Goal: Task Accomplishment & Management: Use online tool/utility

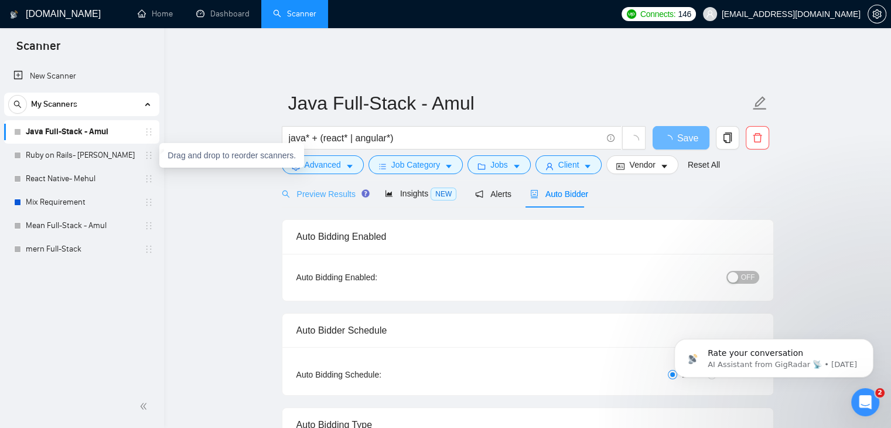
click at [306, 194] on div "Preview Results" at bounding box center [324, 194] width 84 height 28
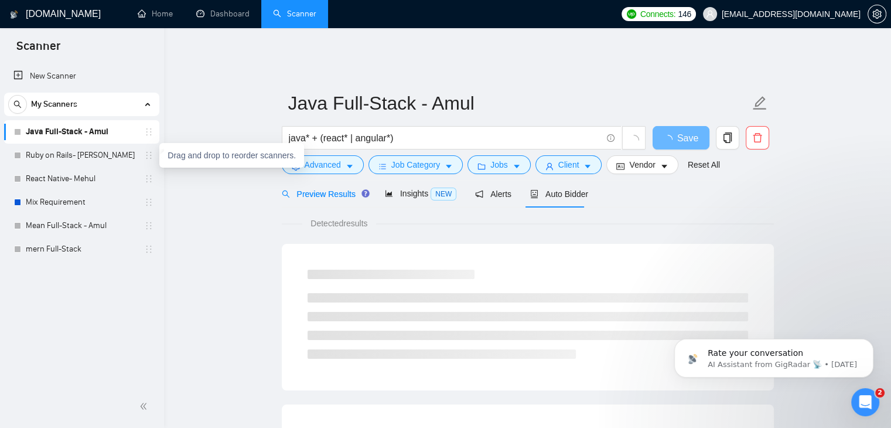
click at [326, 189] on span "Preview Results" at bounding box center [324, 193] width 84 height 9
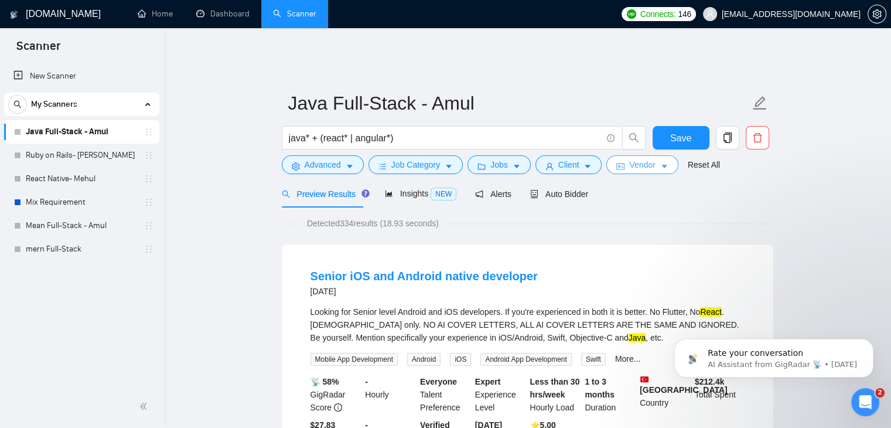
click at [629, 158] on span "Vendor" at bounding box center [642, 164] width 26 height 13
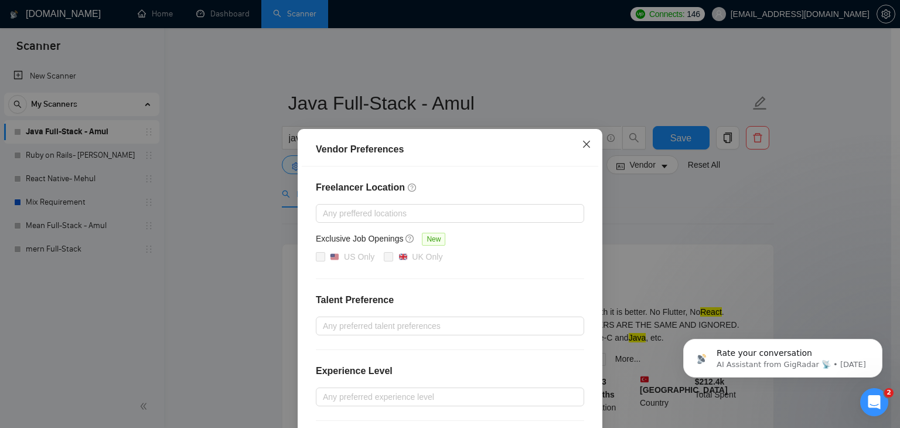
click at [583, 145] on icon "close" at bounding box center [586, 143] width 9 height 9
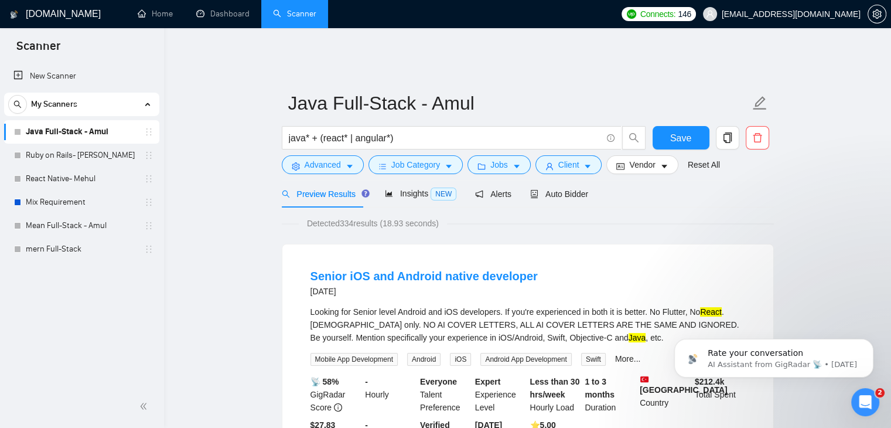
click at [731, 187] on div "Preview Results Insights NEW Alerts Auto Bidder" at bounding box center [528, 194] width 492 height 28
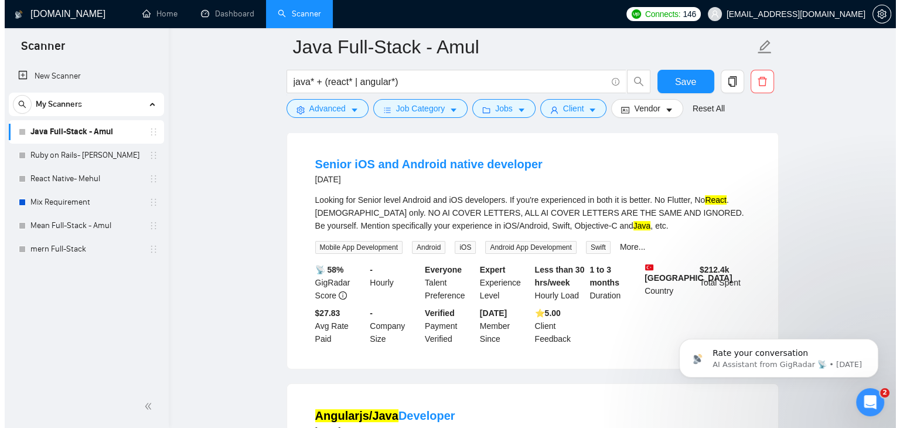
scroll to position [122, 0]
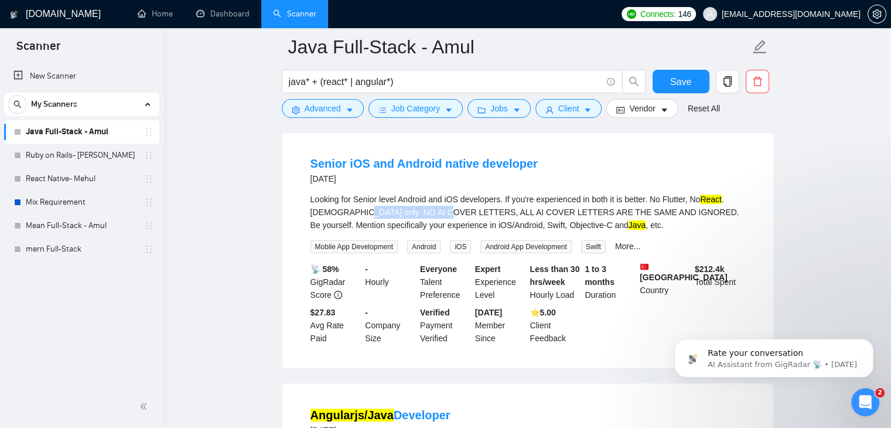
drag, startPoint x: 352, startPoint y: 205, endPoint x: 436, endPoint y: 202, distance: 84.4
click at [436, 202] on div "Looking for Senior level Android and iOS developers. If you're experienced in b…" at bounding box center [527, 212] width 435 height 39
copy div "NO AI COVER LETTERS"
click at [424, 103] on span "Job Category" at bounding box center [415, 108] width 49 height 13
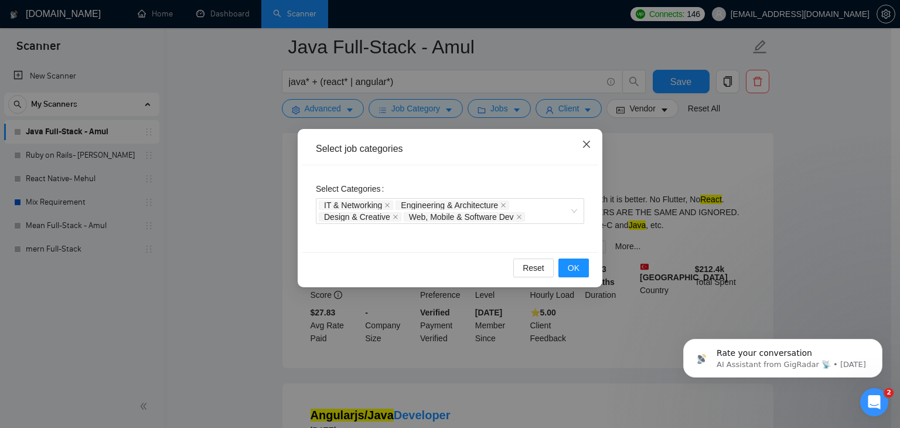
click at [588, 144] on icon "close" at bounding box center [586, 143] width 9 height 9
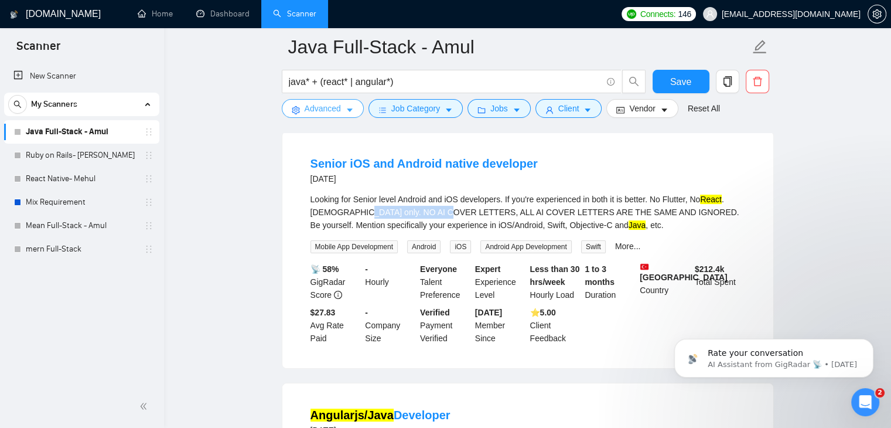
click at [340, 108] on span "Advanced" at bounding box center [323, 108] width 36 height 13
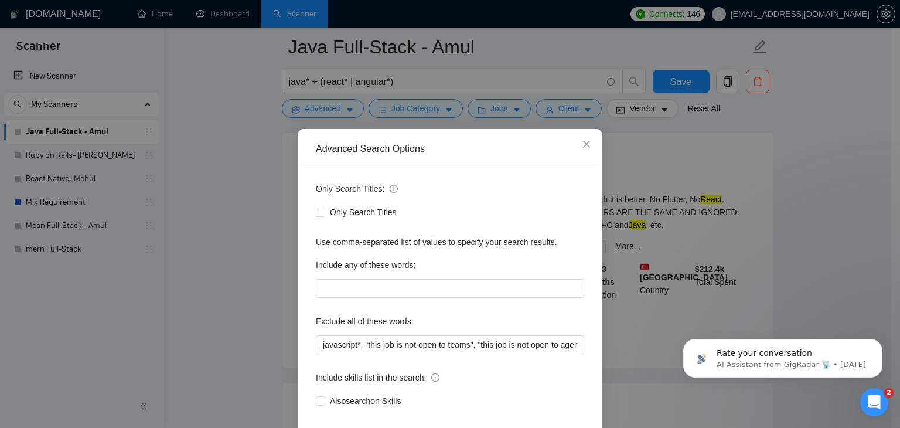
scroll to position [60, 0]
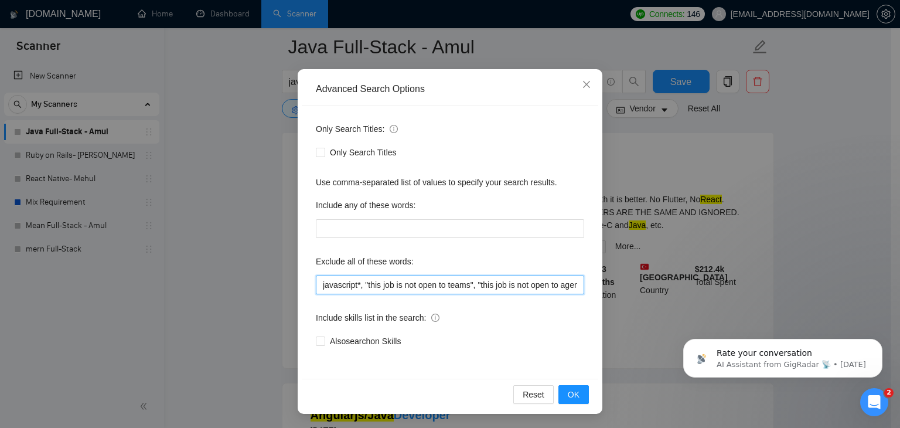
click at [466, 279] on input "javascript*, "this job is not open to teams", "this job is not open to agency",…" at bounding box center [450, 284] width 268 height 19
click at [316, 287] on input "javascript*, "this job is not open to teams", "this job is not open to agency",…" at bounding box center [450, 284] width 268 height 19
paste input "NO AI COVER LETTERS"
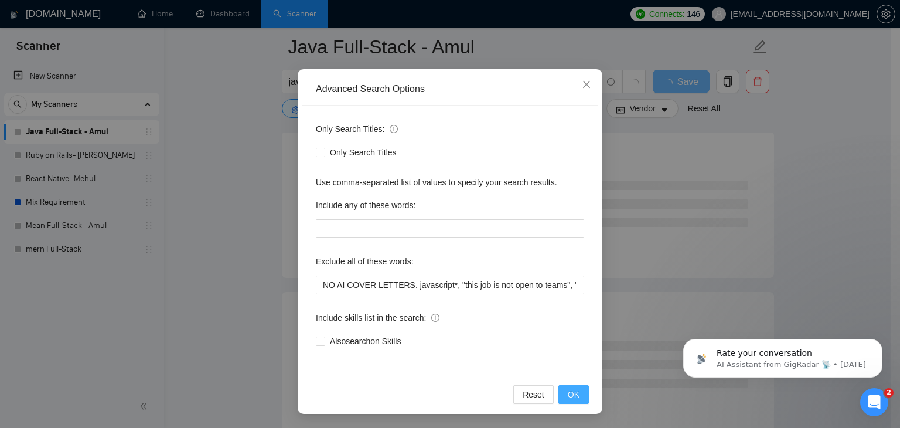
click at [574, 397] on span "OK" at bounding box center [574, 394] width 12 height 13
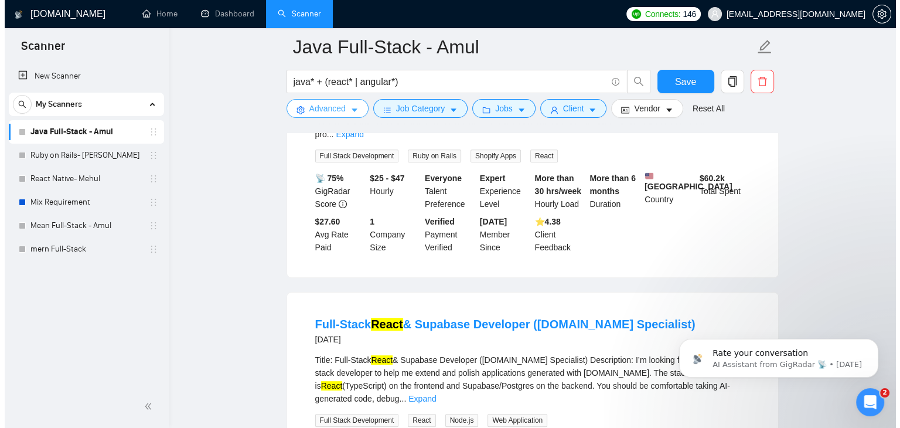
scroll to position [490, 0]
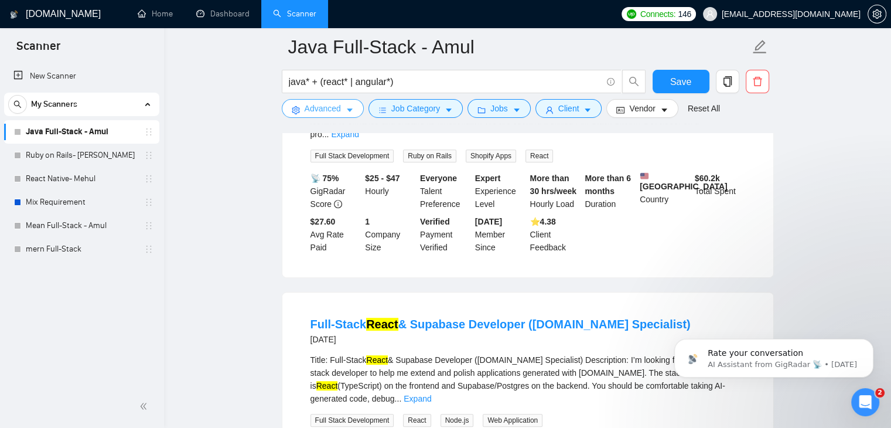
click at [336, 111] on span "Advanced" at bounding box center [323, 108] width 36 height 13
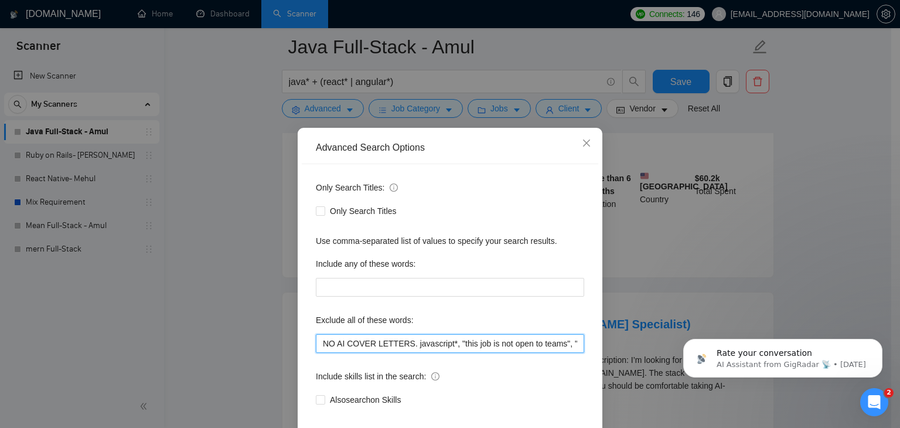
drag, startPoint x: 404, startPoint y: 341, endPoint x: 312, endPoint y: 340, distance: 92.6
click at [316, 340] on input "NO AI COVER LETTERS. javascript*, "this job is not open to teams", "this job is…" at bounding box center [450, 343] width 268 height 19
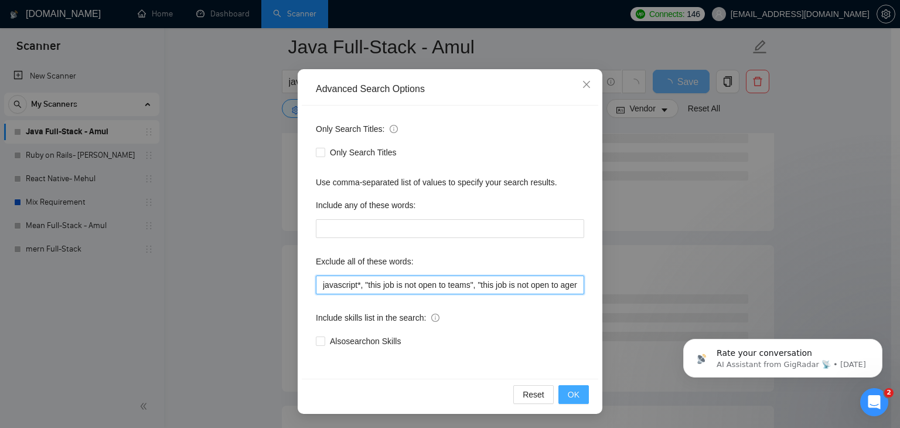
type input "javascript*, "this job is not open to teams", "this job is not open to agency",…"
click at [571, 394] on span "OK" at bounding box center [574, 394] width 12 height 13
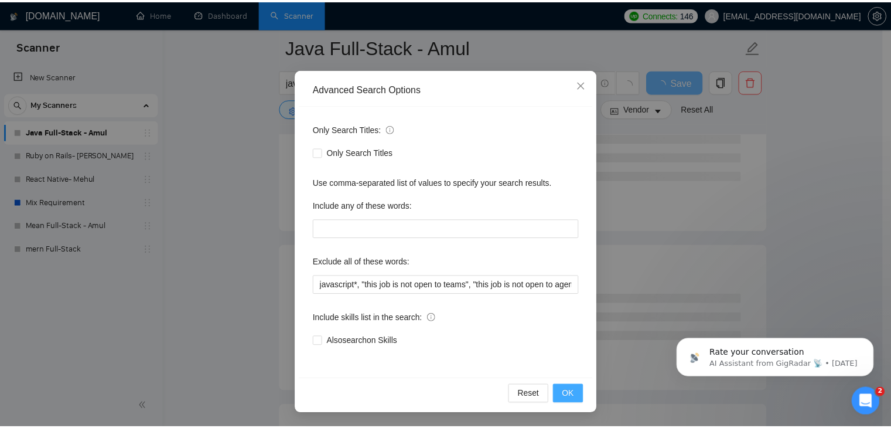
scroll to position [1, 0]
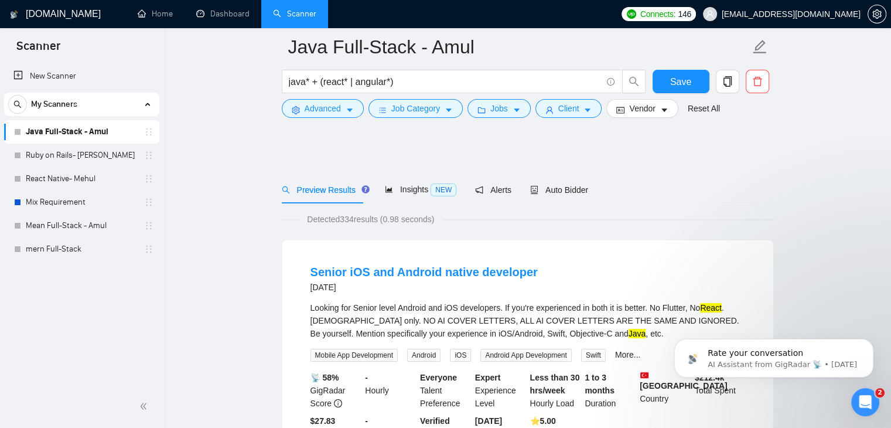
scroll to position [152, 0]
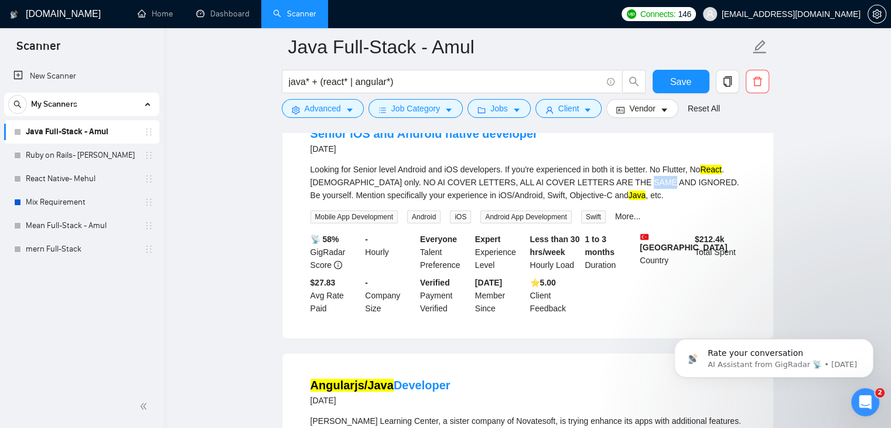
drag, startPoint x: 636, startPoint y: 172, endPoint x: 614, endPoint y: 172, distance: 22.3
click at [614, 172] on div "Looking for Senior level Android and iOS developers. If you're experienced in b…" at bounding box center [527, 182] width 435 height 39
click at [562, 176] on div "Looking for Senior level Android and iOS developers. If you're experienced in b…" at bounding box center [527, 182] width 435 height 39
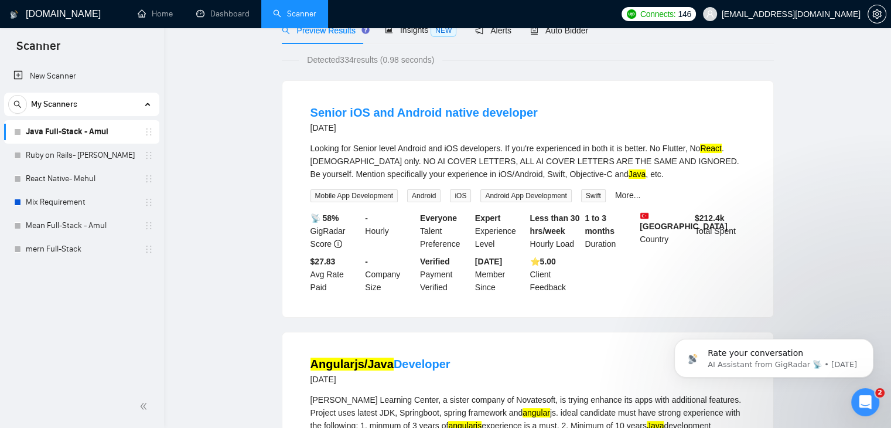
scroll to position [0, 0]
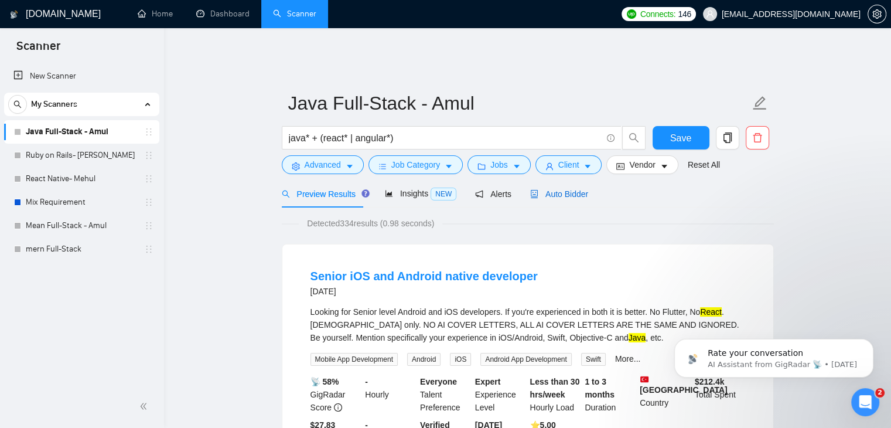
click at [558, 189] on span "Auto Bidder" at bounding box center [559, 193] width 58 height 9
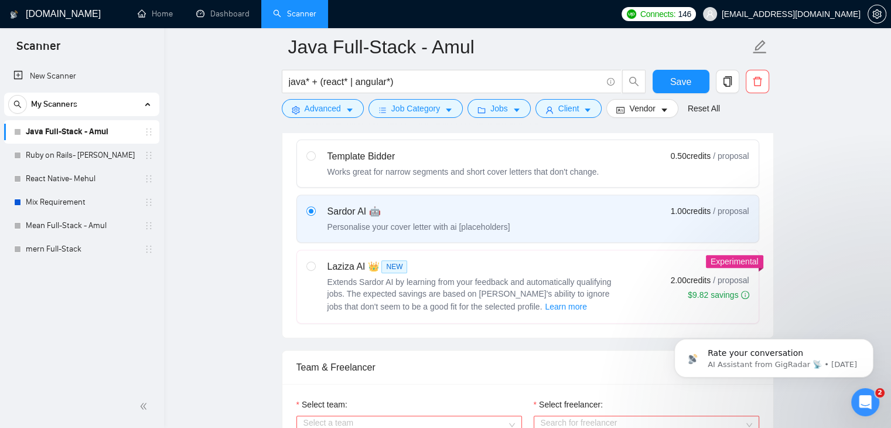
scroll to position [380, 0]
click at [533, 227] on label "Sardor AI 🤖 Personalise your cover letter with ai [placeholders] 1.00 credits /…" at bounding box center [528, 217] width 462 height 47
click at [315, 214] on input "radio" at bounding box center [310, 210] width 8 height 8
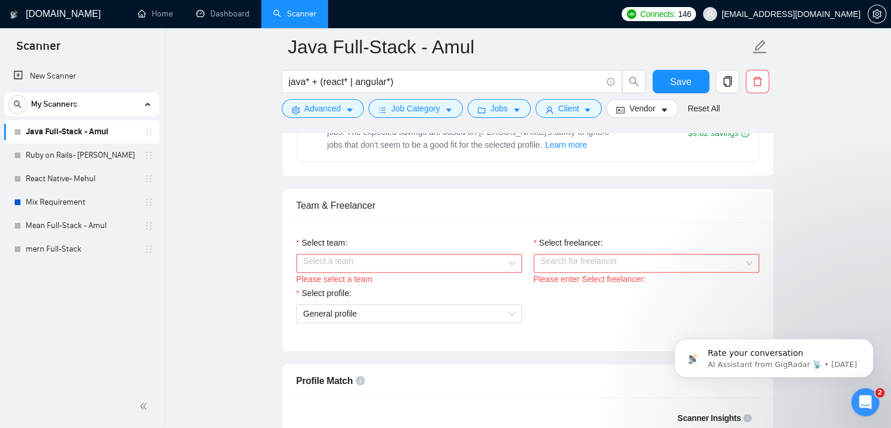
scroll to position [541, 0]
click at [390, 254] on input "Select team:" at bounding box center [404, 263] width 203 height 18
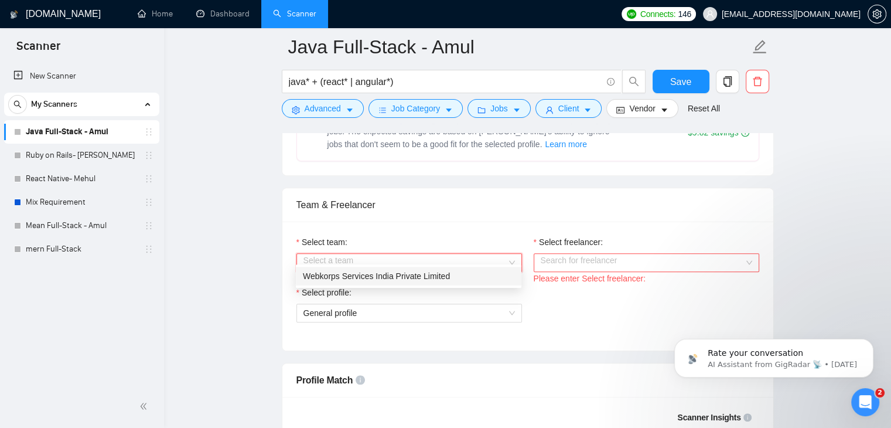
click at [380, 278] on div "Webkorps Services India Private Limited" at bounding box center [408, 275] width 211 height 13
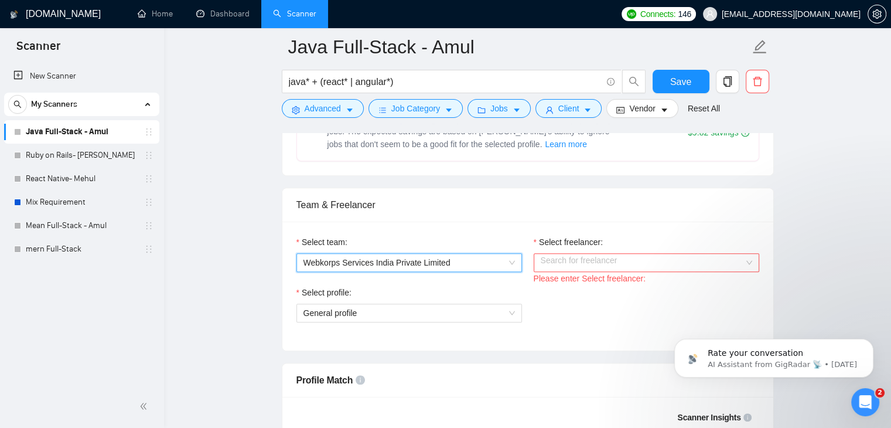
click at [583, 272] on div "Please enter Select freelancer:" at bounding box center [647, 278] width 226 height 13
click at [582, 254] on input "Select freelancer:" at bounding box center [642, 263] width 203 height 18
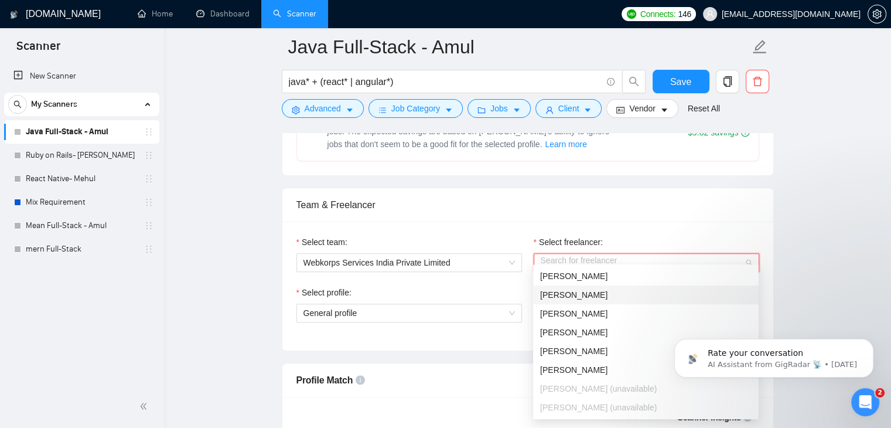
click at [661, 293] on div "[PERSON_NAME]" at bounding box center [645, 294] width 211 height 13
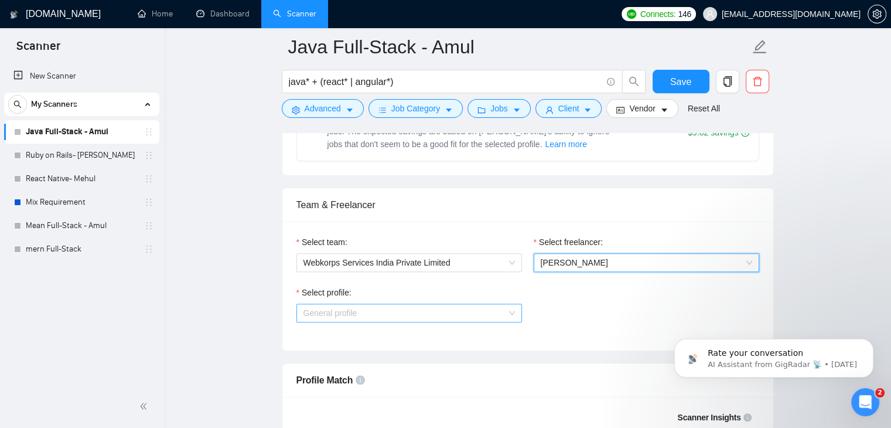
click at [420, 304] on span "General profile" at bounding box center [408, 313] width 211 height 18
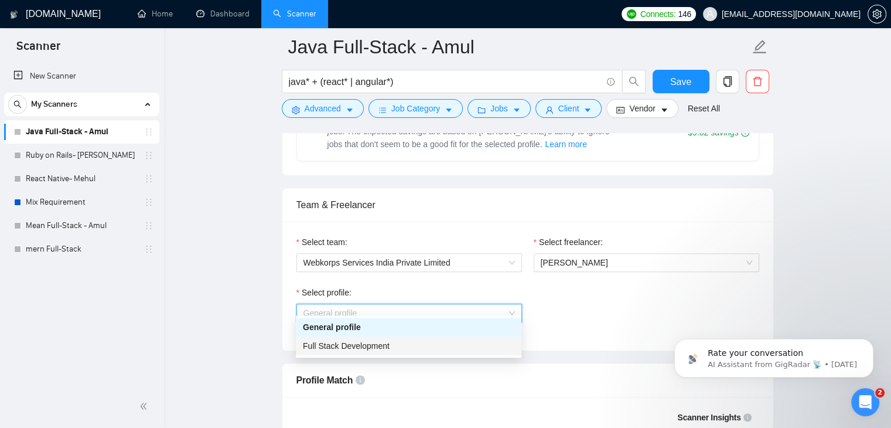
click at [398, 353] on div "Full Stack Development" at bounding box center [409, 345] width 226 height 19
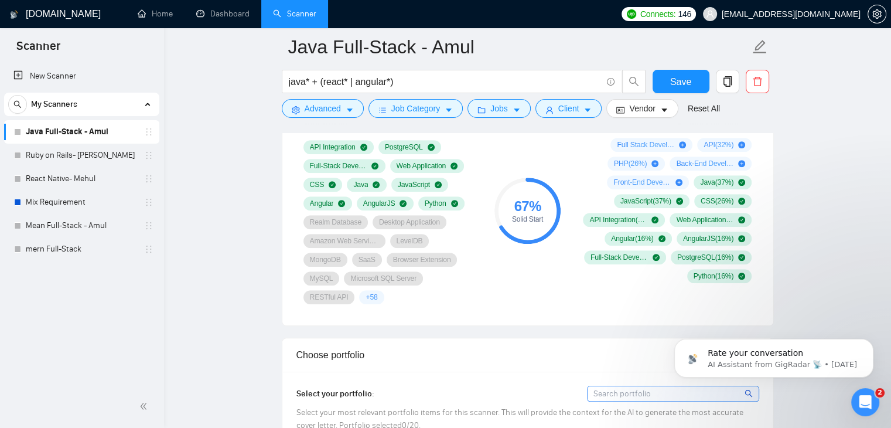
scroll to position [766, 0]
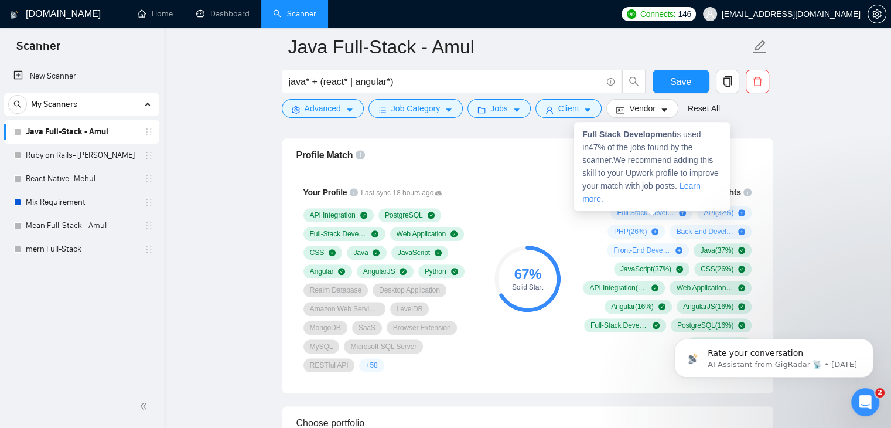
click at [681, 209] on icon "plus-circle" at bounding box center [682, 212] width 7 height 7
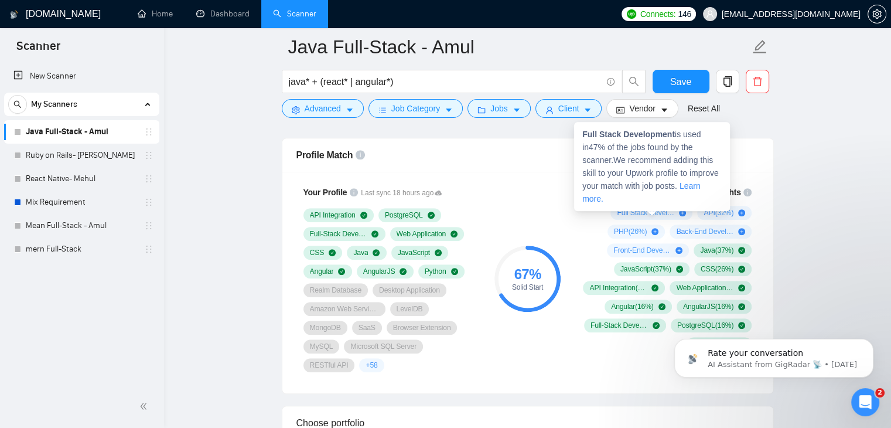
click at [681, 209] on icon "plus-circle" at bounding box center [682, 212] width 7 height 7
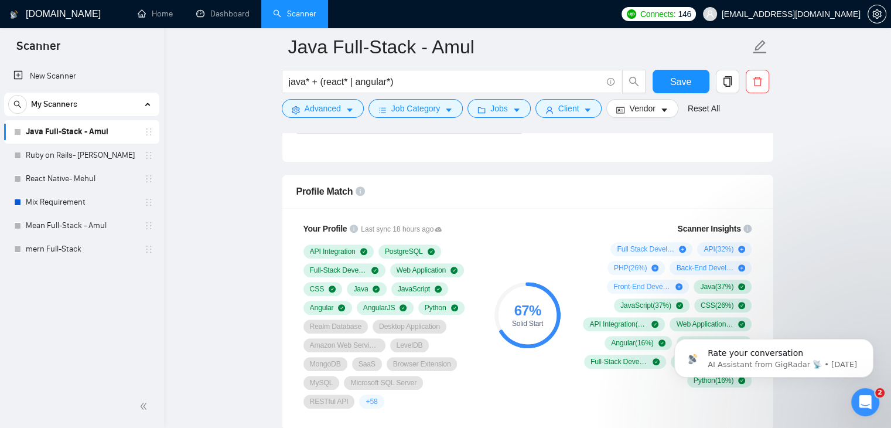
scroll to position [725, 0]
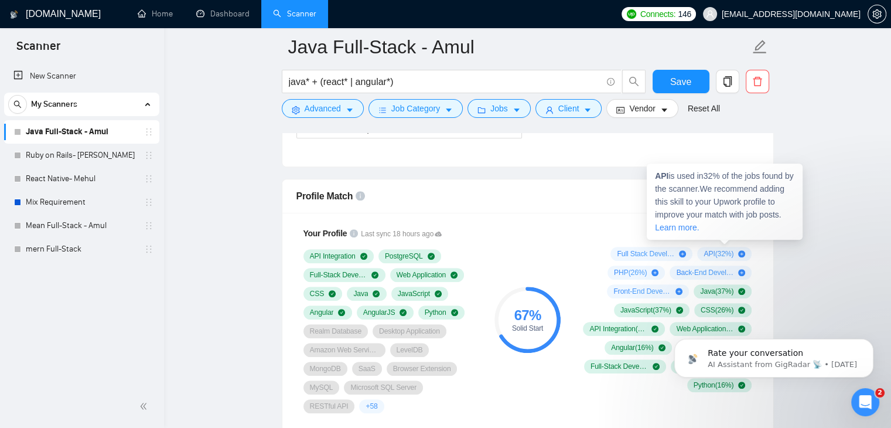
click at [729, 249] on span "API ( 32 %)" at bounding box center [719, 253] width 30 height 9
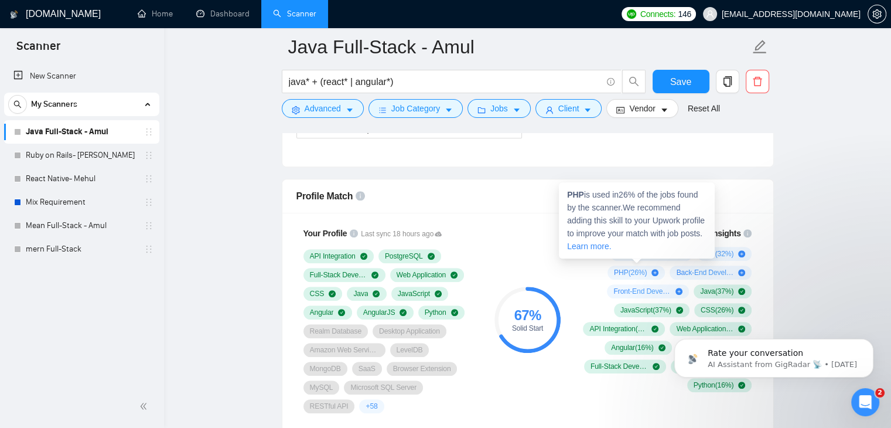
click at [650, 268] on div "PHP ( 26 %)" at bounding box center [636, 272] width 45 height 9
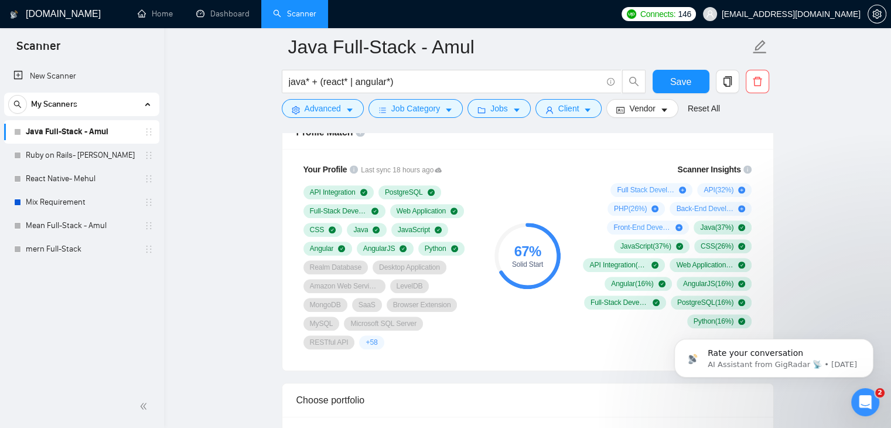
scroll to position [790, 0]
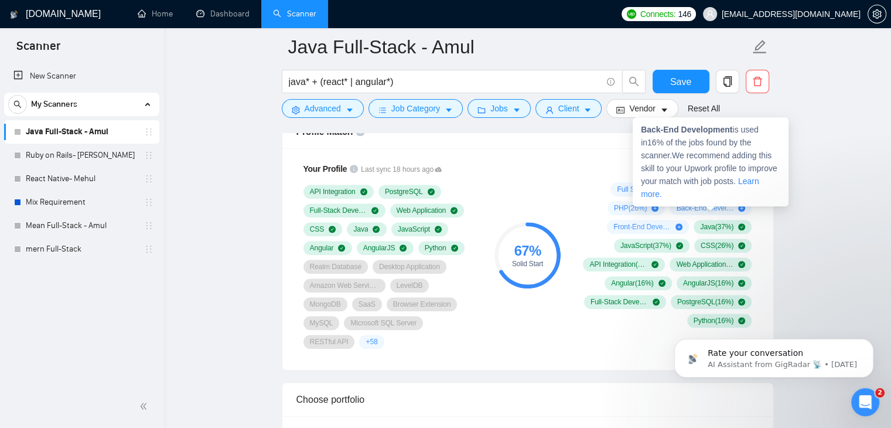
click at [700, 203] on span "Back-End Development ( 16 %)" at bounding box center [704, 207] width 57 height 9
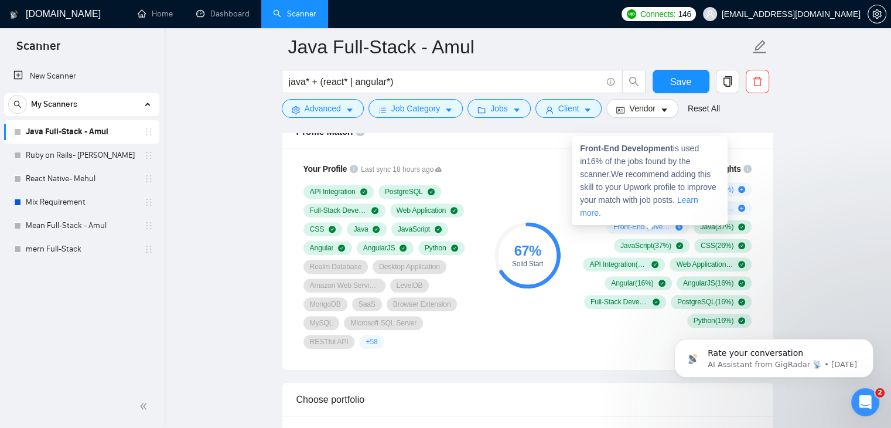
click at [657, 222] on span "Front-End Development ( 16 %)" at bounding box center [641, 226] width 57 height 9
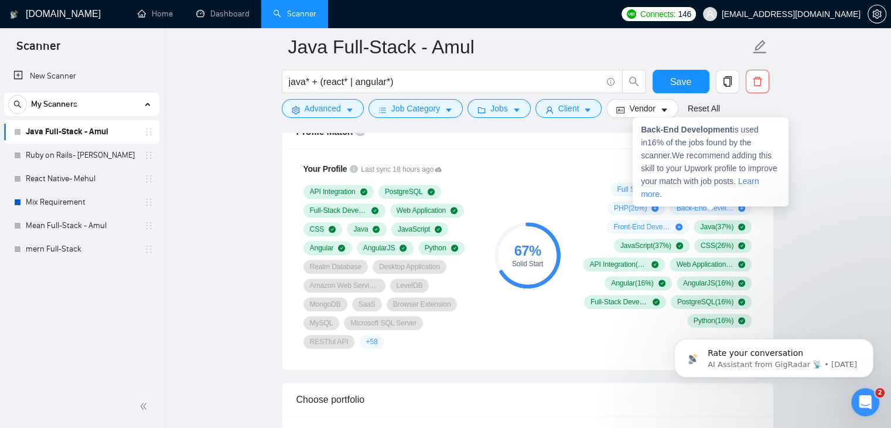
click at [728, 176] on link "Learn more." at bounding box center [700, 187] width 118 height 22
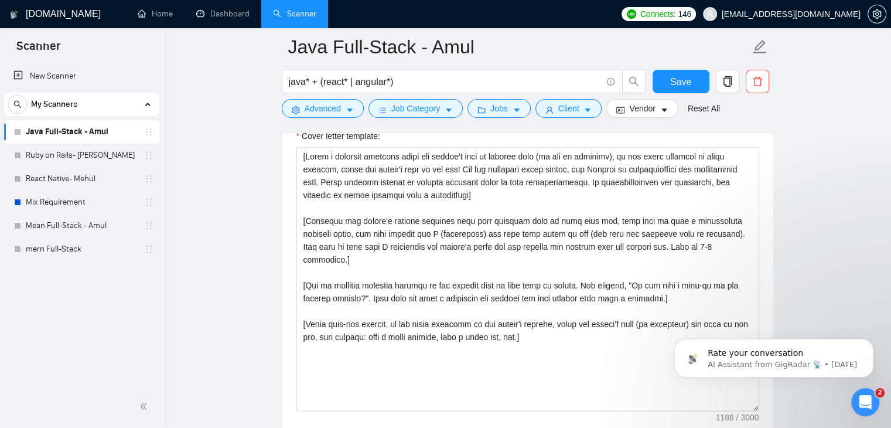
scroll to position [1319, 0]
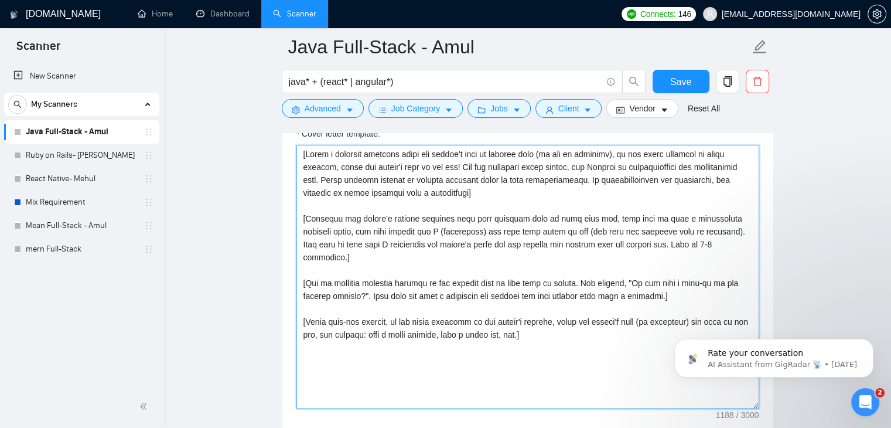
click at [518, 257] on textarea "Cover letter template:" at bounding box center [527, 277] width 463 height 264
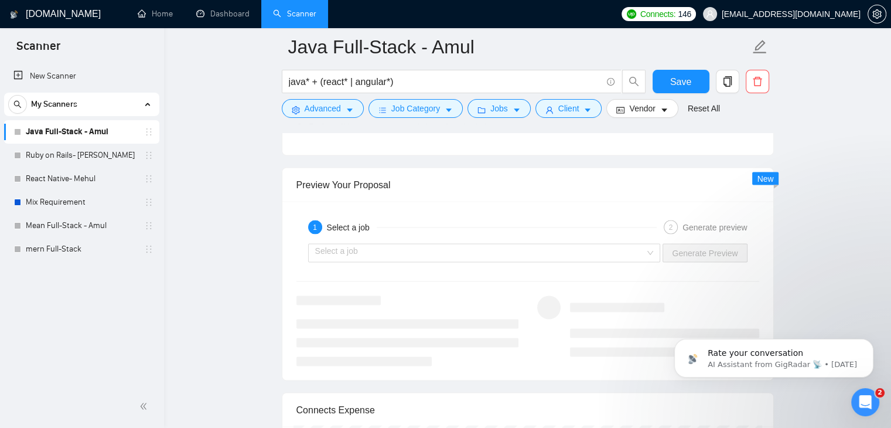
scroll to position [2161, 0]
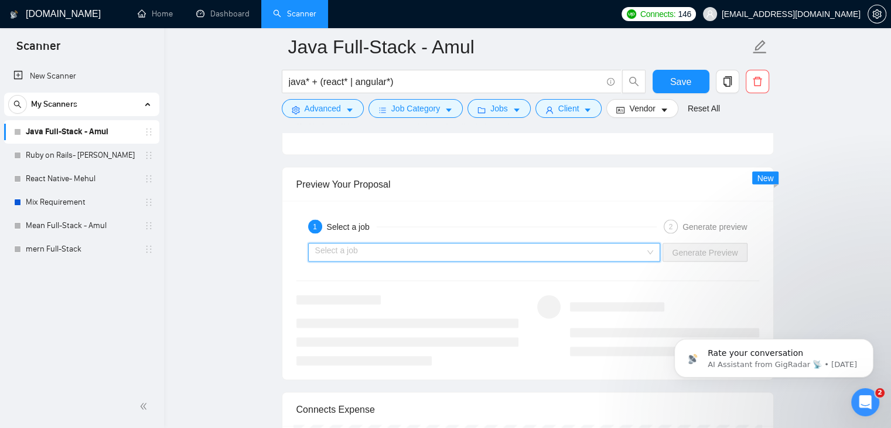
click at [438, 243] on input "search" at bounding box center [480, 252] width 330 height 18
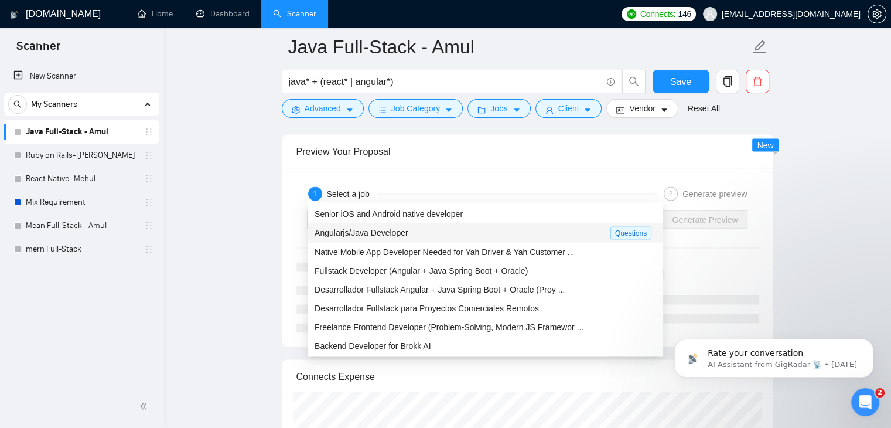
scroll to position [2193, 0]
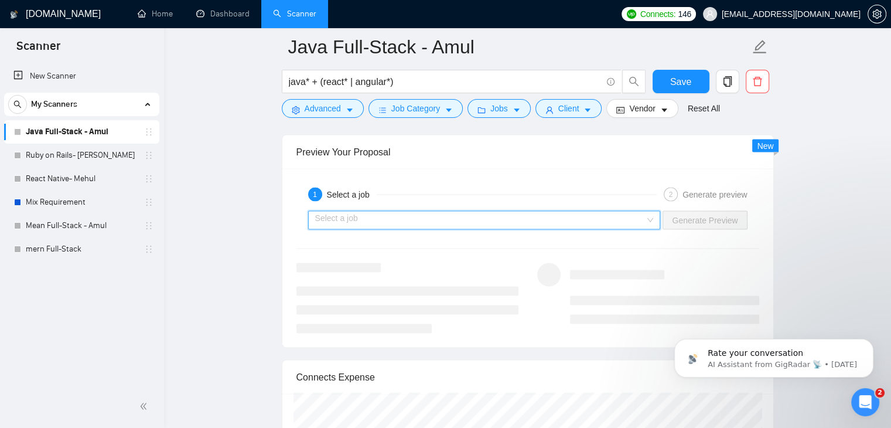
click at [502, 211] on input "search" at bounding box center [480, 220] width 330 height 18
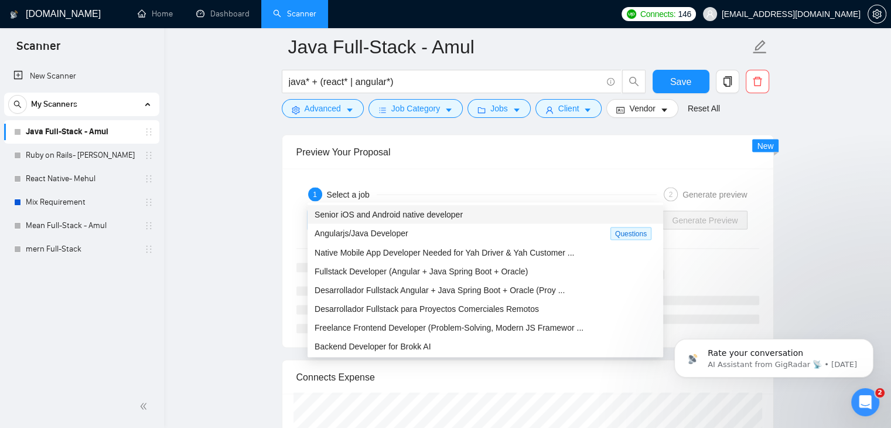
click at [485, 213] on div "Senior iOS and Android native developer" at bounding box center [486, 213] width 342 height 13
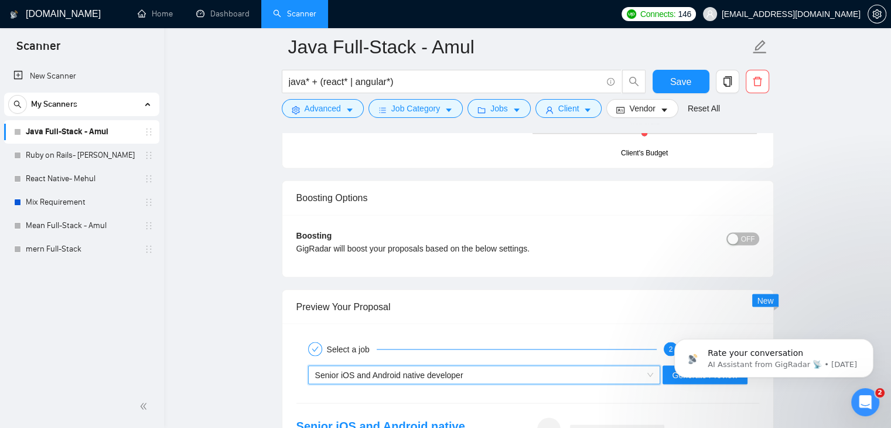
scroll to position [2067, 0]
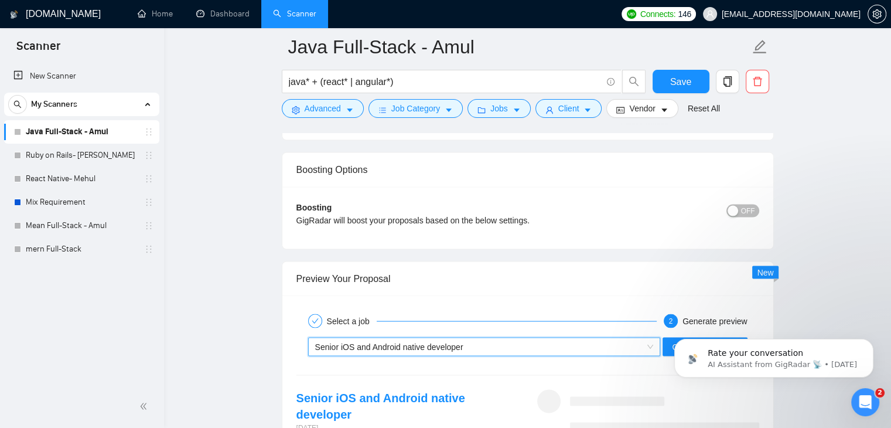
click at [680, 319] on body "Rate your conversation AI Assistant from GigRadar 📡 • 2d ago" at bounding box center [773, 355] width 225 height 73
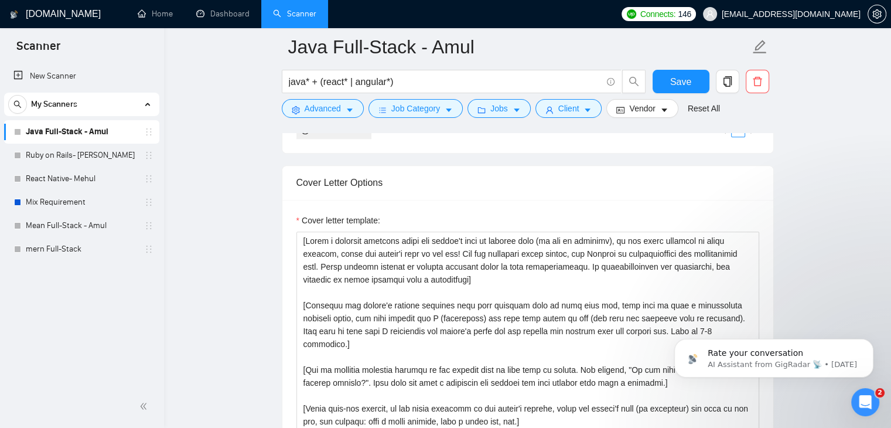
scroll to position [1232, 0]
click at [403, 267] on textarea "Cover letter template:" at bounding box center [527, 364] width 463 height 264
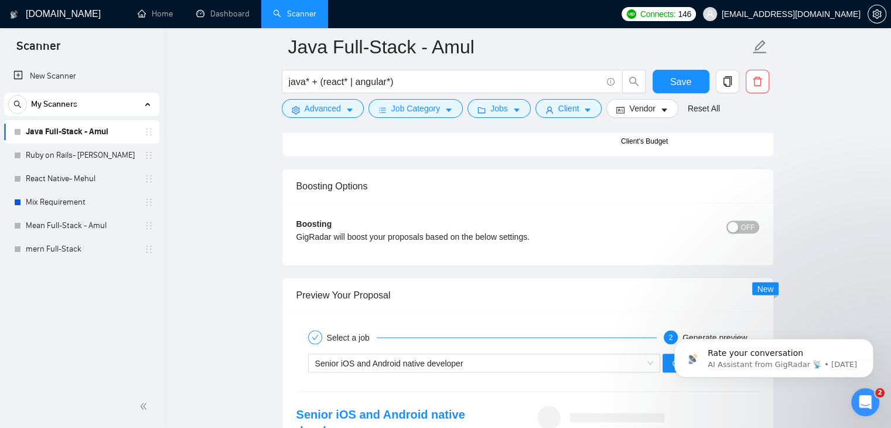
scroll to position [2203, 0]
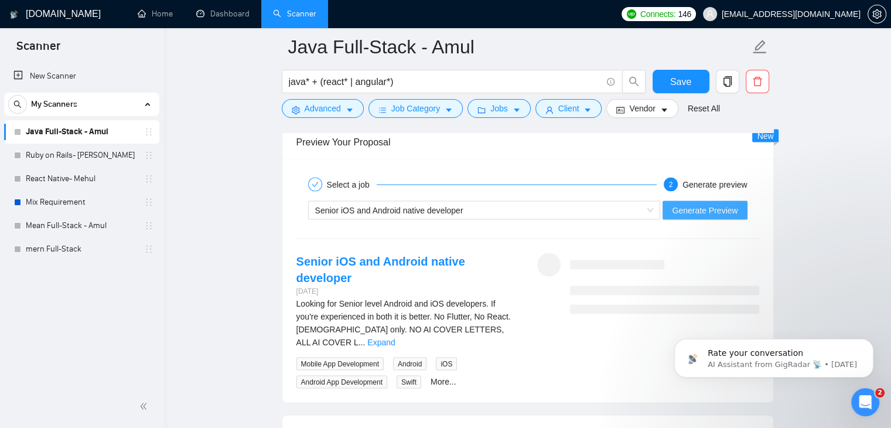
click at [698, 203] on span "Generate Preview" at bounding box center [705, 209] width 66 height 13
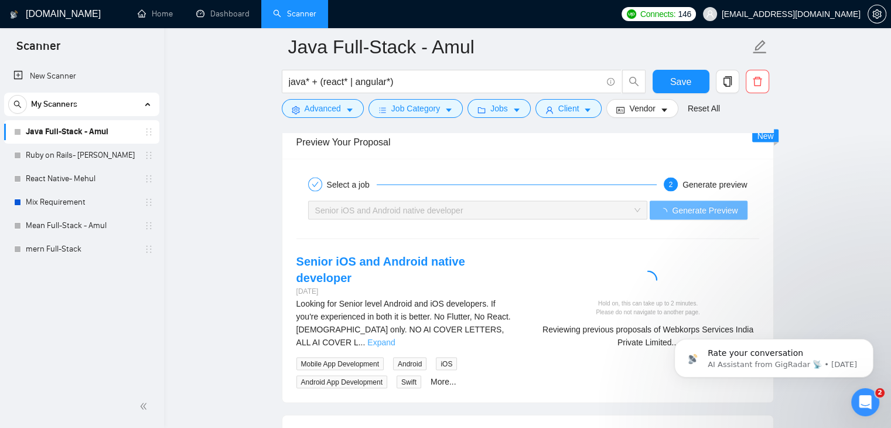
click at [395, 337] on link "Expand" at bounding box center [381, 341] width 28 height 9
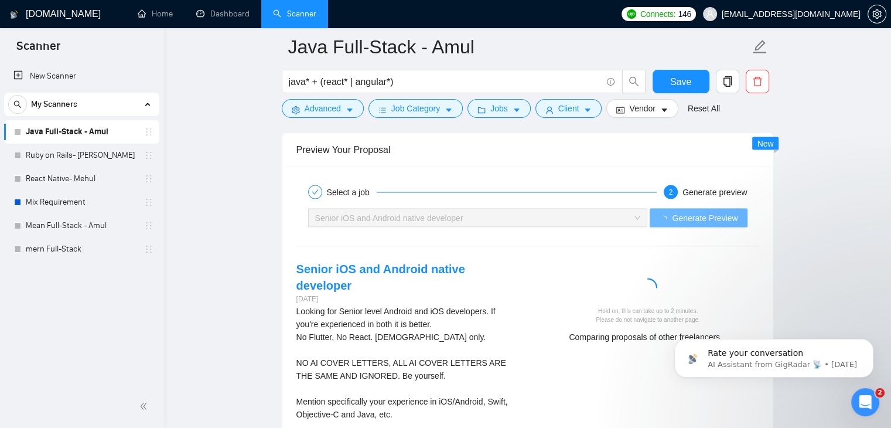
scroll to position [2223, 0]
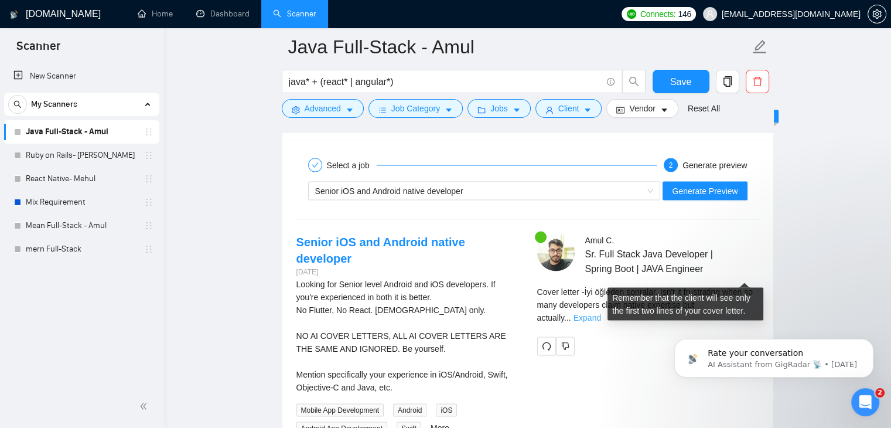
click at [601, 312] on link "Expand" at bounding box center [588, 316] width 28 height 9
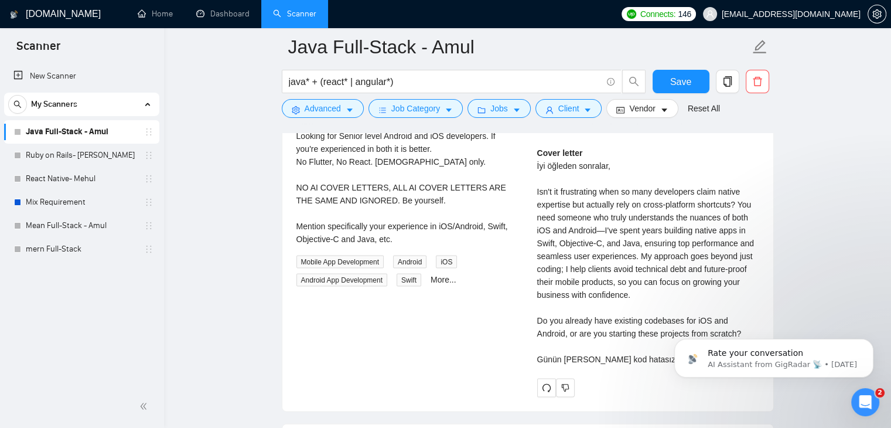
scroll to position [2371, 0]
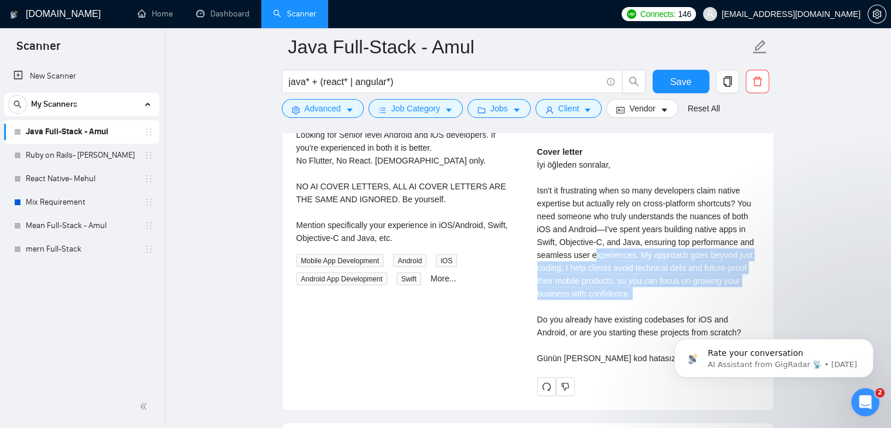
drag, startPoint x: 592, startPoint y: 225, endPoint x: 649, endPoint y: 276, distance: 76.8
click at [649, 276] on div "Cover letter İyi öğleden sonralar, Isn't it frustrating when so many developers…" at bounding box center [648, 254] width 222 height 219
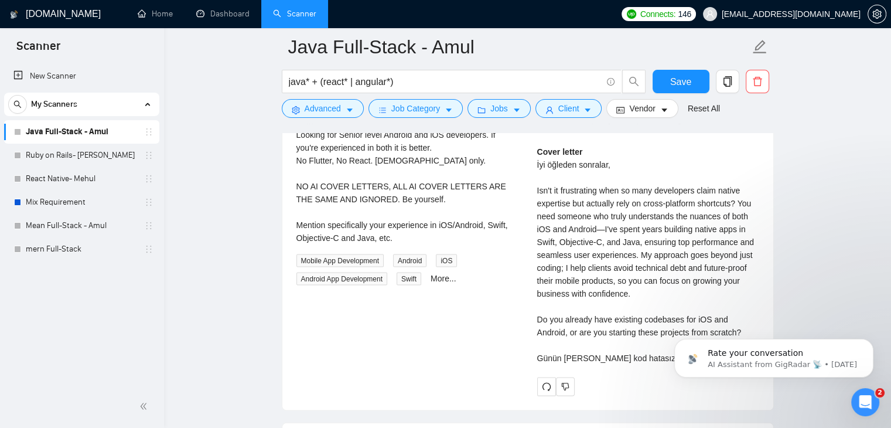
click at [666, 284] on div "Cover letter İyi öğleden sonralar, Isn't it frustrating when so many developers…" at bounding box center [648, 254] width 222 height 219
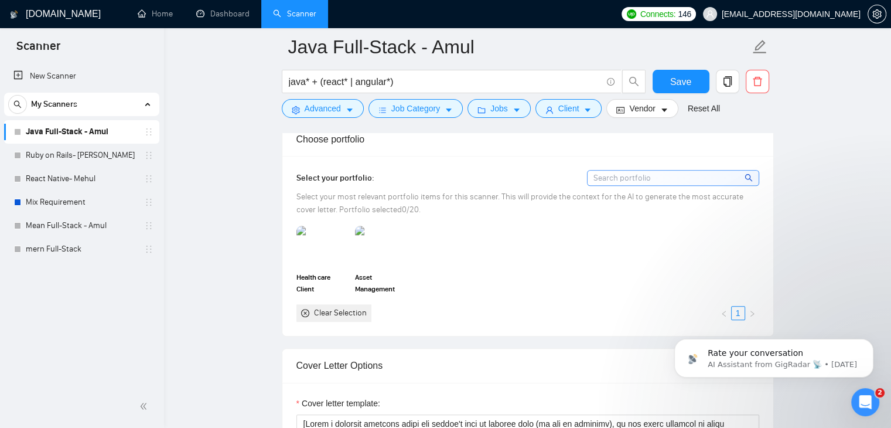
scroll to position [1226, 0]
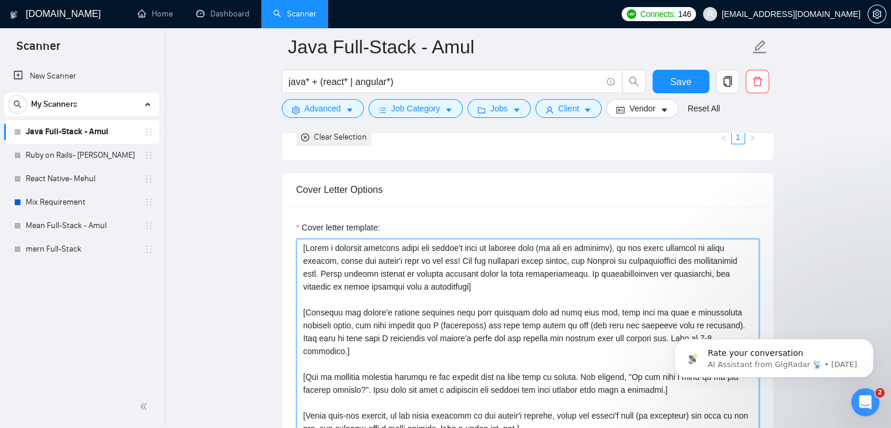
click at [424, 381] on textarea "Cover letter template:" at bounding box center [527, 370] width 463 height 264
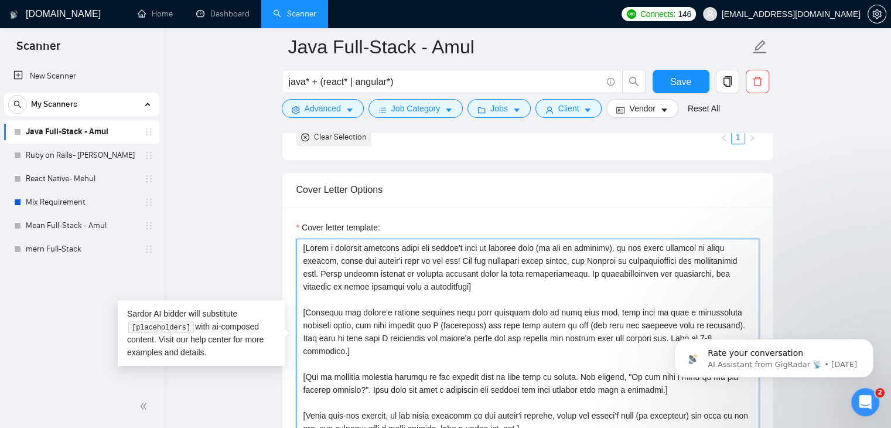
scroll to position [1233, 0]
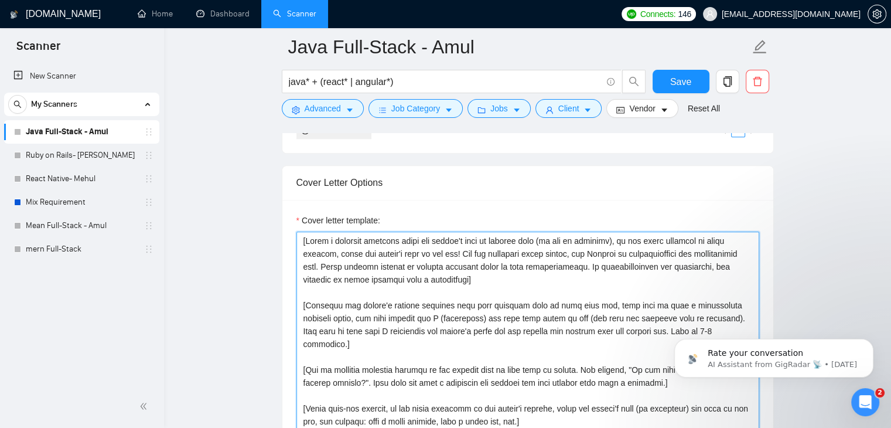
paste textarea "Write a personalized proposal for the following job post. 1. If a client or com…"
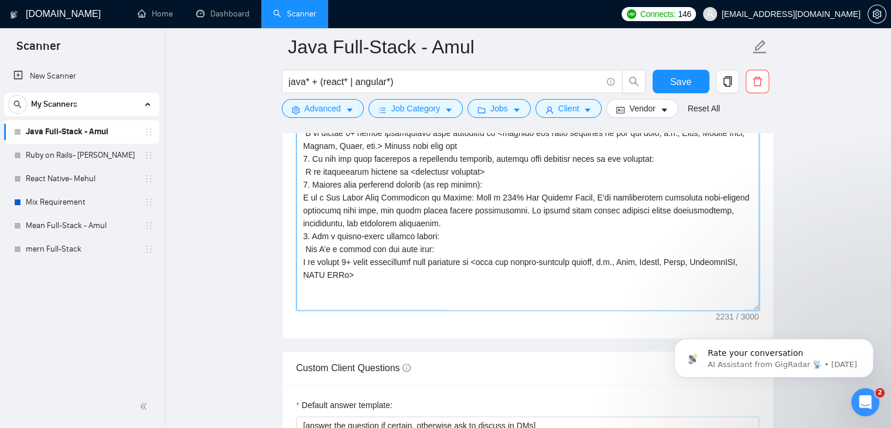
scroll to position [1359, 0]
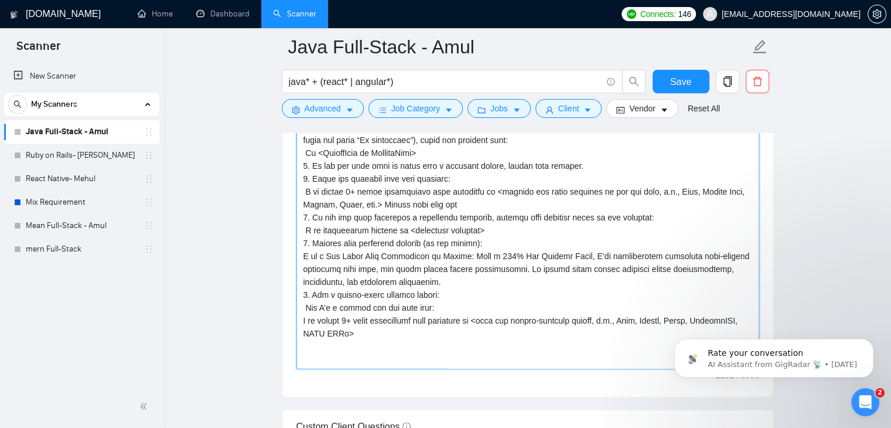
click at [487, 278] on textarea "Cover letter template:" at bounding box center [527, 237] width 463 height 264
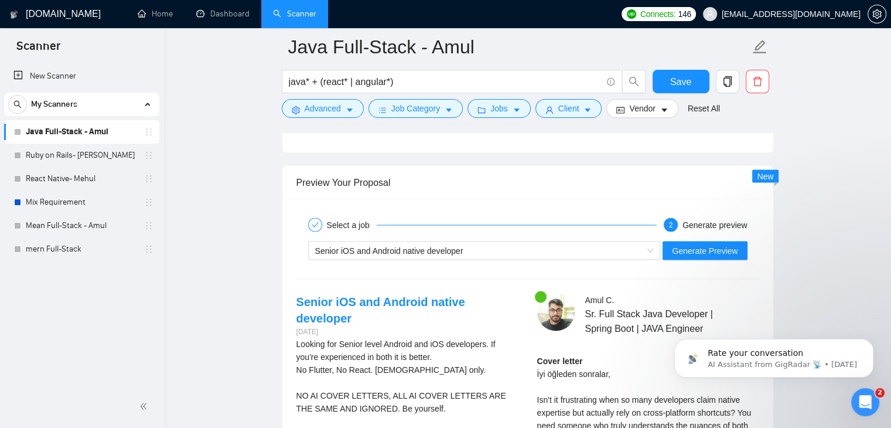
scroll to position [2152, 0]
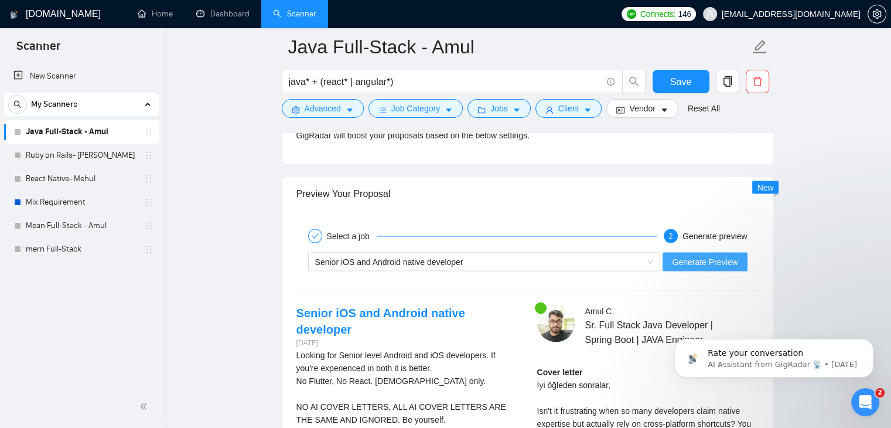
type textarea "Write a personalized proposal for the following job post. 1. If a client or com…"
click at [710, 255] on span "Generate Preview" at bounding box center [705, 261] width 66 height 13
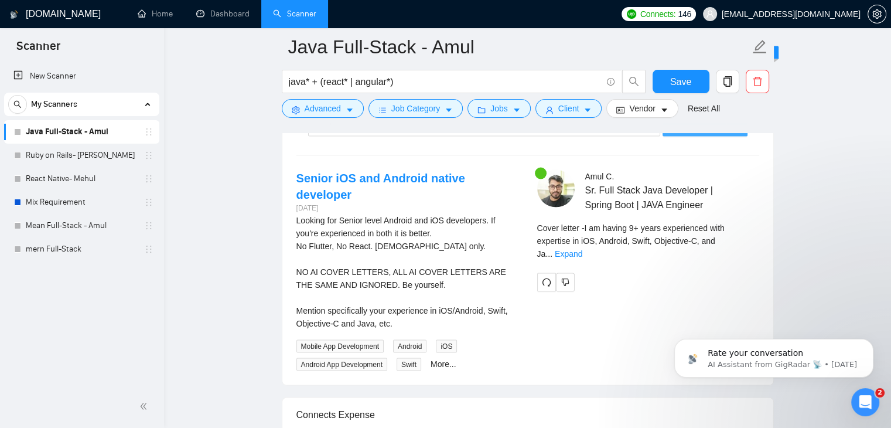
scroll to position [2288, 0]
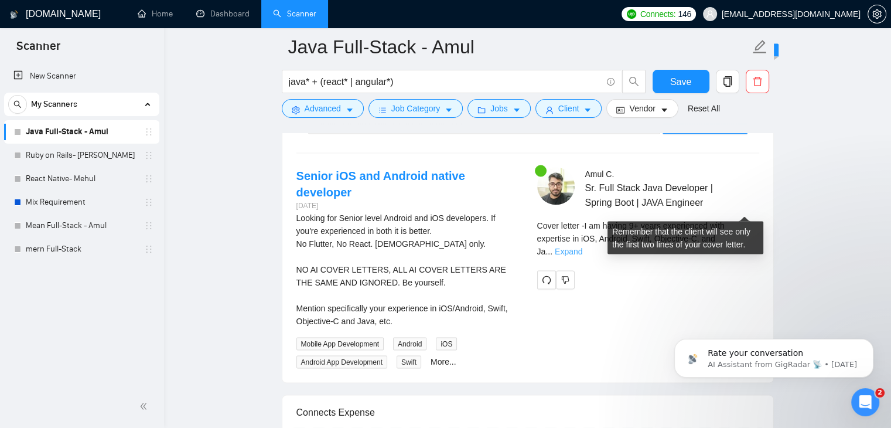
click at [582, 247] on link "Expand" at bounding box center [569, 251] width 28 height 9
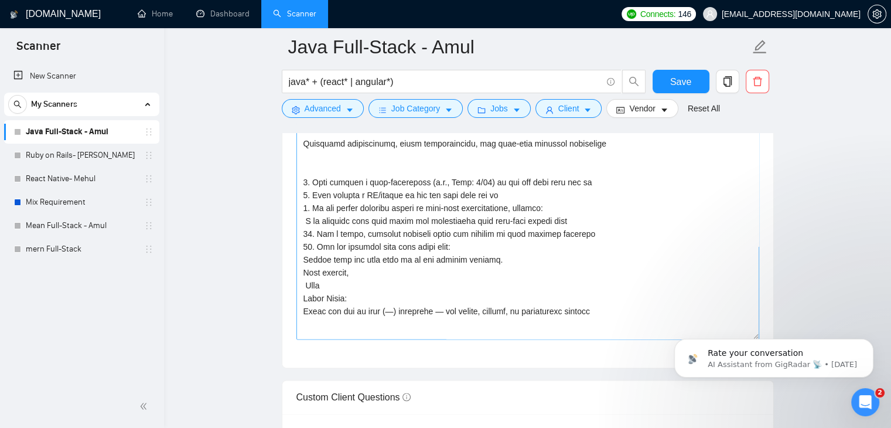
scroll to position [277, 0]
click at [438, 276] on textarea "Cover letter template:" at bounding box center [527, 208] width 463 height 264
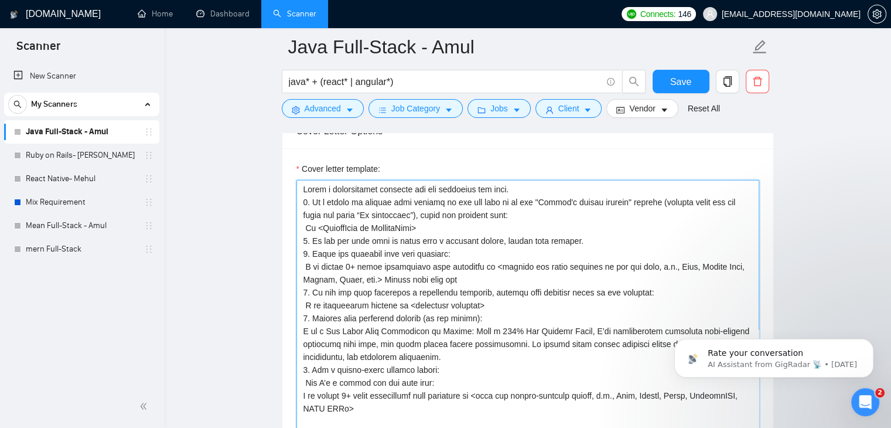
scroll to position [1240, 0]
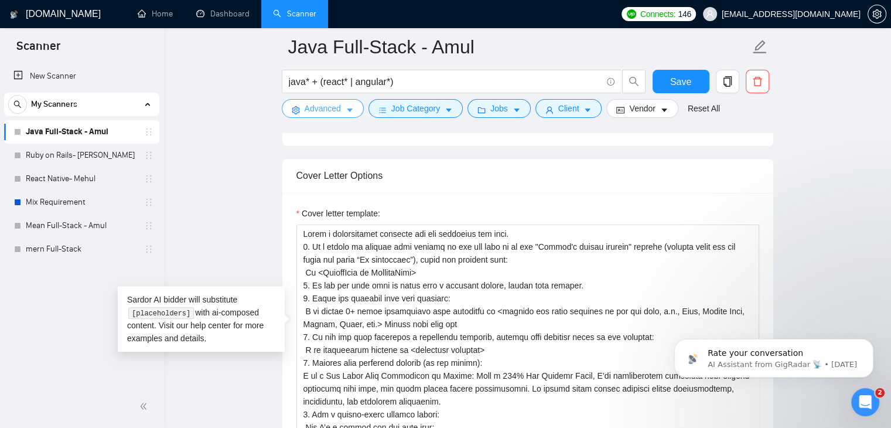
click at [337, 111] on span "Advanced" at bounding box center [323, 108] width 36 height 13
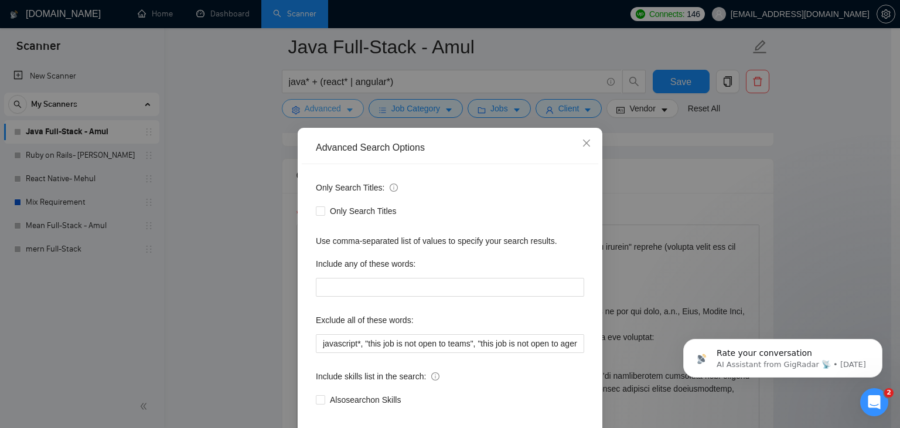
click at [337, 111] on div "Advanced Search Options Only Search Titles: Only Search Titles Use comma-separa…" at bounding box center [450, 214] width 900 height 428
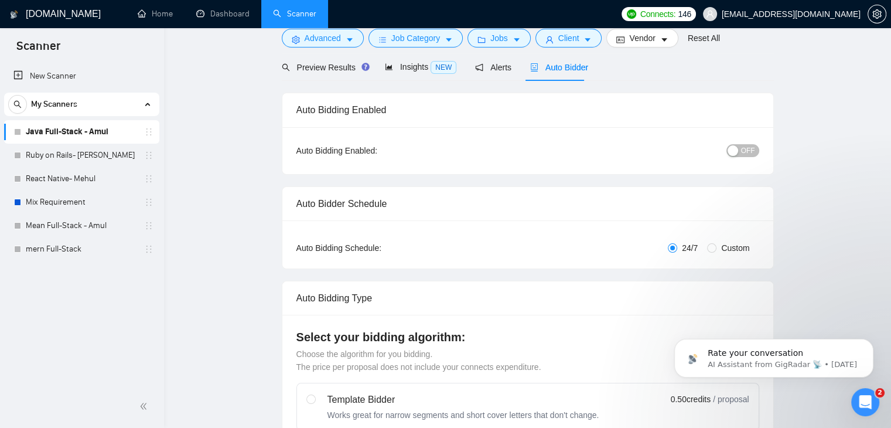
scroll to position [0, 0]
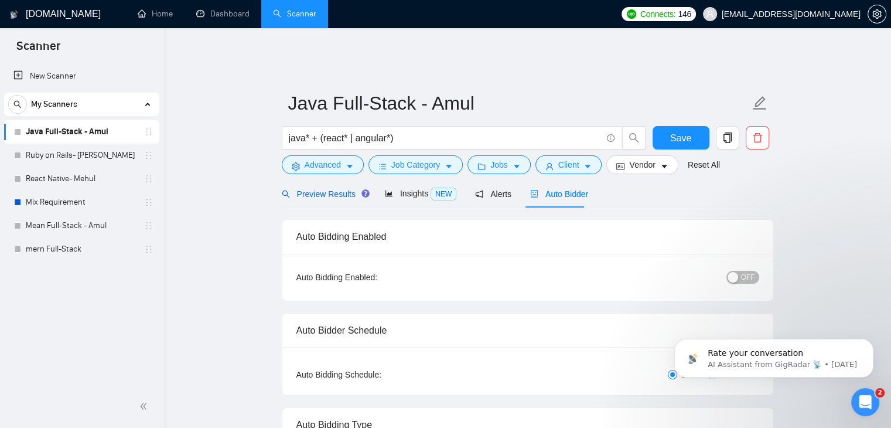
click at [327, 189] on span "Preview Results" at bounding box center [324, 193] width 84 height 9
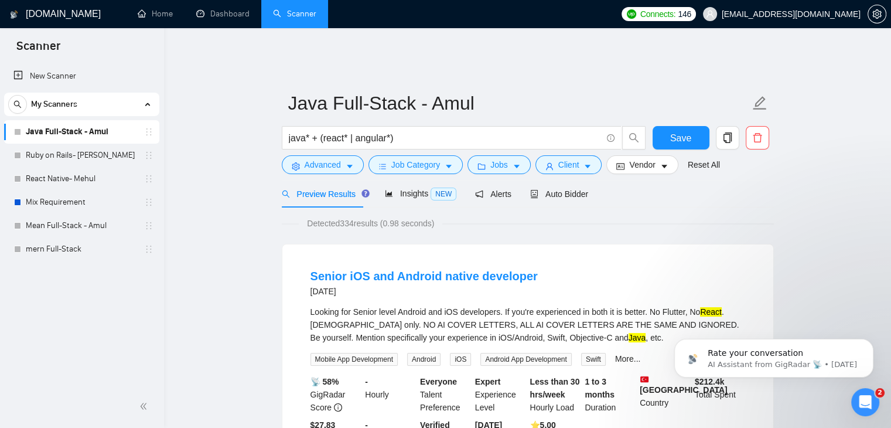
click at [331, 158] on span "Advanced" at bounding box center [323, 164] width 36 height 13
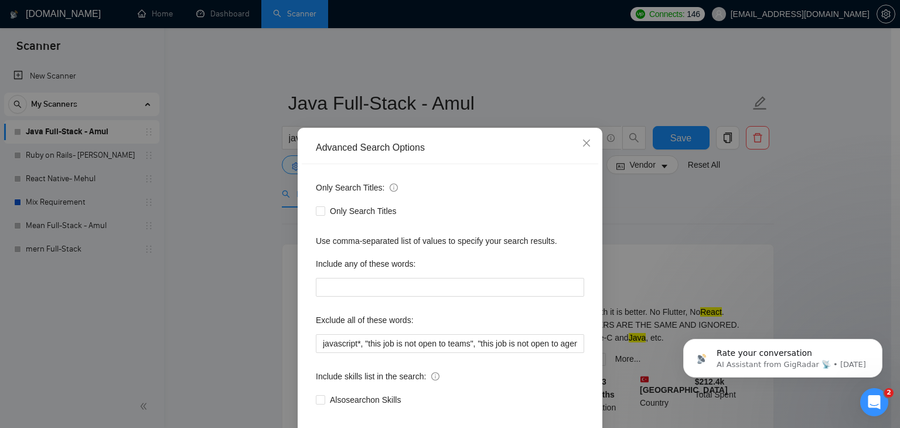
scroll to position [60, 0]
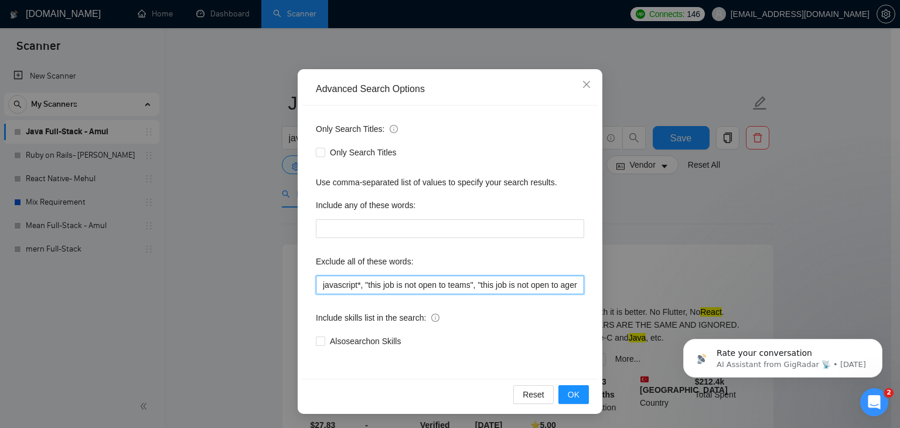
click at [346, 285] on input "javascript*, "this job is not open to teams", "this job is not open to agency",…" at bounding box center [450, 284] width 268 height 19
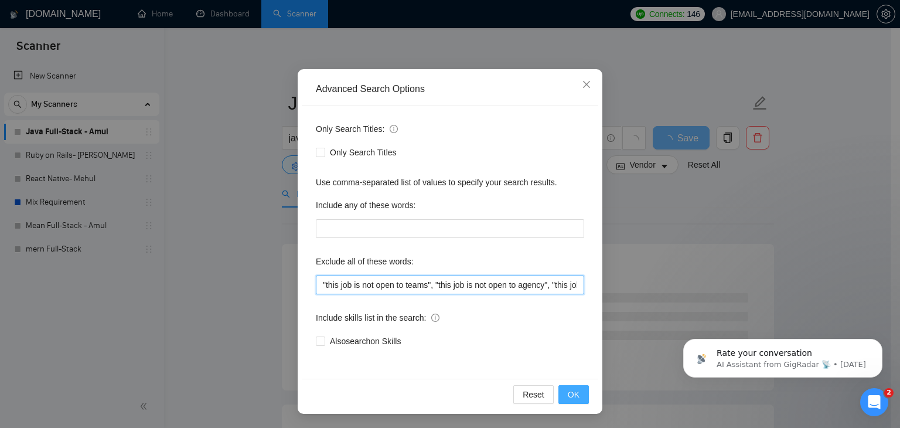
type input ""this job is not open to teams", "this job is not open to agency", "this job is…"
click at [575, 394] on button "OK" at bounding box center [573, 394] width 30 height 19
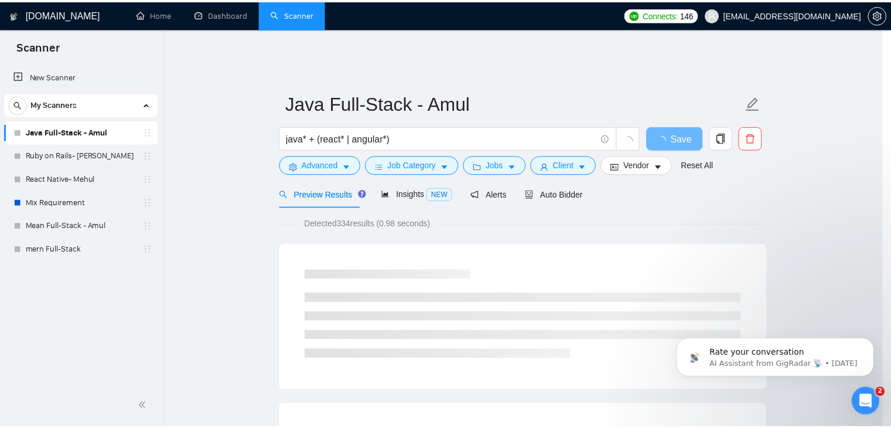
scroll to position [1, 0]
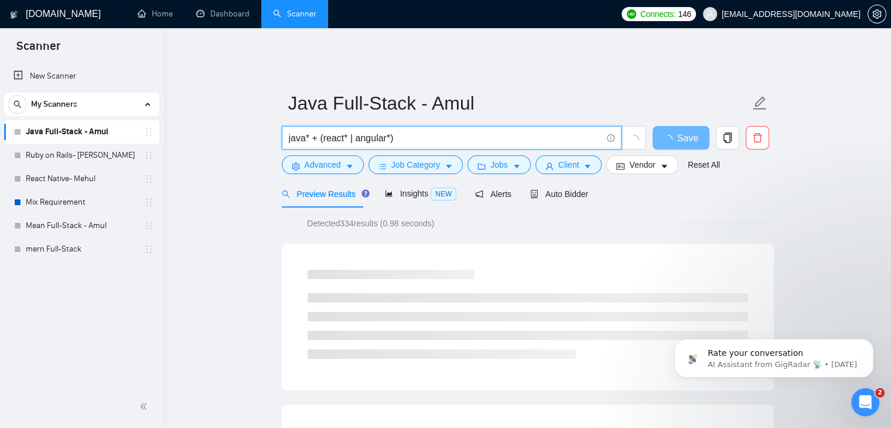
click at [389, 131] on input "java* + (react* | angular*)" at bounding box center [445, 138] width 313 height 15
type input "java* + (react* | angular*)"
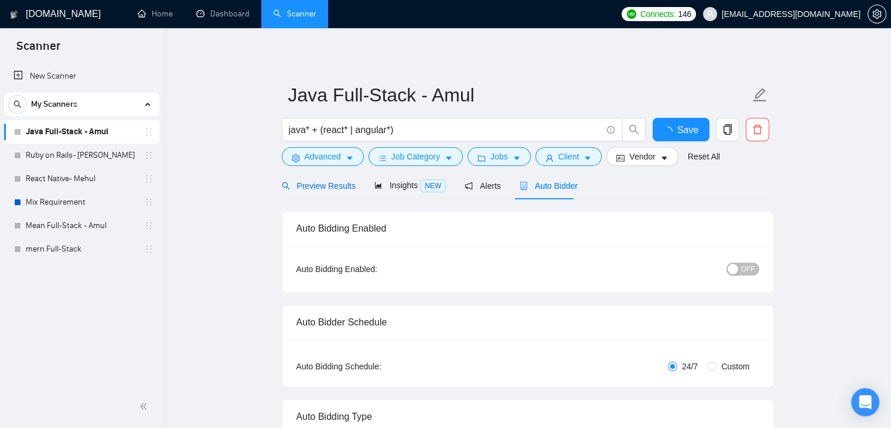
click at [311, 189] on span "Preview Results" at bounding box center [319, 185] width 74 height 9
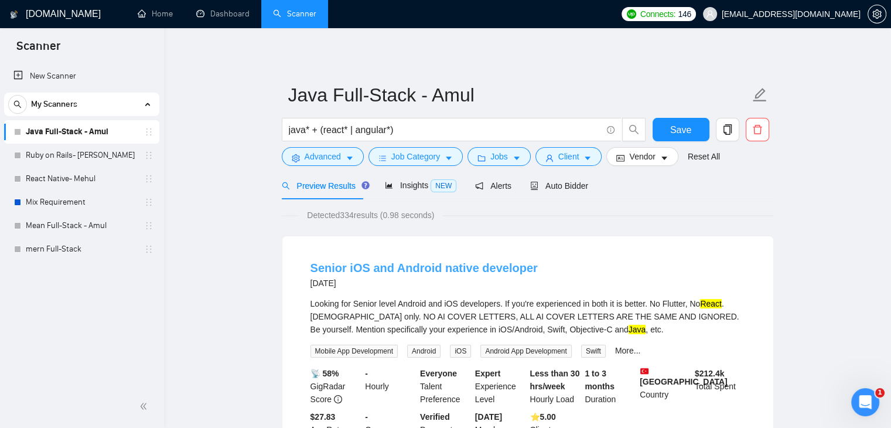
click at [395, 270] on link "Senior iOS and Android native developer" at bounding box center [423, 267] width 227 height 13
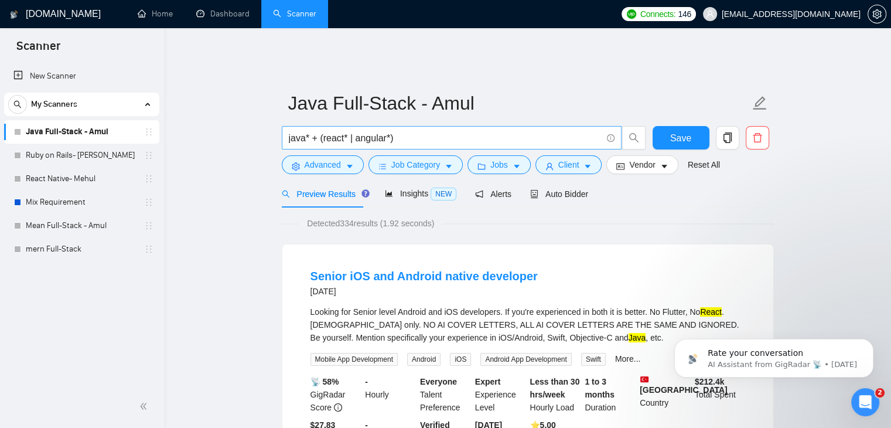
click at [388, 131] on input "java* + (react* | angular*)" at bounding box center [445, 138] width 313 height 15
paste input "javascript"
click at [424, 134] on input "java* + (react* | angular* | javascript*)" at bounding box center [445, 138] width 313 height 15
type input "java* + (react* | angular* | javascript*)"
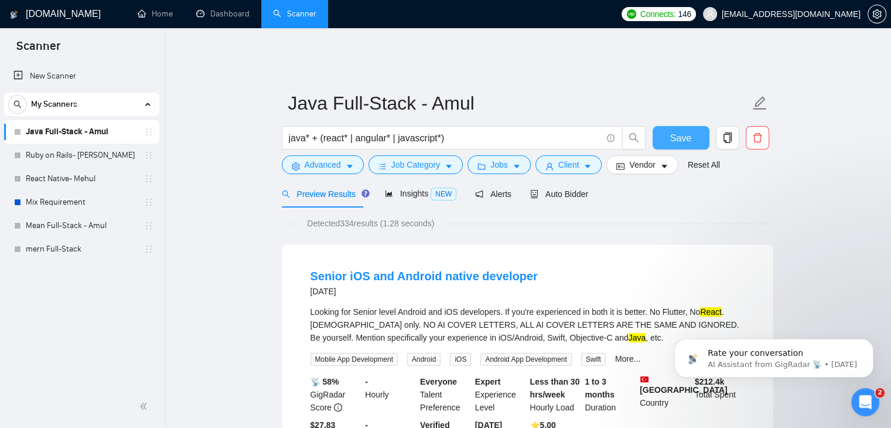
click at [682, 131] on span "Save" at bounding box center [680, 138] width 21 height 15
click at [422, 158] on span "Job Category" at bounding box center [415, 164] width 49 height 13
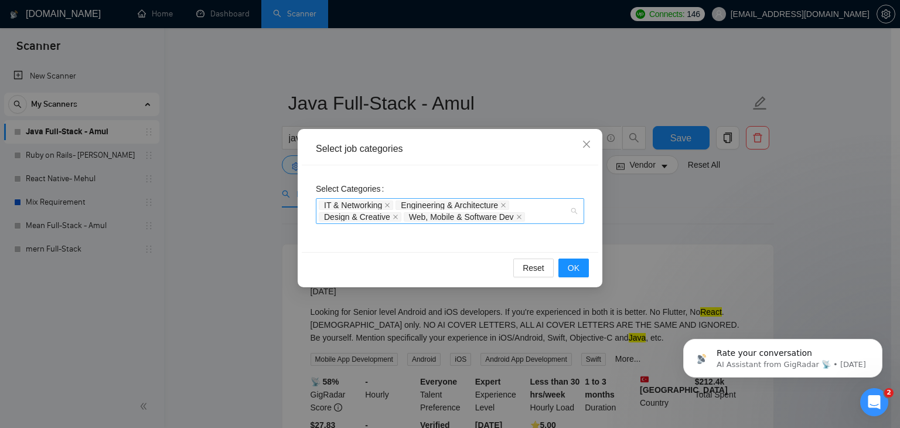
click at [575, 207] on div "IT & Networking Engineering & Architecture Design & Creative Web, Mobile & Soft…" at bounding box center [450, 211] width 268 height 26
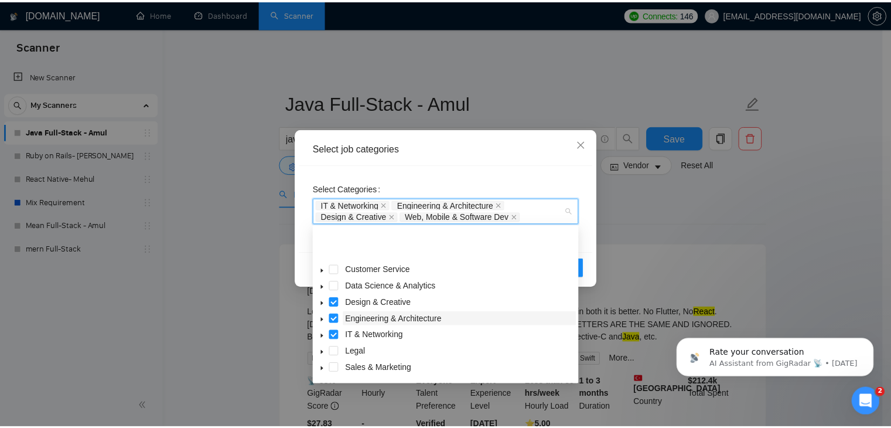
scroll to position [47, 0]
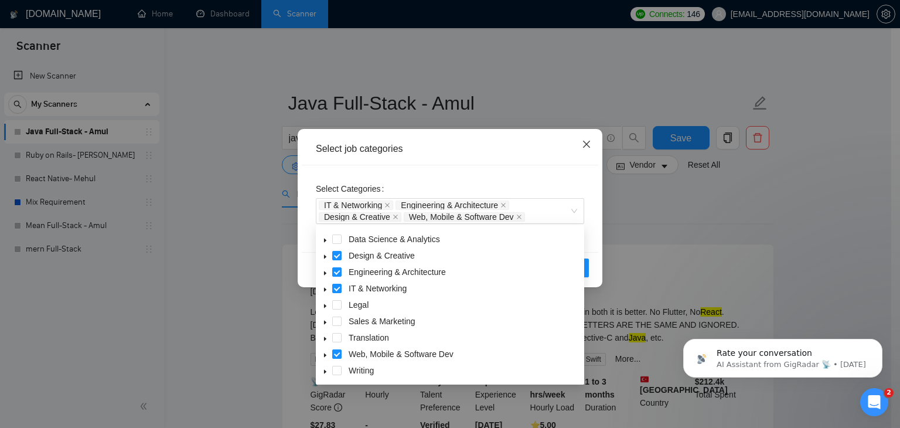
click at [589, 140] on icon "close" at bounding box center [586, 143] width 9 height 9
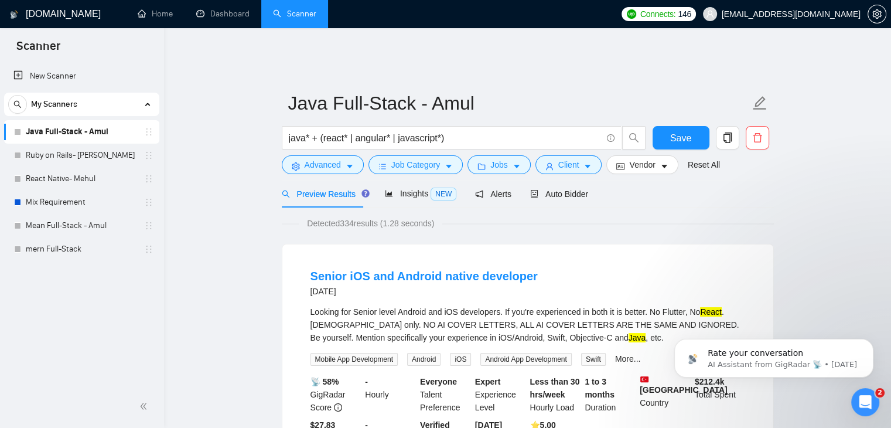
click at [762, 171] on form "Java Full-Stack - Amul java* + (react* | angular* | javascript*) Save Advanced …" at bounding box center [528, 131] width 492 height 95
click at [546, 189] on span "Auto Bidder" at bounding box center [559, 193] width 58 height 9
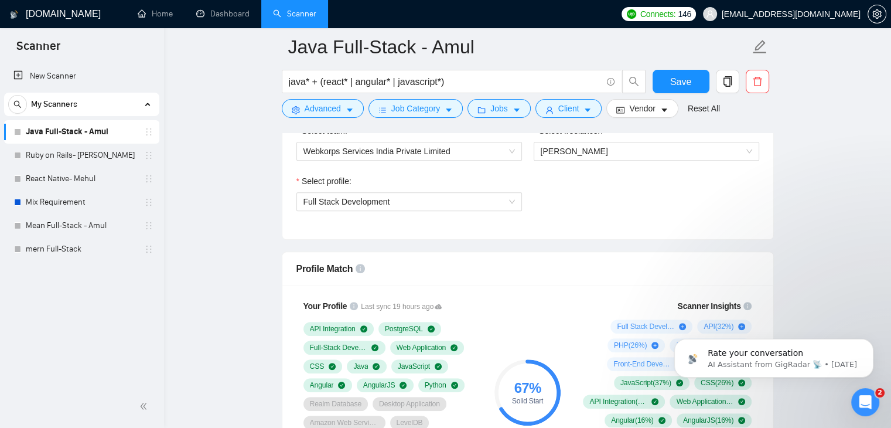
scroll to position [651, 0]
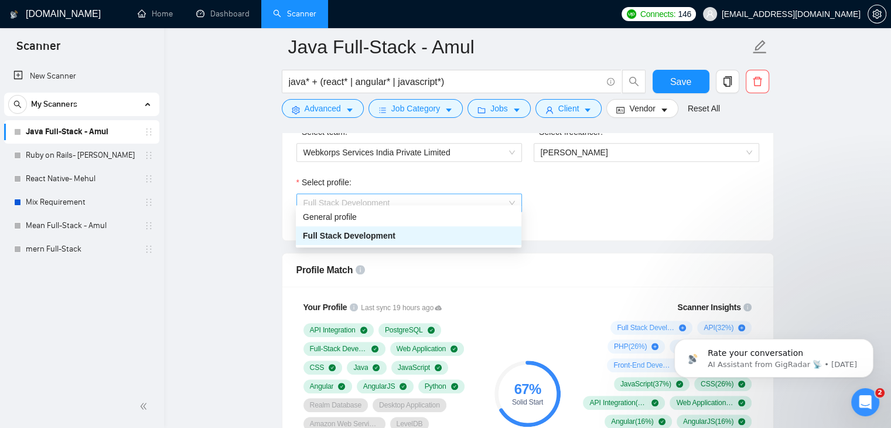
click at [468, 196] on span "Full Stack Development" at bounding box center [408, 203] width 211 height 18
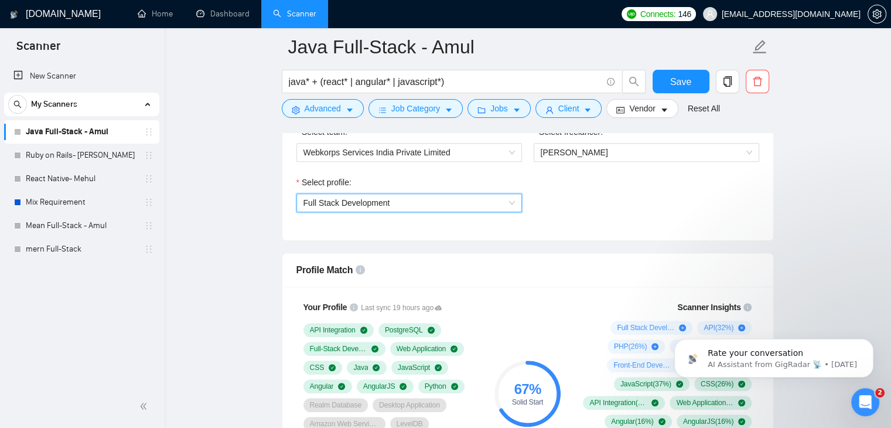
click at [468, 196] on span "Full Stack Development" at bounding box center [408, 203] width 211 height 18
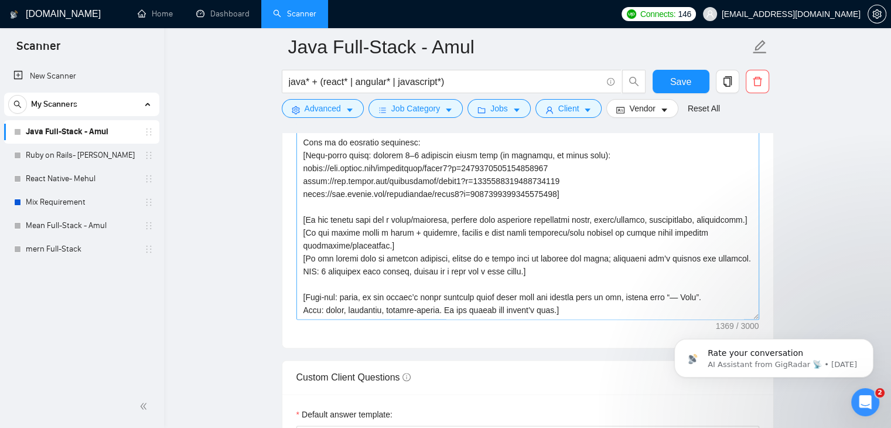
scroll to position [1408, 0]
click at [435, 240] on textarea "Cover letter template:" at bounding box center [527, 188] width 463 height 264
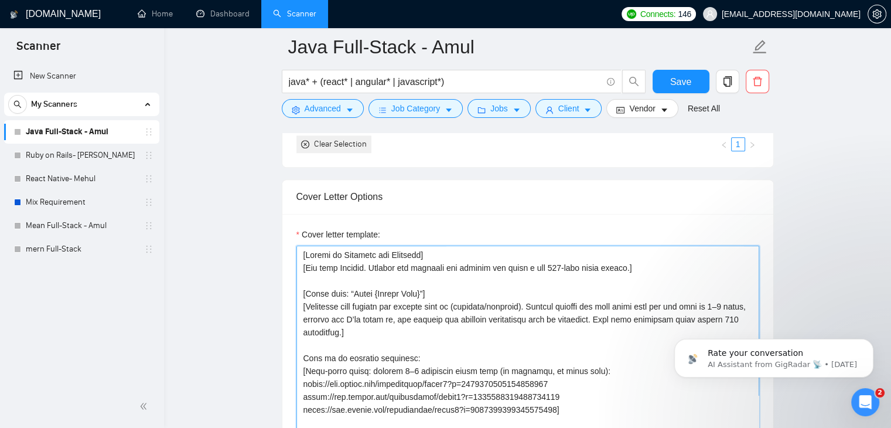
scroll to position [26, 0]
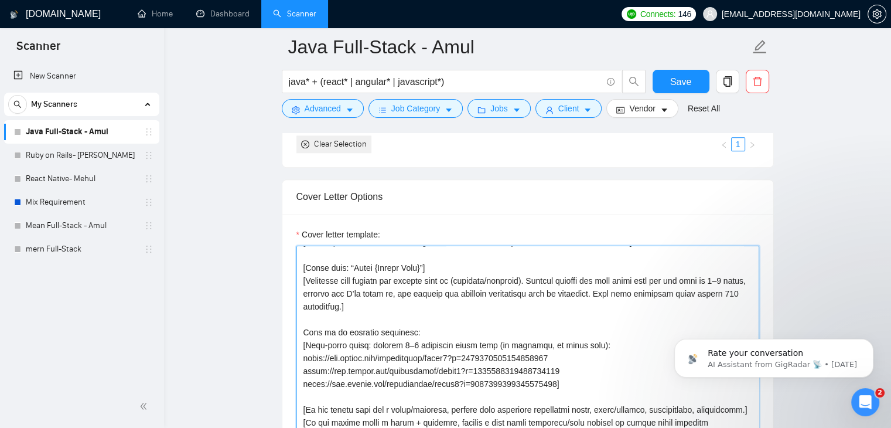
click at [452, 308] on textarea "Cover letter template:" at bounding box center [527, 377] width 463 height 264
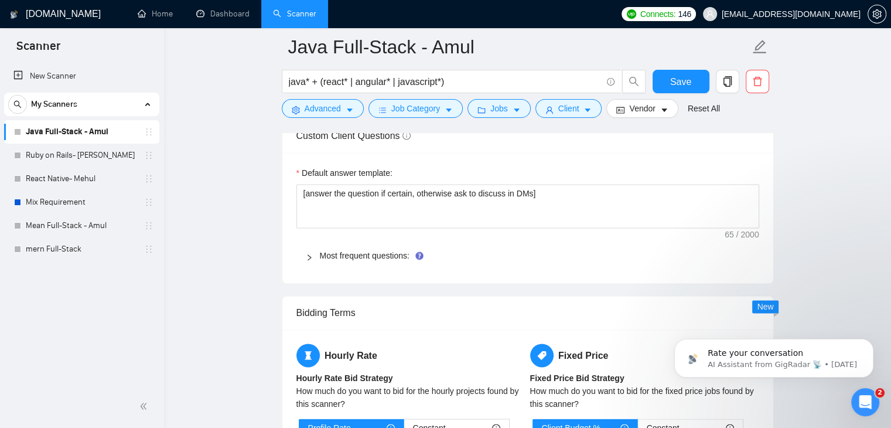
scroll to position [1651, 0]
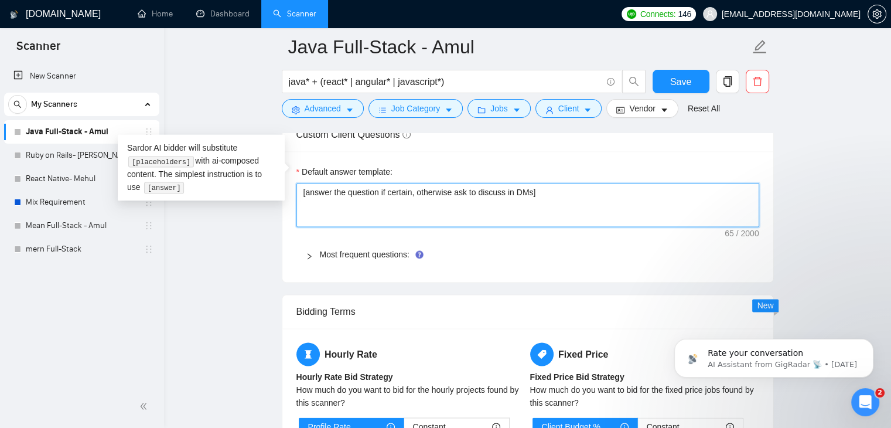
click at [504, 183] on textarea "[answer the question if certain, otherwise ask to discuss in DMs]" at bounding box center [527, 205] width 463 height 45
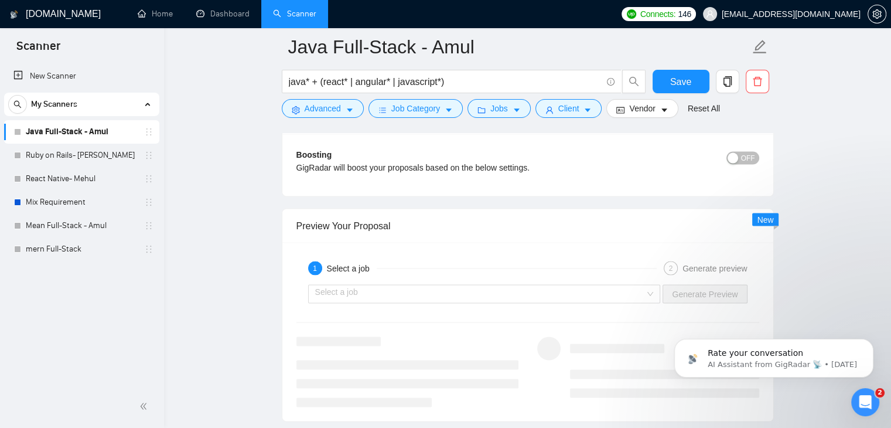
scroll to position [2123, 0]
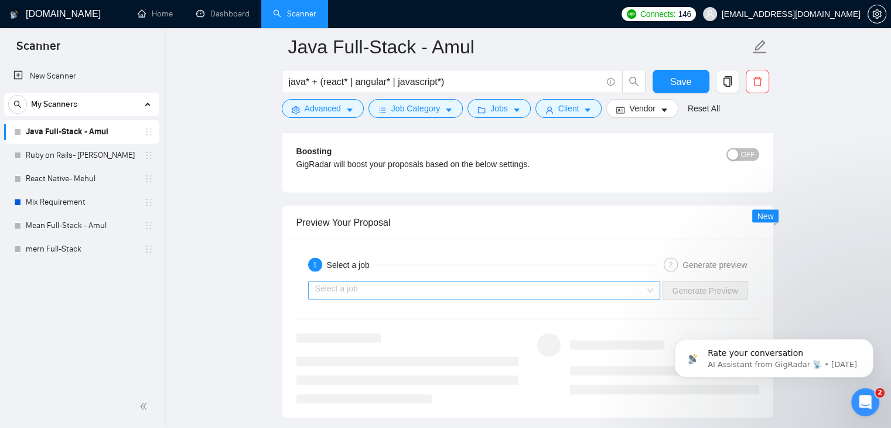
click at [504, 281] on input "search" at bounding box center [480, 290] width 330 height 18
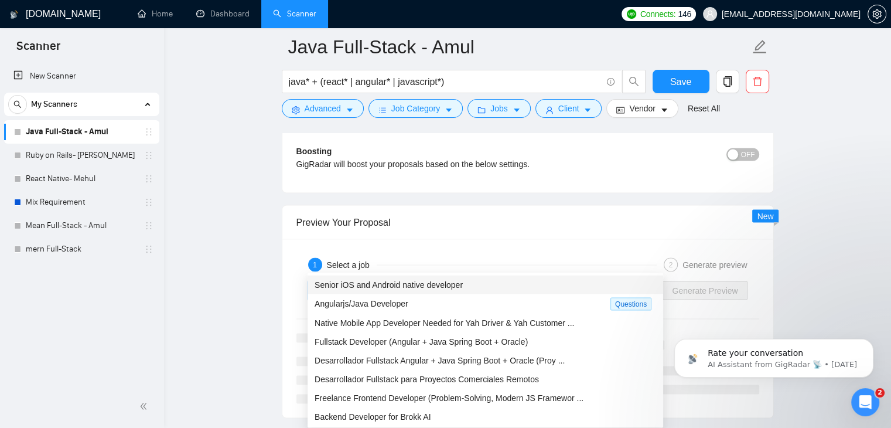
click at [469, 290] on div "Senior iOS and Android native developer" at bounding box center [486, 284] width 342 height 13
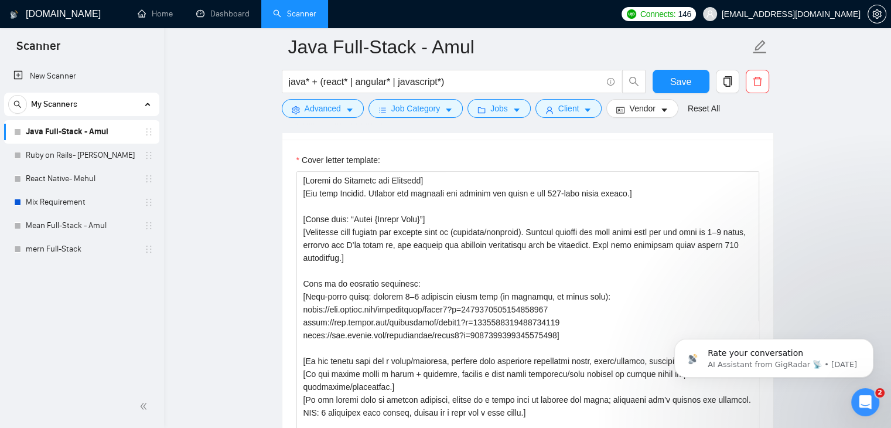
scroll to position [1288, 0]
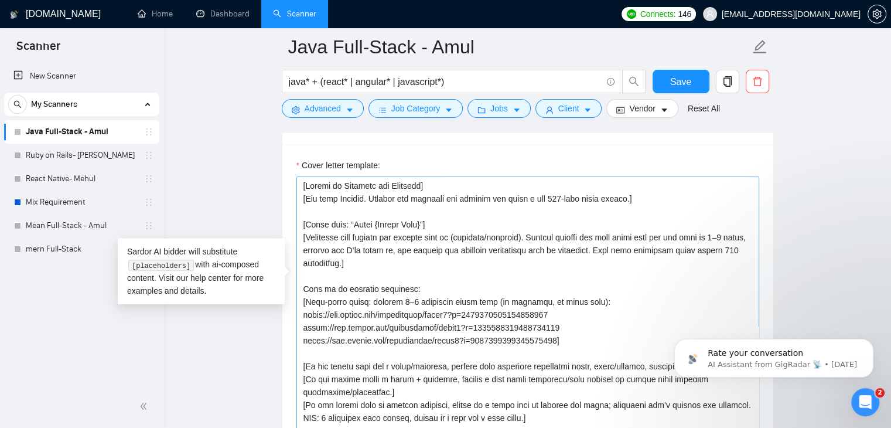
click at [473, 285] on textarea "Cover letter template:" at bounding box center [527, 308] width 463 height 264
click at [434, 284] on textarea "Cover letter template:" at bounding box center [527, 308] width 463 height 264
paste textarea "<If required starting phrase, place here exactly> <If client or company name av…"
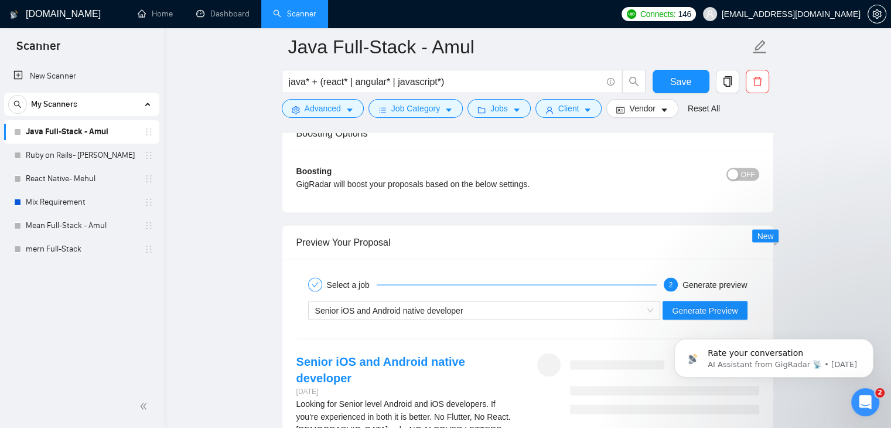
scroll to position [2231, 0]
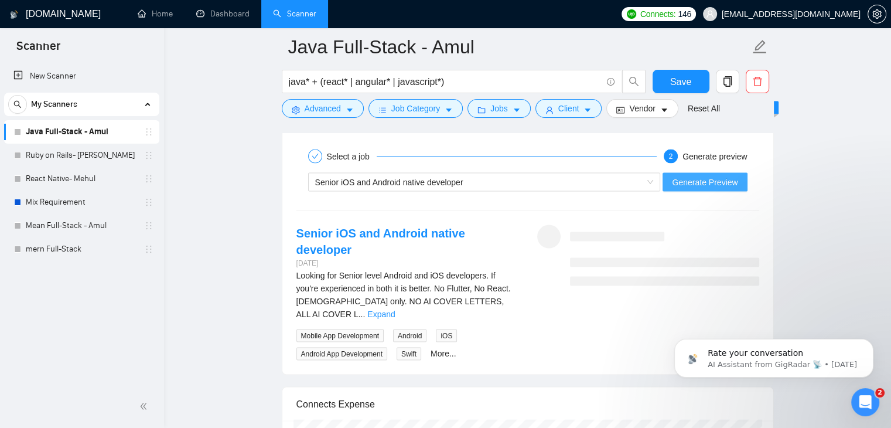
click at [712, 176] on span "Generate Preview" at bounding box center [705, 182] width 66 height 13
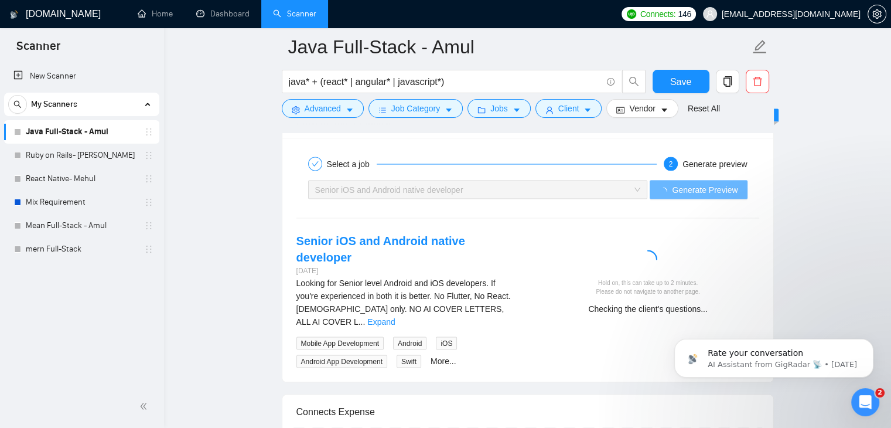
scroll to position [2223, 0]
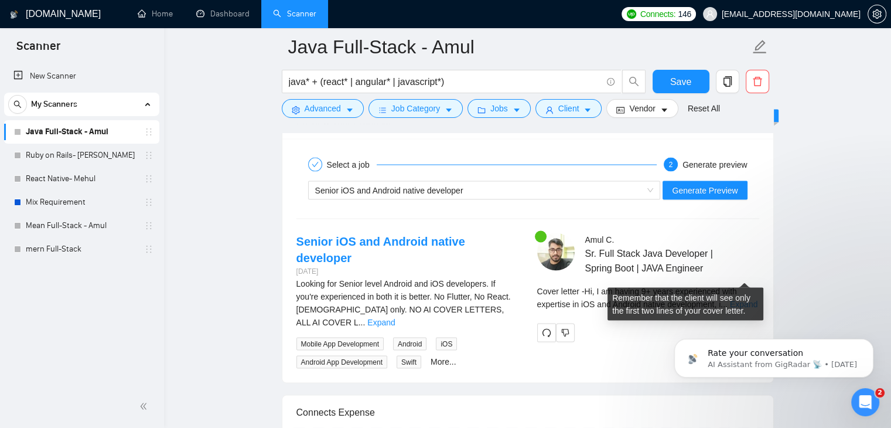
click at [741, 299] on link "Expand" at bounding box center [744, 303] width 28 height 9
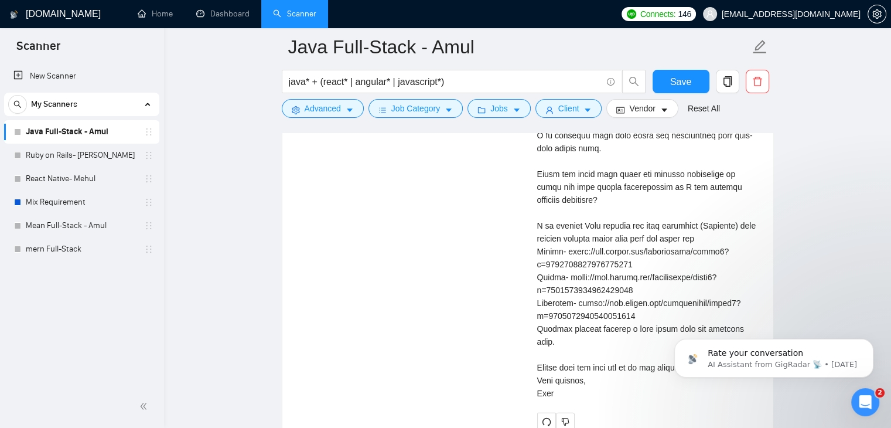
scroll to position [2840, 0]
click at [588, 214] on div "Cover letter" at bounding box center [648, 38] width 222 height 722
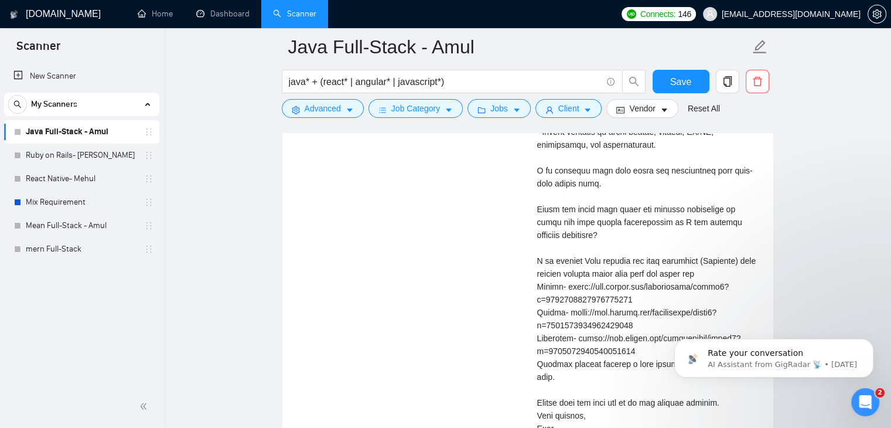
scroll to position [2798, 0]
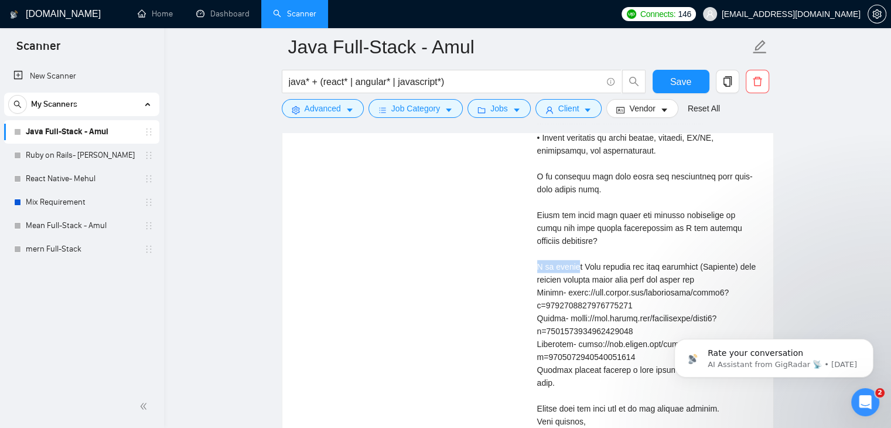
drag, startPoint x: 531, startPoint y: 227, endPoint x: 587, endPoint y: 230, distance: 55.7
click at [587, 230] on div "Amul C . Sr. Full Stack Java Developer | Spring Boot | JAVA Engineer Cover lett…" at bounding box center [648, 65] width 241 height 814
click at [584, 240] on div "Cover letter" at bounding box center [648, 80] width 222 height 722
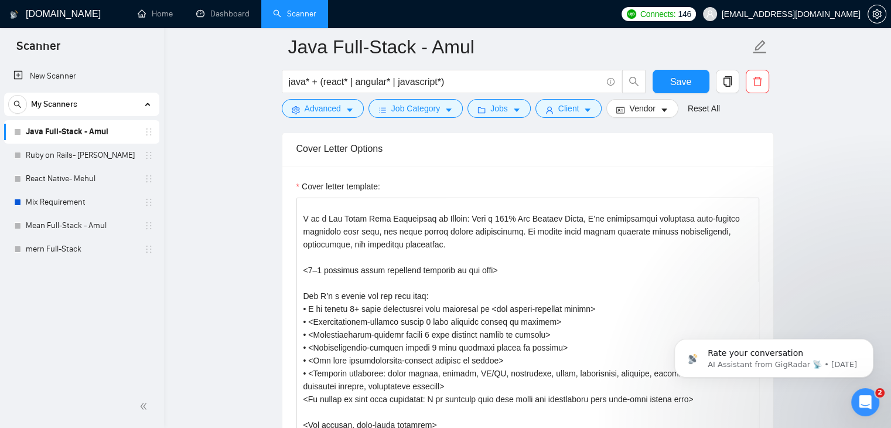
scroll to position [66, 0]
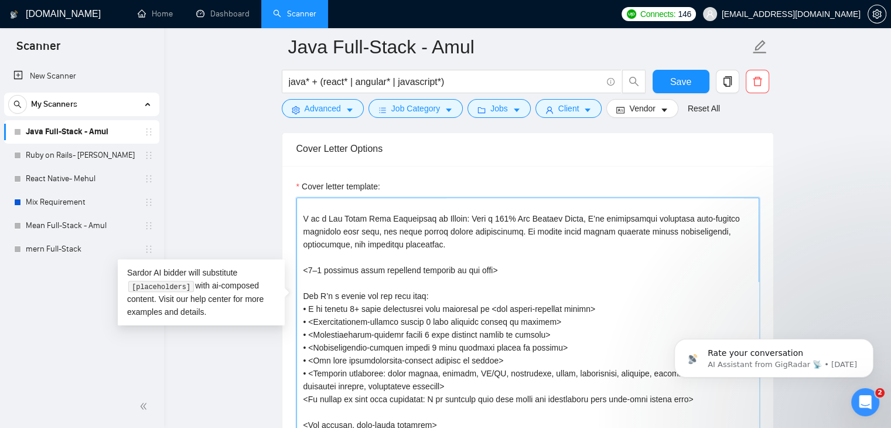
click at [464, 250] on textarea "Cover letter template:" at bounding box center [527, 329] width 463 height 264
paste textarea "[Loremi do Sitametc adi Elitsedd] [Eiu temp Incidid. Utlabor etd magnaali Enima…"
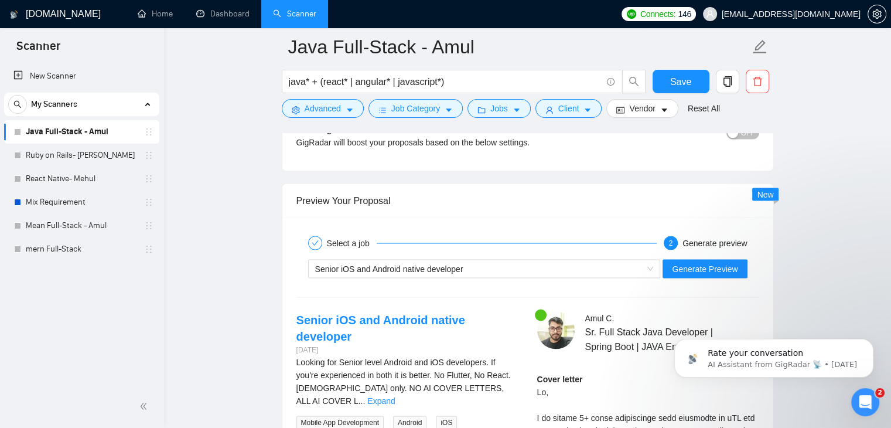
scroll to position [2144, 0]
click at [598, 260] on div "Senior iOS and Android native developer" at bounding box center [479, 269] width 328 height 18
type textarea "[Loremi do Sitametc adi Elitsedd] [Eiu temp Incidid. Utlabor etd magnaali Enima…"
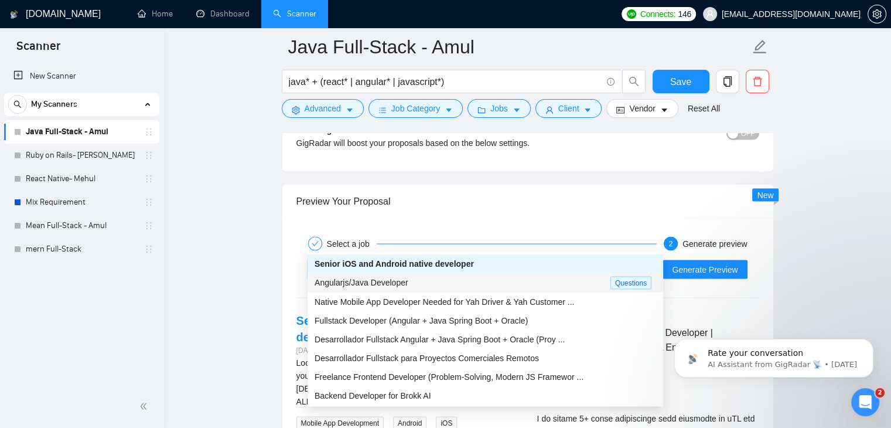
click at [531, 281] on div "Angularjs/Java Developer" at bounding box center [463, 281] width 296 height 13
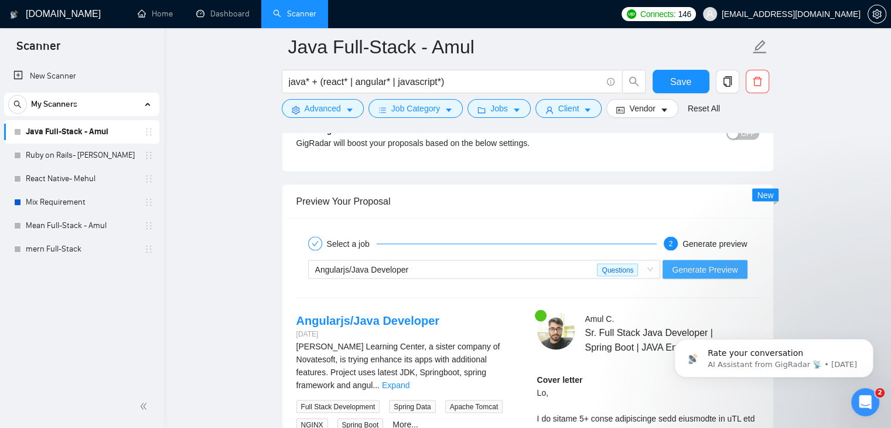
click at [716, 262] on span "Generate Preview" at bounding box center [705, 268] width 66 height 13
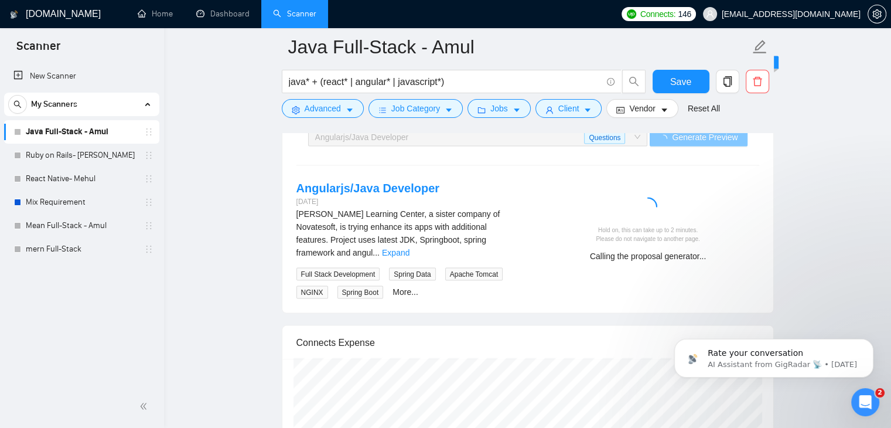
scroll to position [2288, 0]
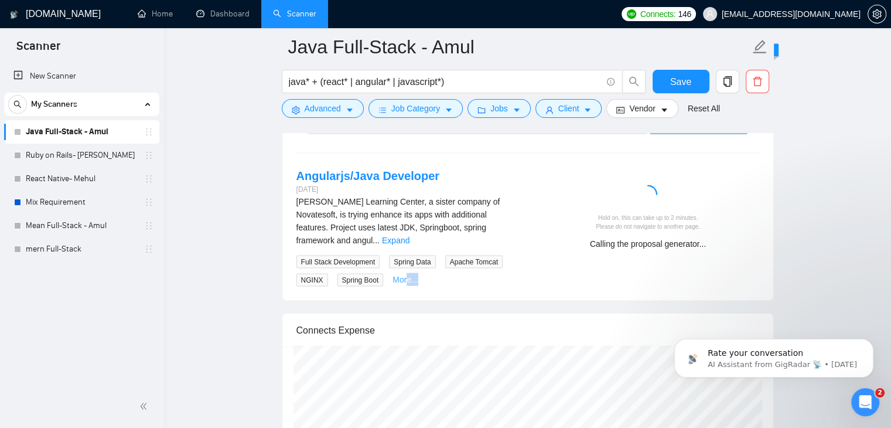
drag, startPoint x: 363, startPoint y: 256, endPoint x: 408, endPoint y: 240, distance: 47.3
click at [408, 240] on div "Select a job 2 Generate preview Angularjs/Java Developer Questions Generate Pre…" at bounding box center [527, 186] width 491 height 227
click at [408, 275] on link "More..." at bounding box center [406, 279] width 26 height 9
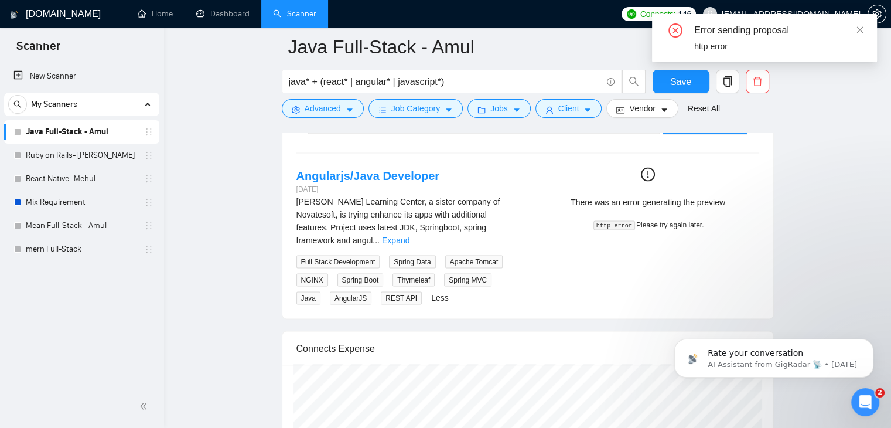
click at [612, 204] on div "Angularjs/Java Developer 2 days ago Ramana Learning Center, a sister company of…" at bounding box center [528, 236] width 482 height 137
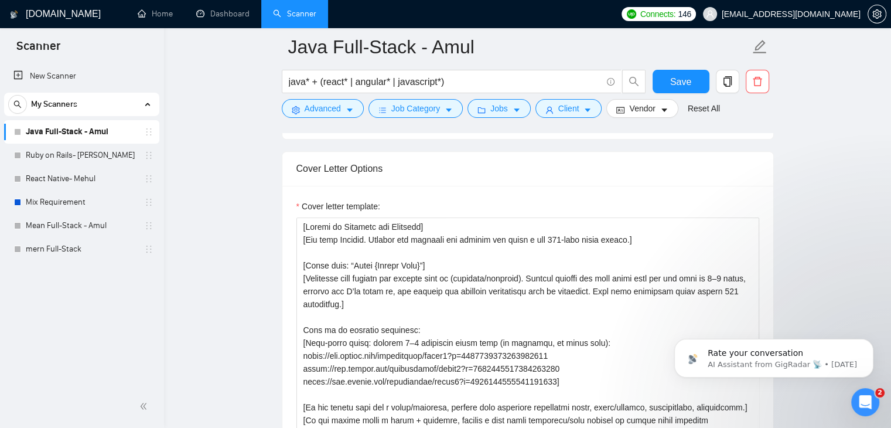
scroll to position [1243, 0]
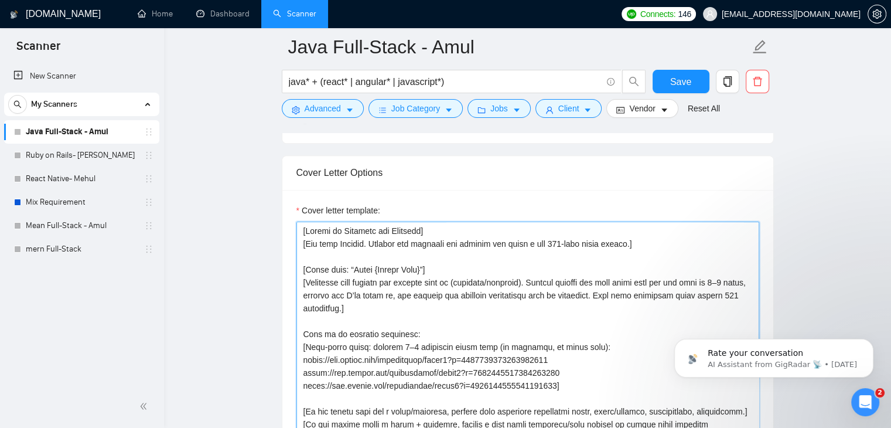
click at [507, 333] on textarea "Cover letter template:" at bounding box center [527, 353] width 463 height 264
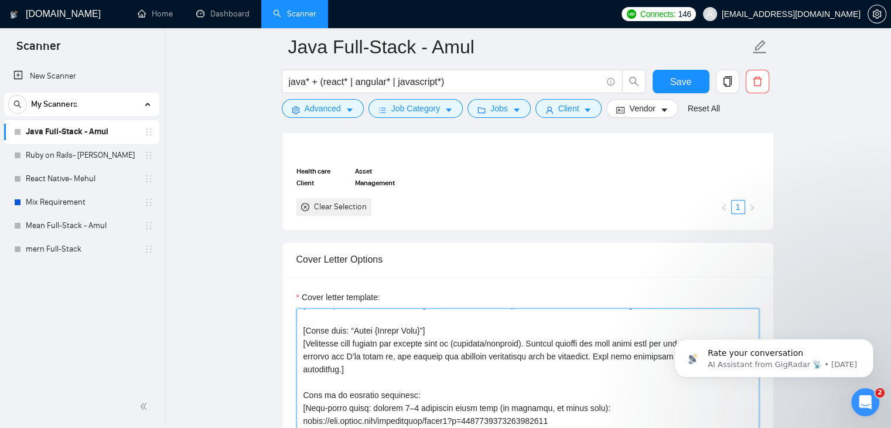
scroll to position [1158, 0]
paste textarea "Loremi dol sita con adipi e seddo eiusmo te incidi utla 028 etdol.] [Magnaali: …"
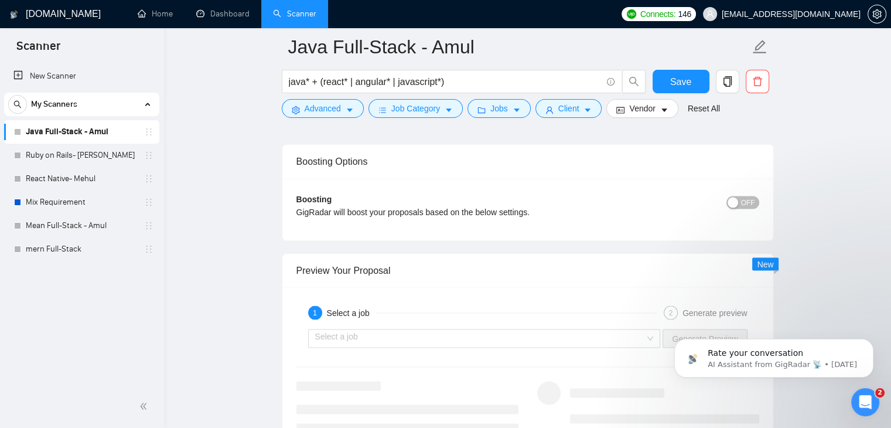
scroll to position [2082, 0]
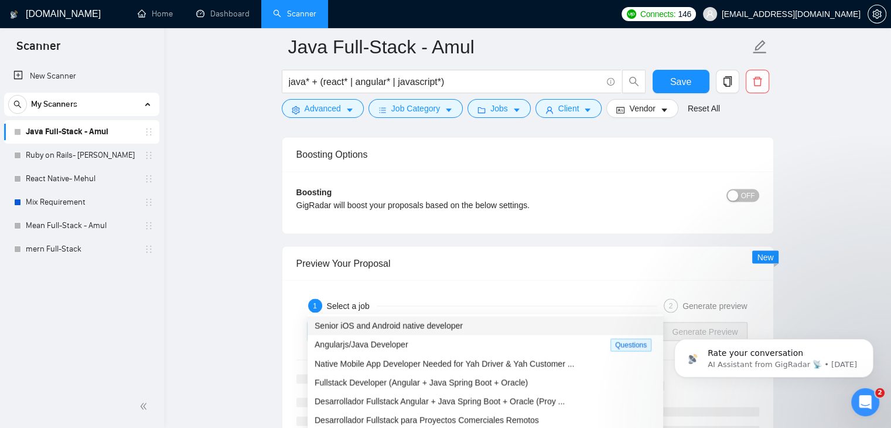
click at [478, 322] on input "search" at bounding box center [480, 331] width 330 height 18
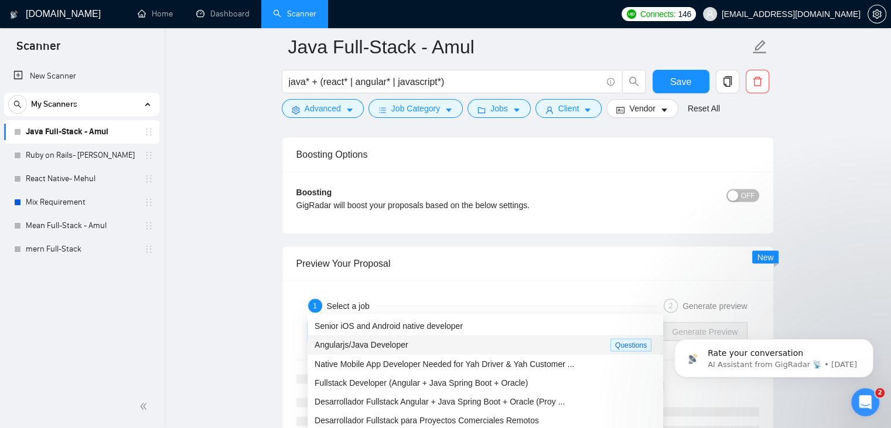
click at [451, 335] on div "Angularjs/Java Developer Questions" at bounding box center [486, 344] width 356 height 19
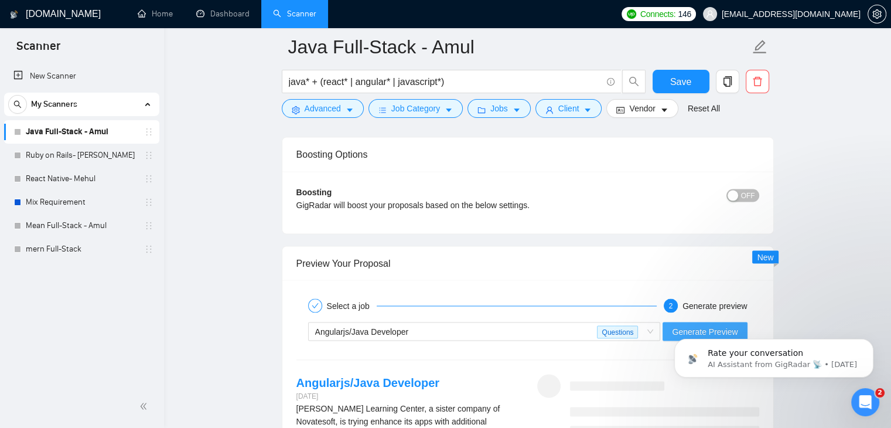
click at [709, 325] on span "Generate Preview" at bounding box center [705, 331] width 66 height 13
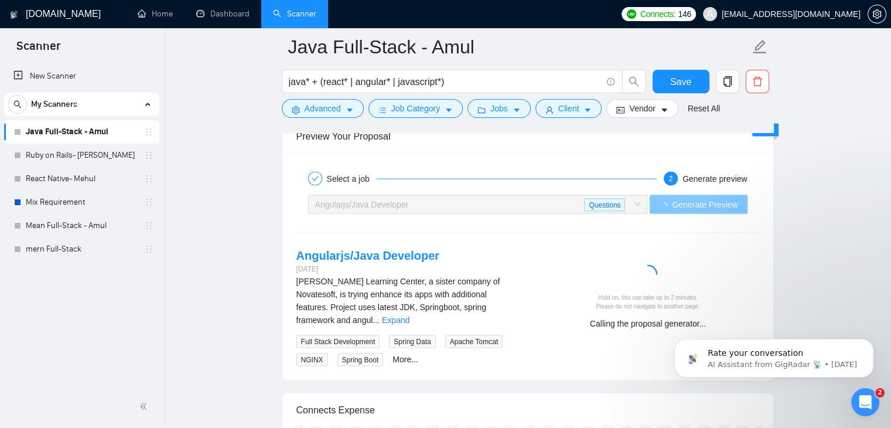
scroll to position [2212, 0]
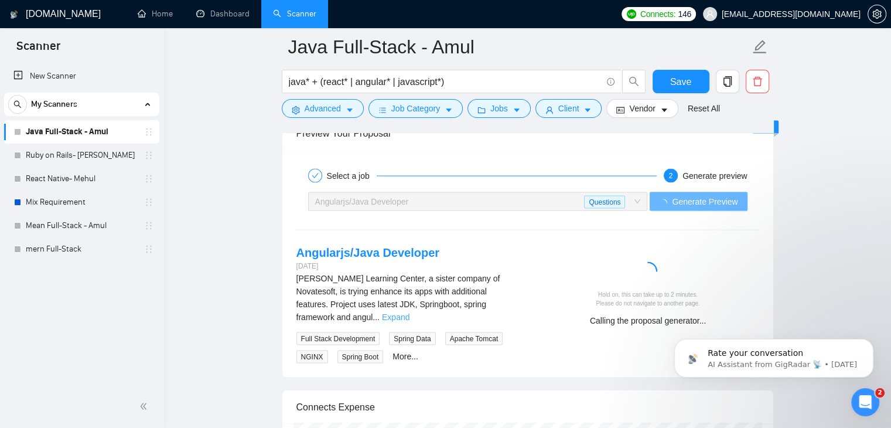
click at [410, 312] on link "Expand" at bounding box center [396, 316] width 28 height 9
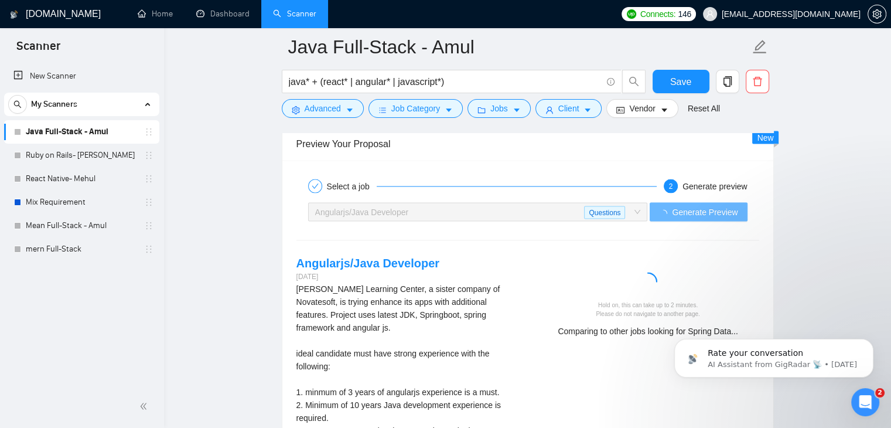
scroll to position [2202, 0]
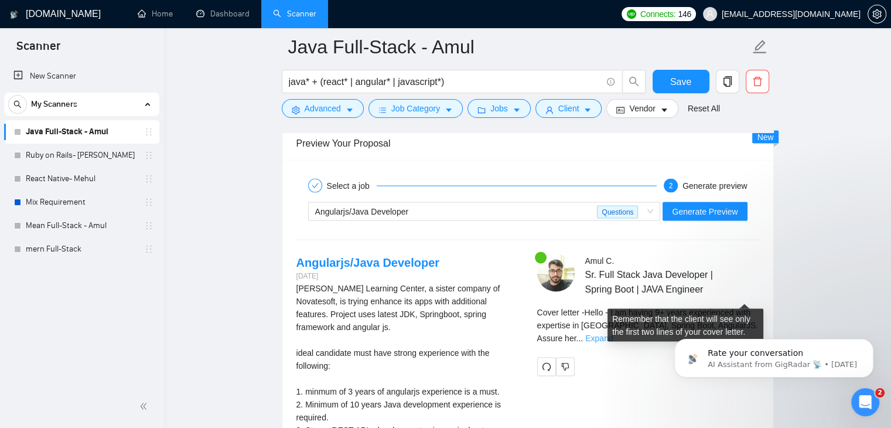
click at [613, 333] on link "Expand" at bounding box center [599, 337] width 28 height 9
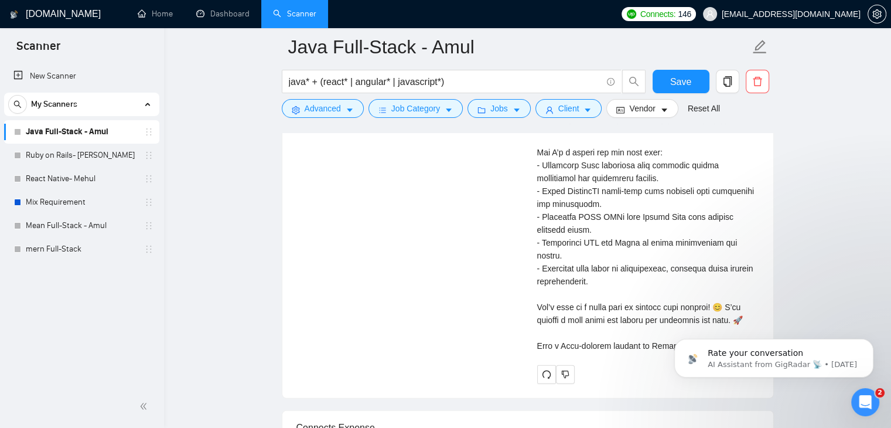
scroll to position [2812, 0]
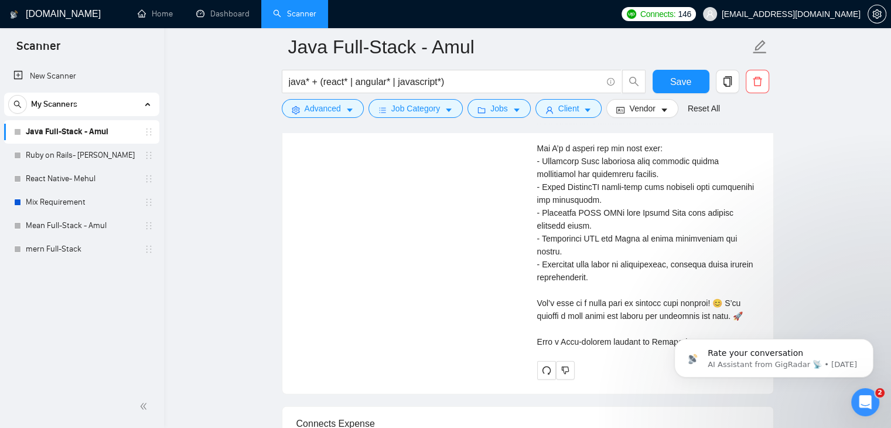
click at [536, 261] on div "Amul C . Sr. Full Stack Java Developer | Spring Boot | JAVA Engineer Describe y…" at bounding box center [648, 12] width 241 height 736
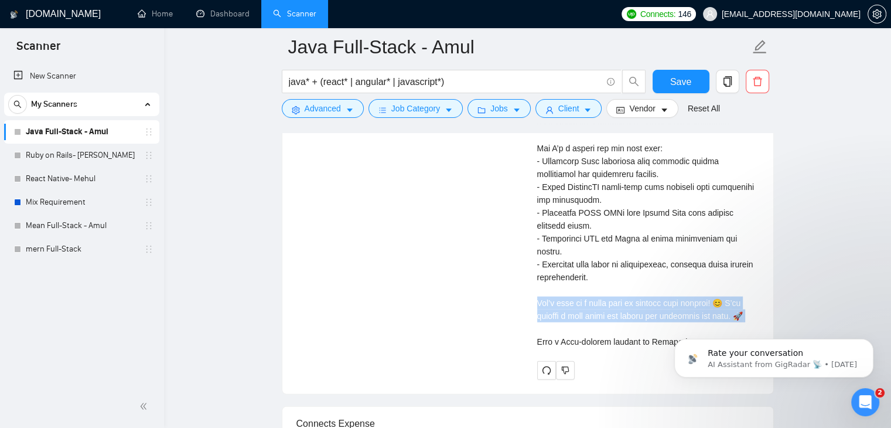
click at [536, 261] on div "Amul C . Sr. Full Stack Java Developer | Spring Boot | JAVA Engineer Describe y…" at bounding box center [648, 12] width 241 height 736
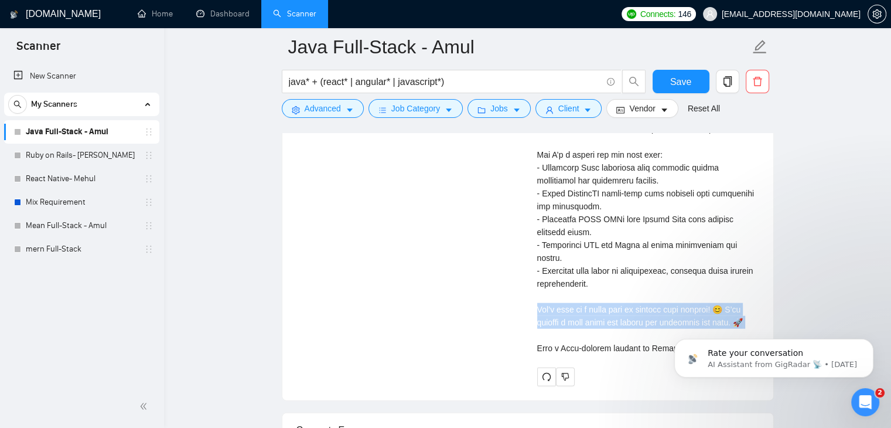
scroll to position [2805, 0]
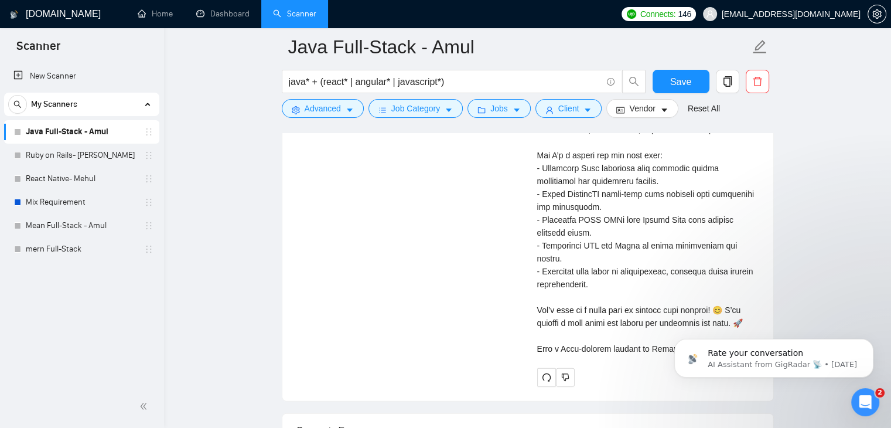
click at [598, 251] on div "Cover letter" at bounding box center [648, 116] width 222 height 477
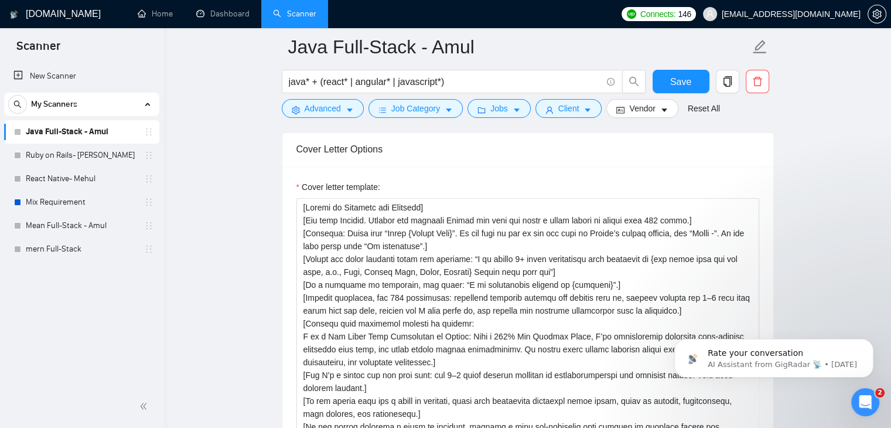
scroll to position [1270, 0]
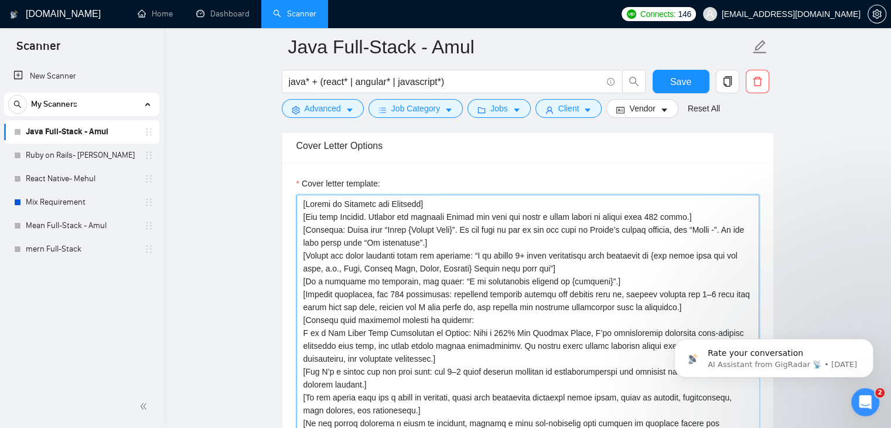
click at [474, 286] on textarea "Cover letter template:" at bounding box center [527, 326] width 463 height 264
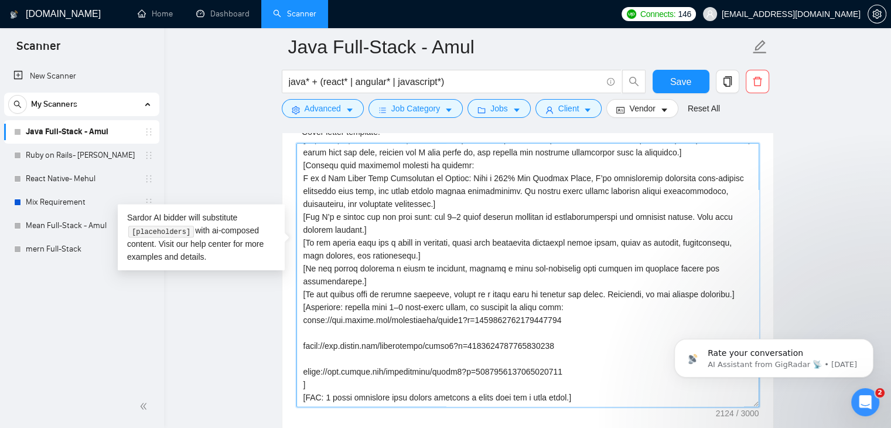
scroll to position [1322, 0]
click at [465, 291] on textarea "Cover letter template:" at bounding box center [527, 274] width 463 height 264
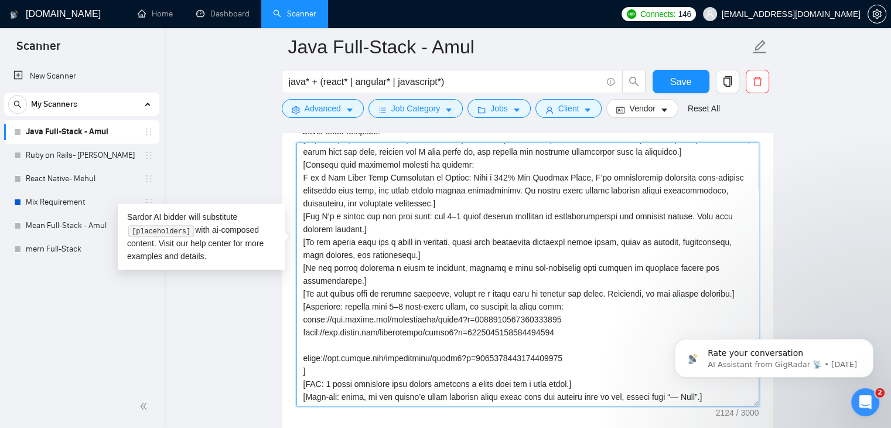
scroll to position [90, 0]
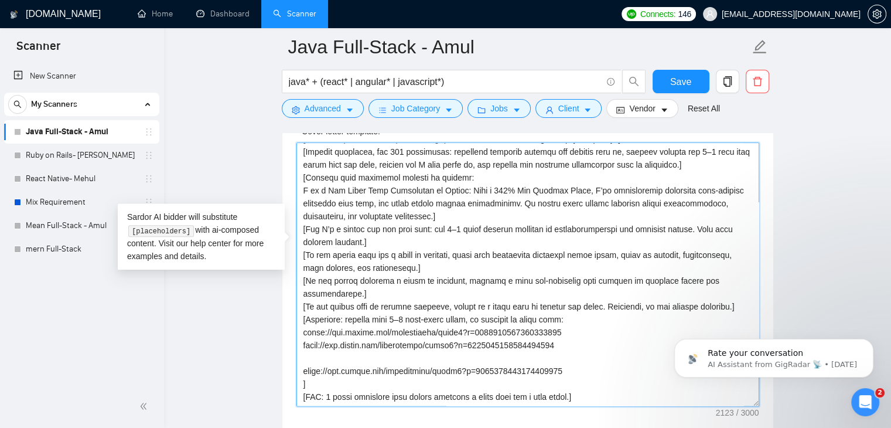
click at [504, 317] on textarea "Cover letter template:" at bounding box center [527, 274] width 463 height 264
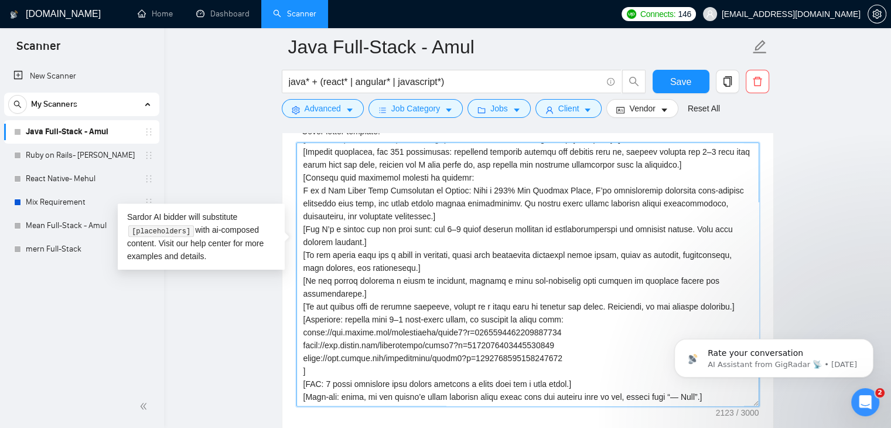
scroll to position [77, 0]
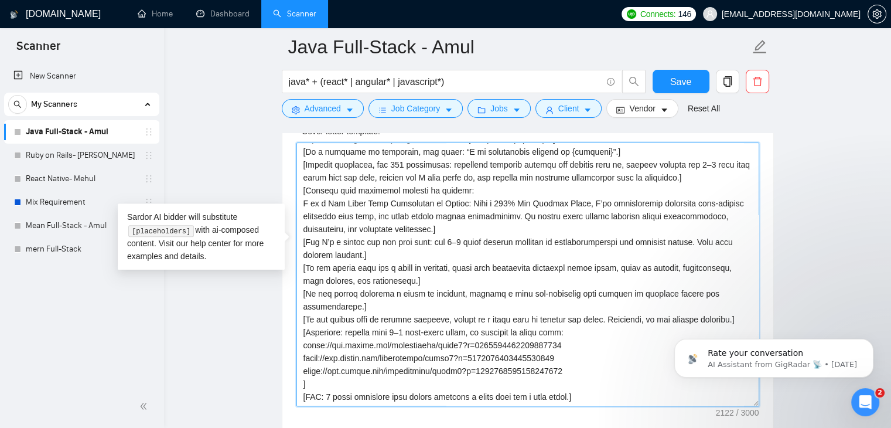
click at [596, 306] on textarea "Cover letter template:" at bounding box center [527, 274] width 463 height 264
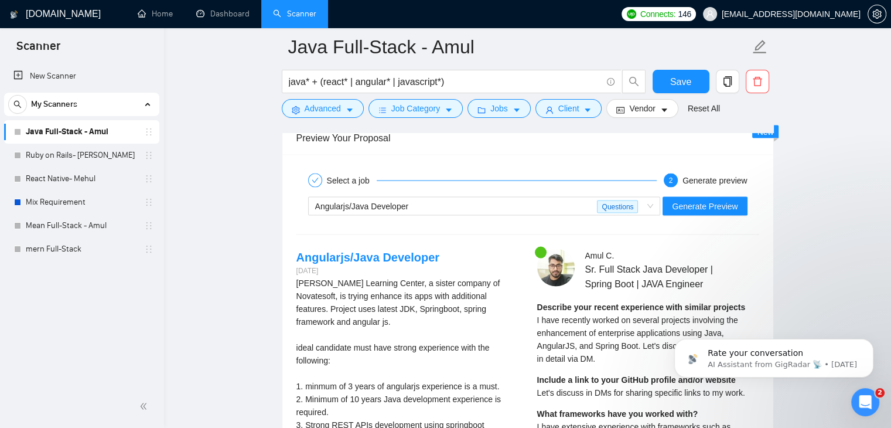
scroll to position [2233, 0]
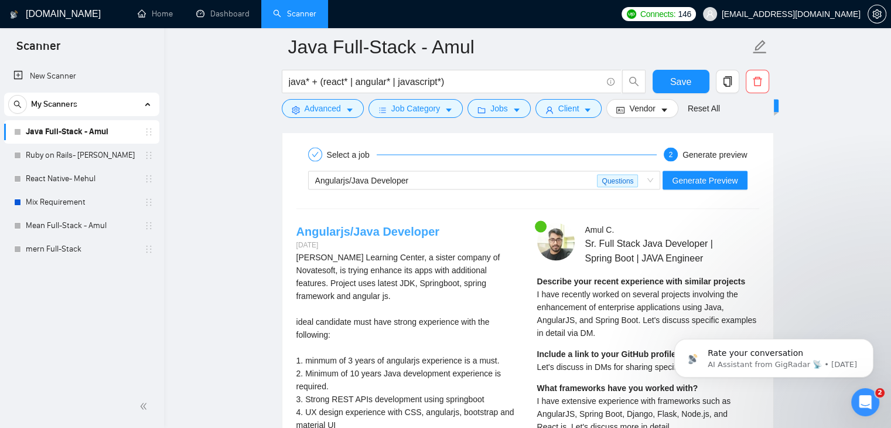
click at [396, 225] on link "Angularjs/Java Developer" at bounding box center [368, 231] width 144 height 13
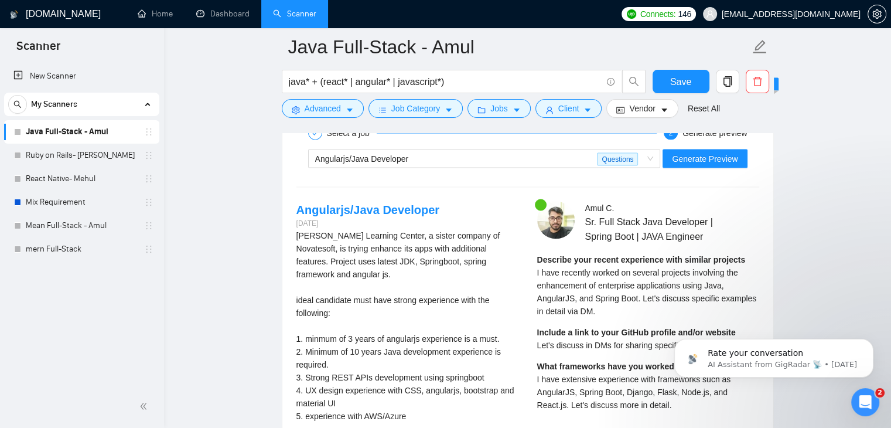
scroll to position [2254, 0]
drag, startPoint x: 534, startPoint y: 226, endPoint x: 559, endPoint y: 247, distance: 32.9
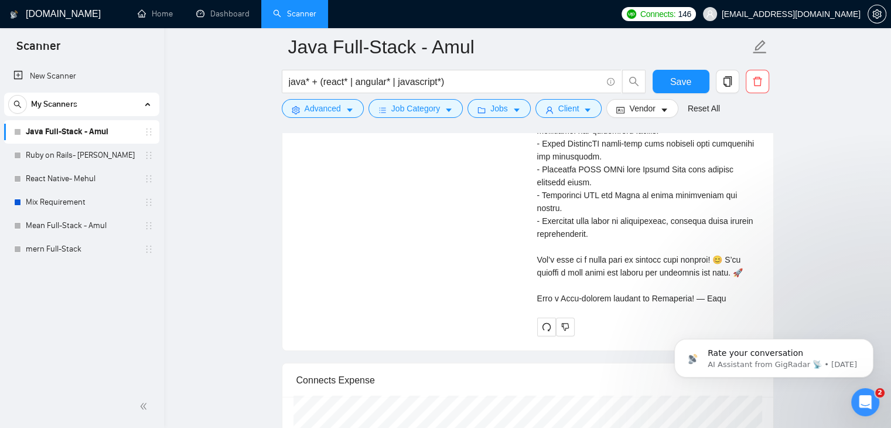
scroll to position [2859, 0]
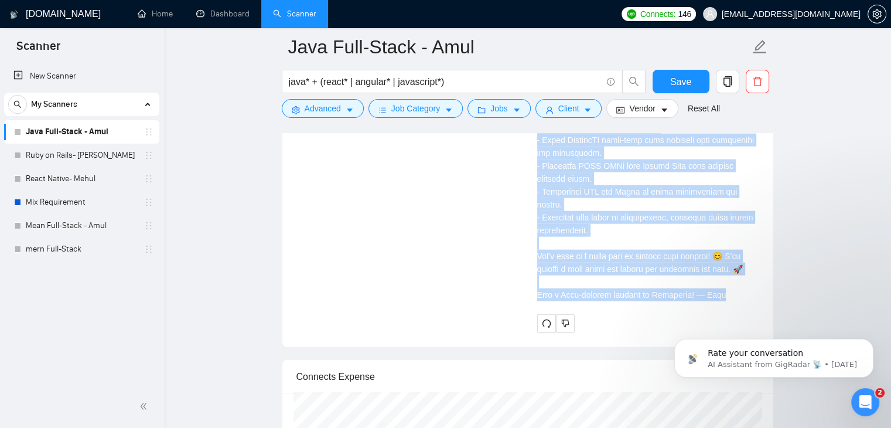
click at [729, 254] on div "Cover letter" at bounding box center [648, 62] width 222 height 477
copy div "Describe your recent experience with similar projects I have recently worked on…"
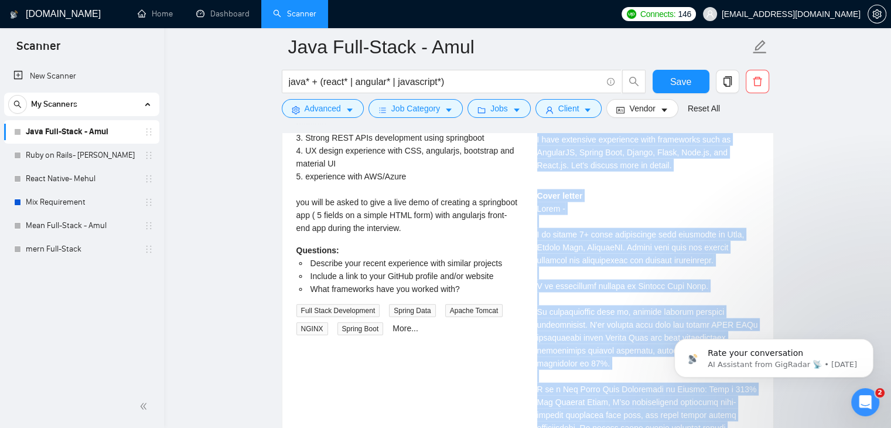
scroll to position [2499, 0]
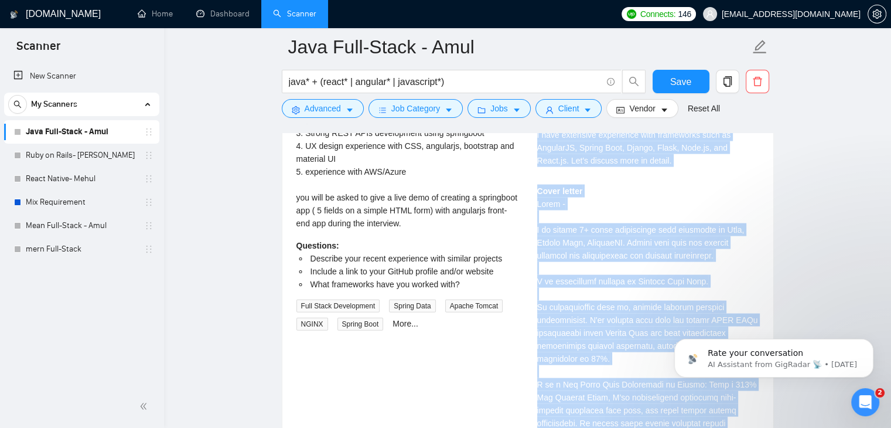
click at [513, 320] on div "Angularjs/Java Developer [DATE] [PERSON_NAME] Learning Center, a sister company…" at bounding box center [528, 325] width 482 height 736
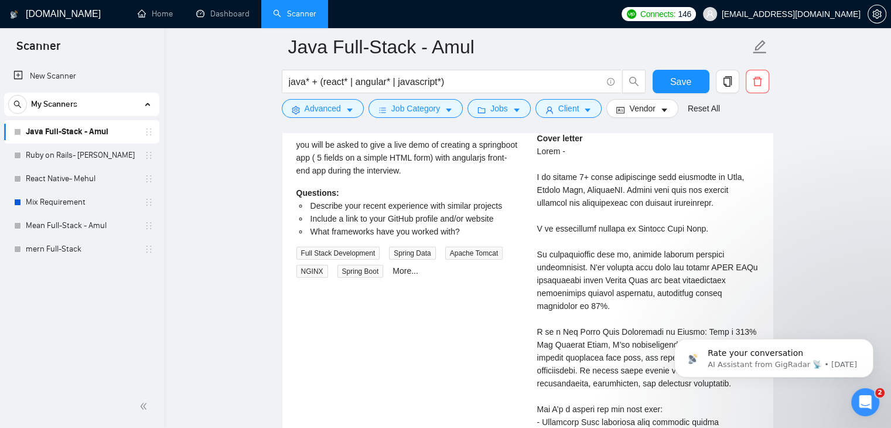
scroll to position [2563, 0]
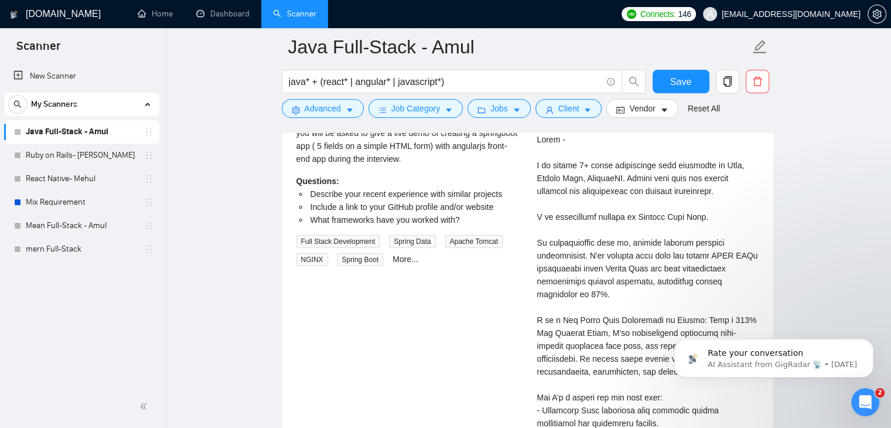
click at [613, 188] on div "Cover letter" at bounding box center [648, 358] width 222 height 477
click at [637, 189] on div "Cover letter" at bounding box center [648, 358] width 222 height 477
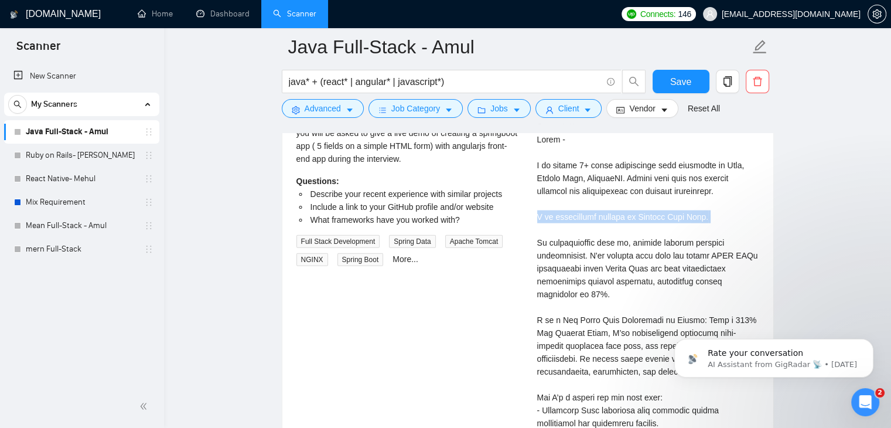
copy div "I am comfortable working in Eastern Time Zone."
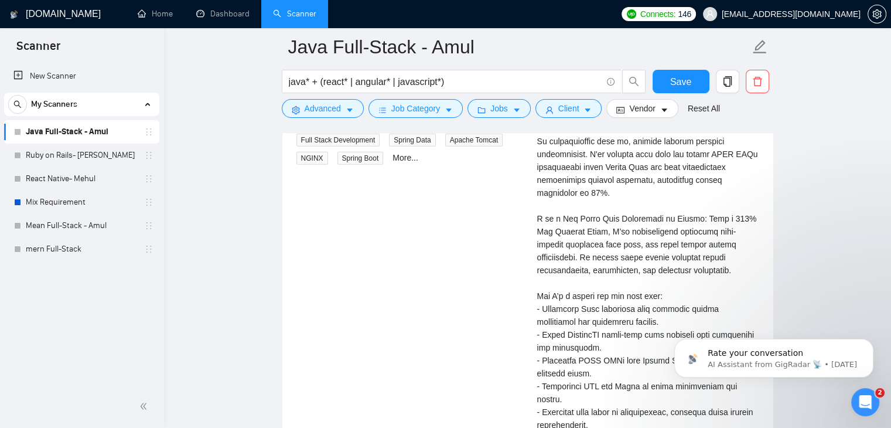
scroll to position [2676, 0]
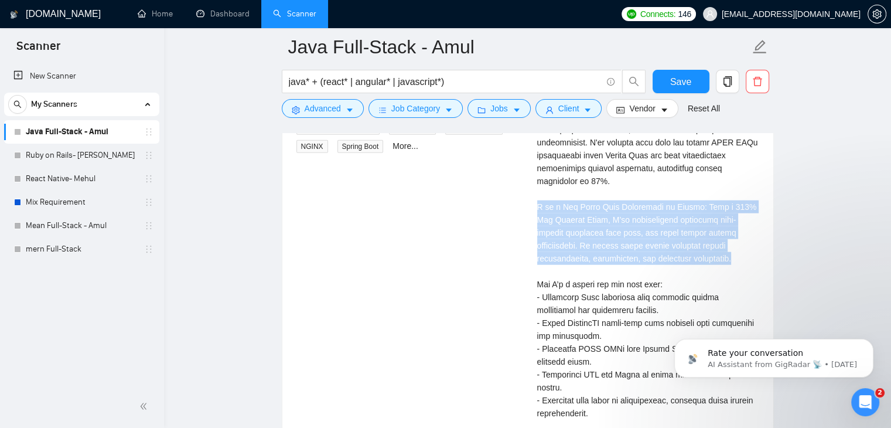
drag, startPoint x: 635, startPoint y: 233, endPoint x: 533, endPoint y: 172, distance: 118.5
click at [533, 172] on div "Amul C . Sr. Full Stack Java Developer | Spring Boot | JAVA Engineer Describe y…" at bounding box center [648, 148] width 241 height 736
copy div "I am a Top Rated Plus Freelancer on Upwork: With a 100% Job Success Score, I’ve…"
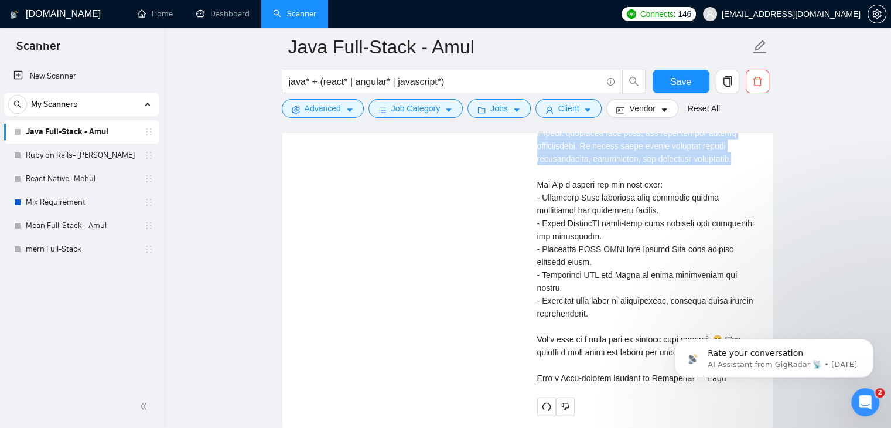
scroll to position [2777, 0]
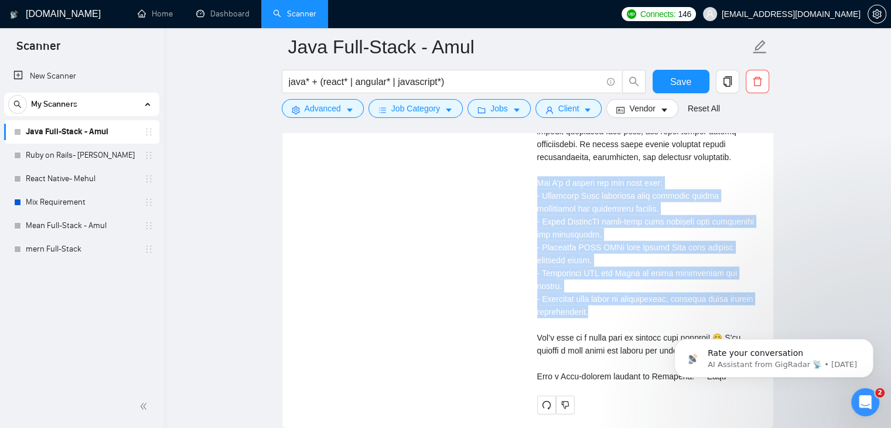
drag, startPoint x: 538, startPoint y: 153, endPoint x: 656, endPoint y: 275, distance: 169.4
click at [656, 275] on div "Cover letter" at bounding box center [648, 144] width 222 height 477
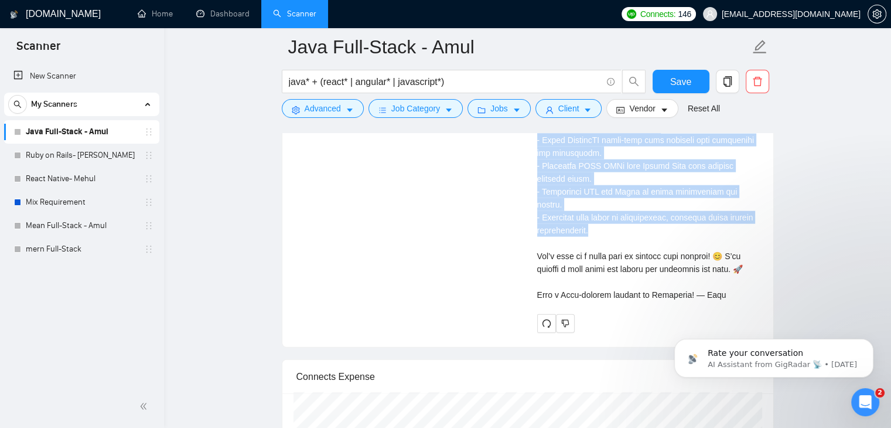
scroll to position [2864, 0]
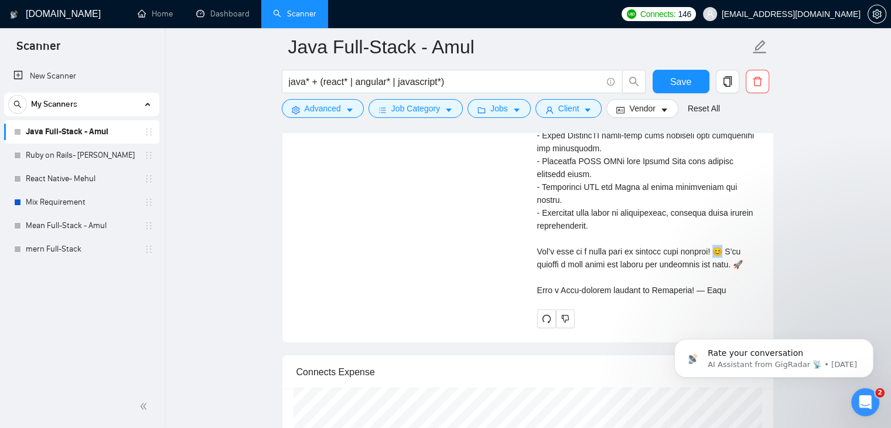
drag, startPoint x: 716, startPoint y: 211, endPoint x: 722, endPoint y: 213, distance: 6.0
click at [722, 213] on div "Cover letter" at bounding box center [648, 58] width 222 height 477
copy div "😊"
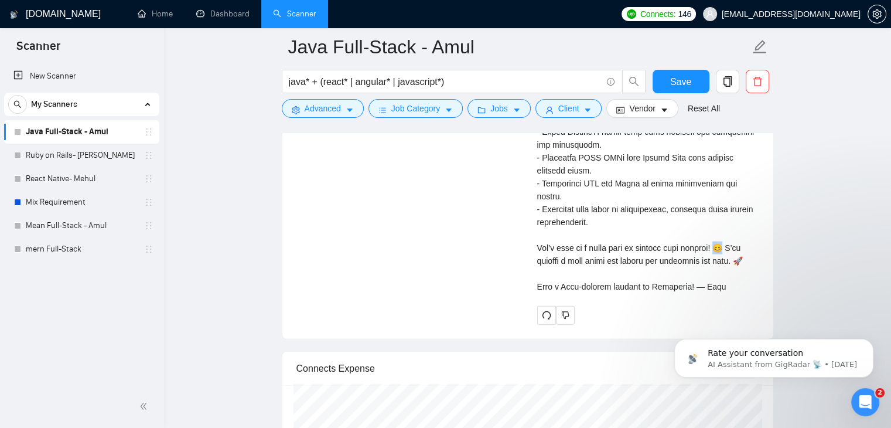
scroll to position [2868, 0]
drag, startPoint x: 755, startPoint y: 219, endPoint x: 737, endPoint y: 218, distance: 17.6
click at [737, 218] on div "Cover letter" at bounding box center [648, 53] width 222 height 477
copy div "🚀"
click at [637, 245] on div "Cover letter" at bounding box center [648, 53] width 222 height 477
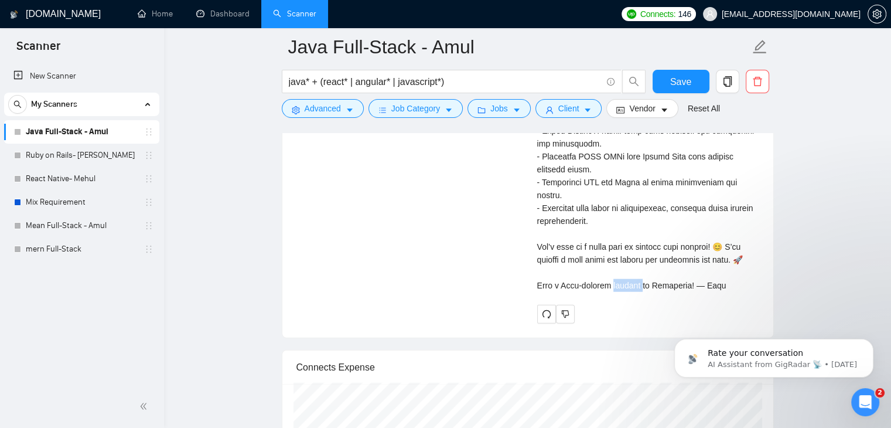
click at [637, 245] on div "Cover letter" at bounding box center [648, 53] width 222 height 477
click at [701, 245] on div "Cover letter" at bounding box center [648, 53] width 222 height 477
click at [698, 244] on div "Cover letter" at bounding box center [648, 53] width 222 height 477
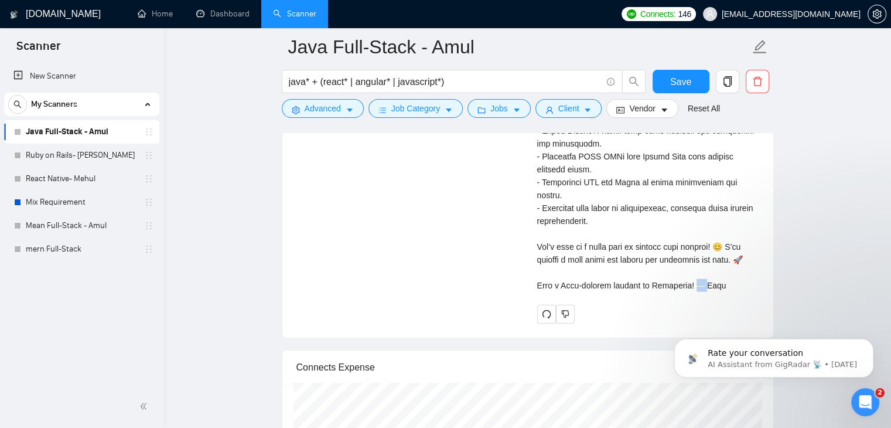
click at [698, 244] on div "Cover letter" at bounding box center [648, 53] width 222 height 477
copy div "Am"
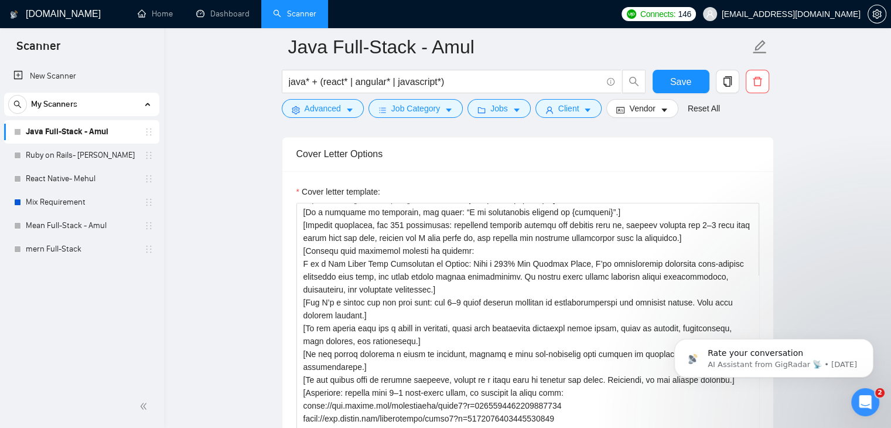
scroll to position [1260, 0]
click at [463, 303] on textarea "Cover letter template:" at bounding box center [527, 336] width 463 height 264
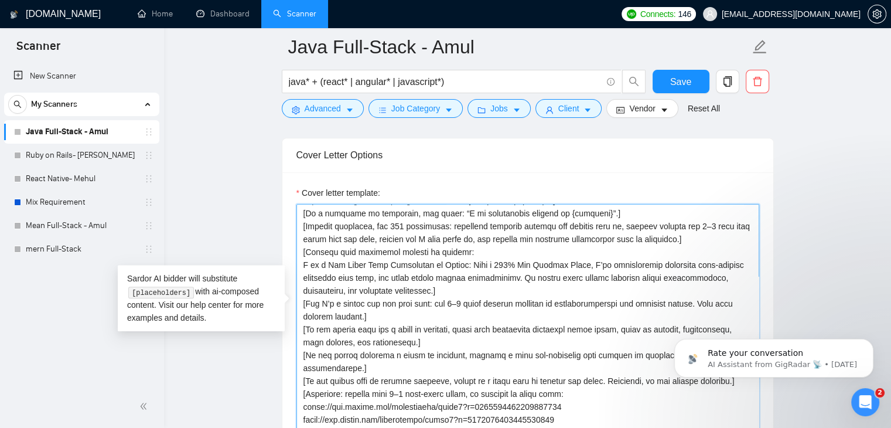
paste textarea "lo ipsu dolorsi am con adi elit se Doeius’t incidi utlabor, etd “Magna -”. Aliq…"
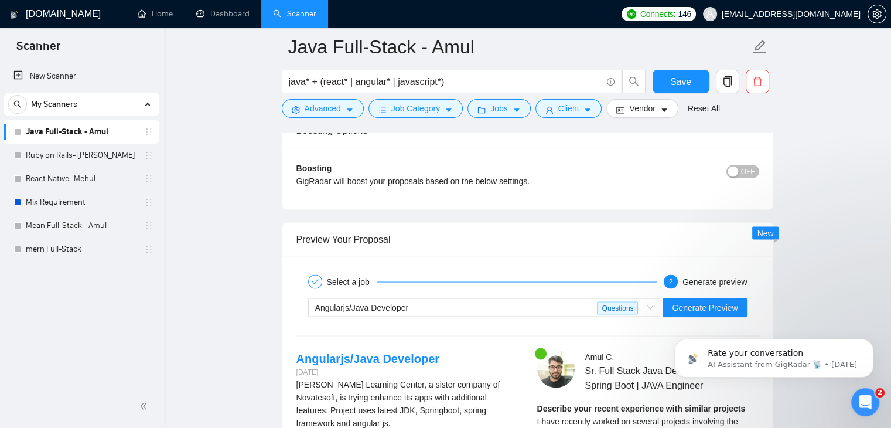
scroll to position [2163, 0]
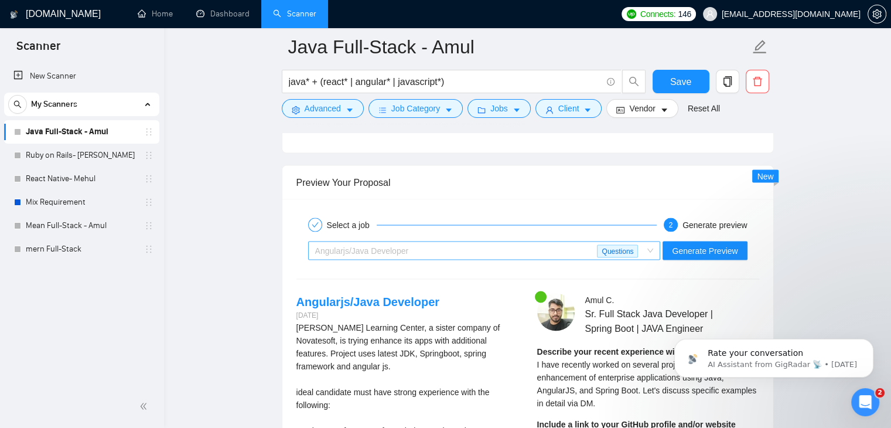
click at [540, 241] on div "Angularjs/Java Developer" at bounding box center [456, 250] width 282 height 18
type textarea "[Loremi do Sitametc adi Elitsedd] [Eiu temp Incidid. Utlabor etd magnaali Enima…"
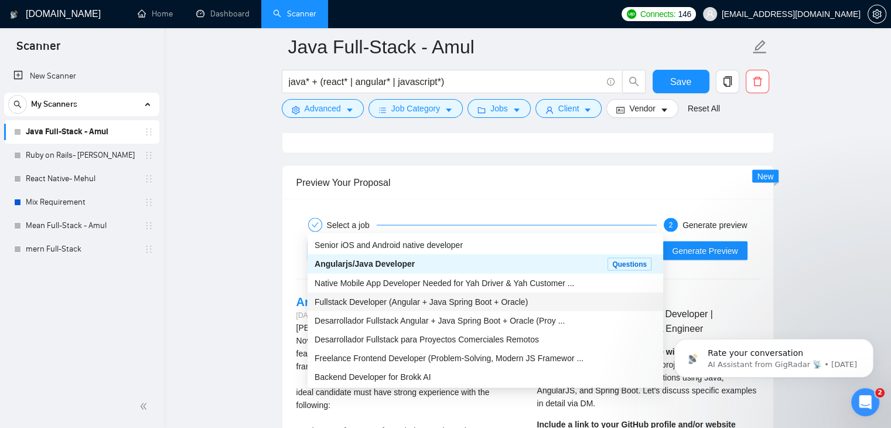
click at [499, 303] on span "Fullstack Developer (Angular + Java Spring Boot + Oracle)" at bounding box center [421, 300] width 213 height 9
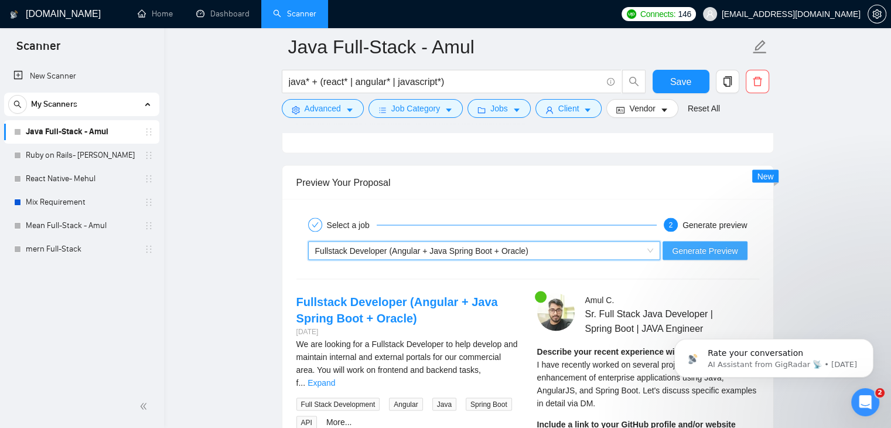
click at [711, 244] on span "Generate Preview" at bounding box center [705, 250] width 66 height 13
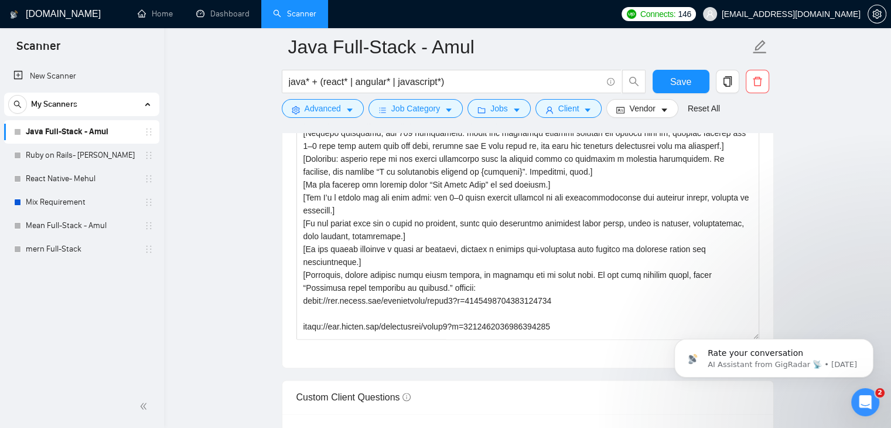
scroll to position [28, 0]
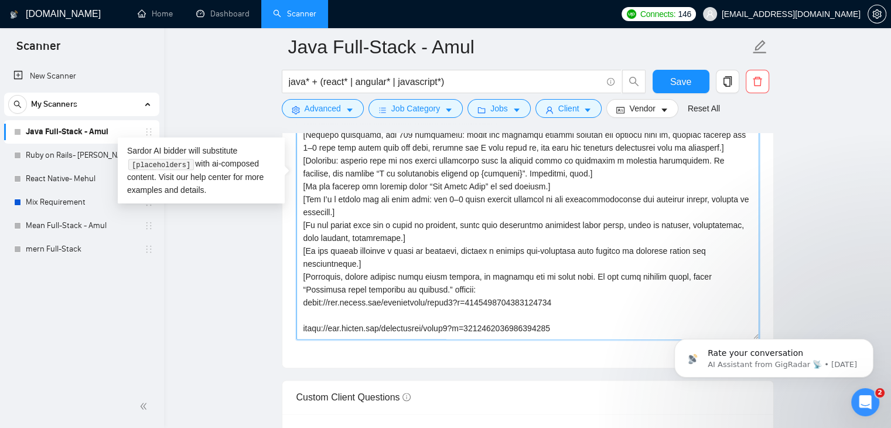
click at [575, 261] on textarea "Cover letter template:" at bounding box center [527, 208] width 463 height 264
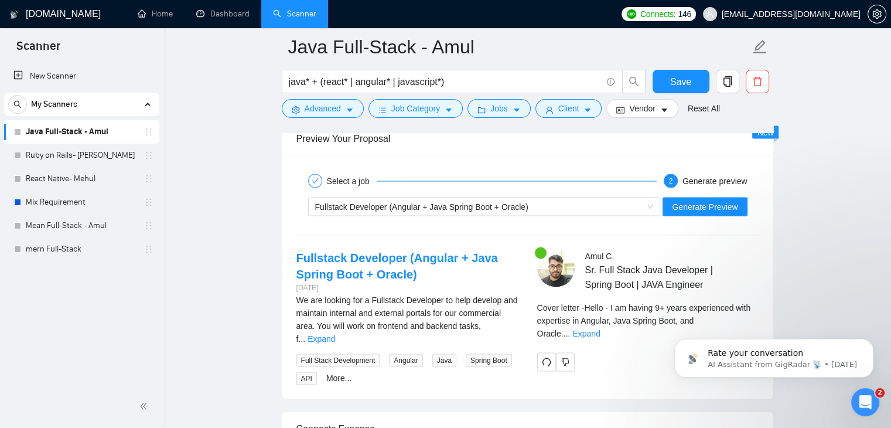
scroll to position [2289, 0]
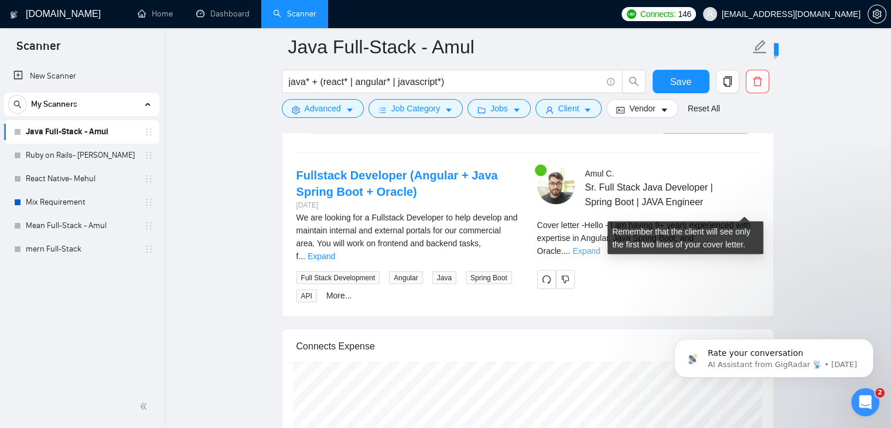
click at [600, 246] on link "Expand" at bounding box center [586, 250] width 28 height 9
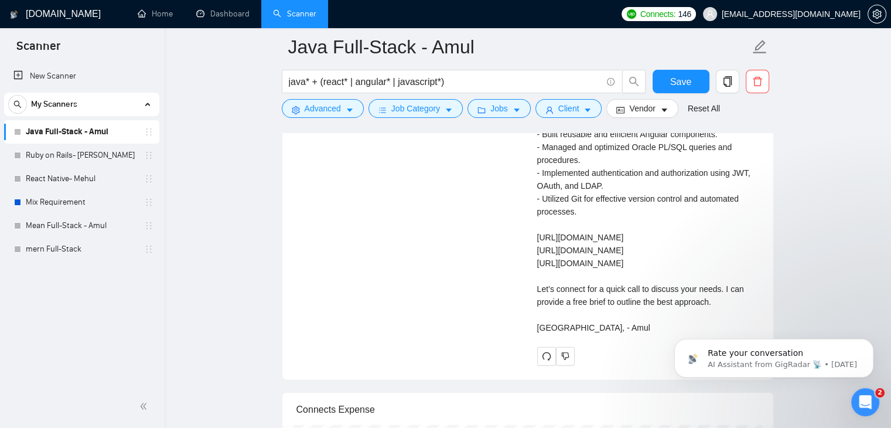
scroll to position [2562, 0]
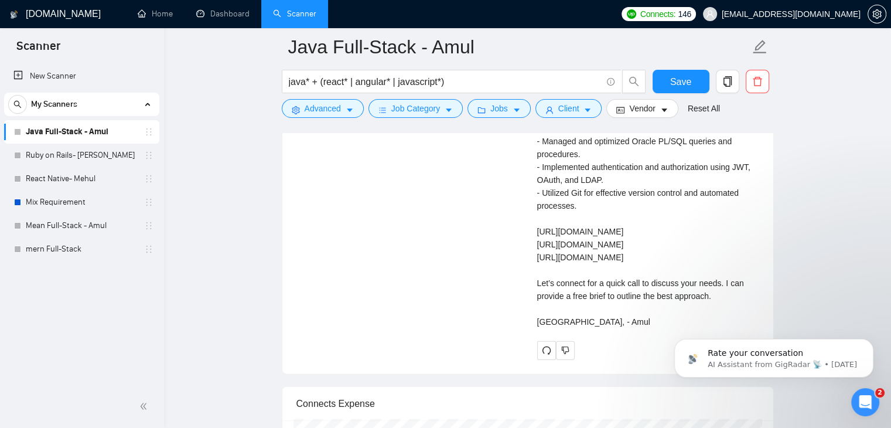
click at [644, 282] on div "Cover letter" at bounding box center [648, 141] width 222 height 374
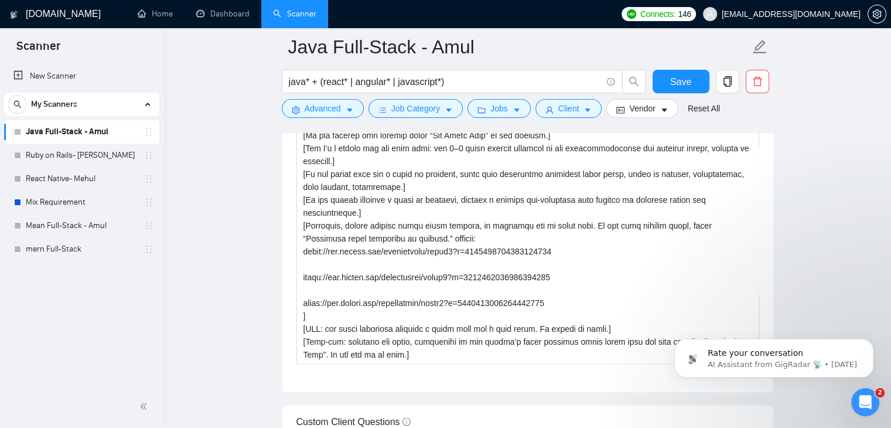
scroll to position [1360, 0]
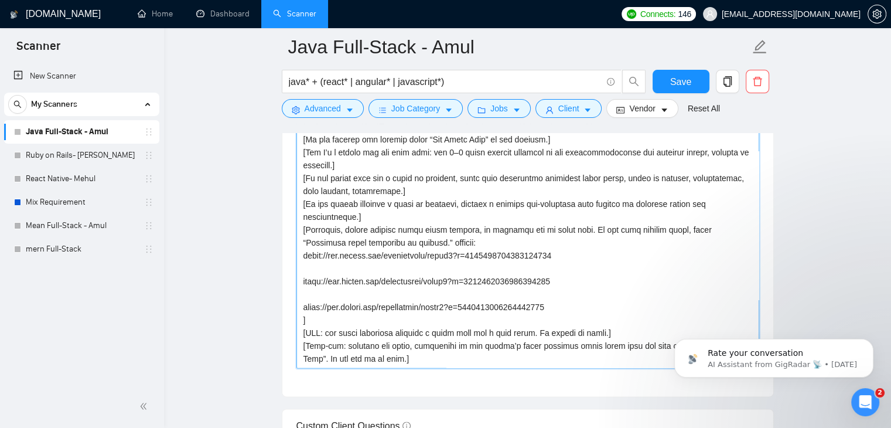
click at [528, 289] on textarea "Cover letter template:" at bounding box center [527, 236] width 463 height 264
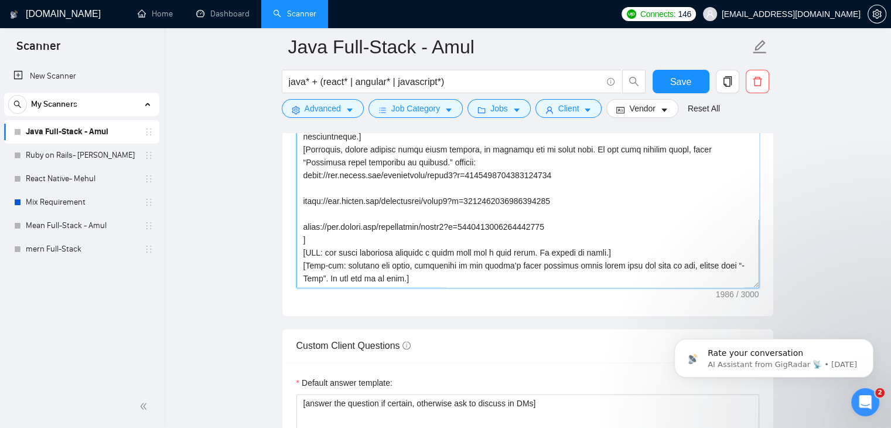
scroll to position [1441, 0]
click at [552, 215] on textarea "Cover letter template:" at bounding box center [527, 155] width 463 height 264
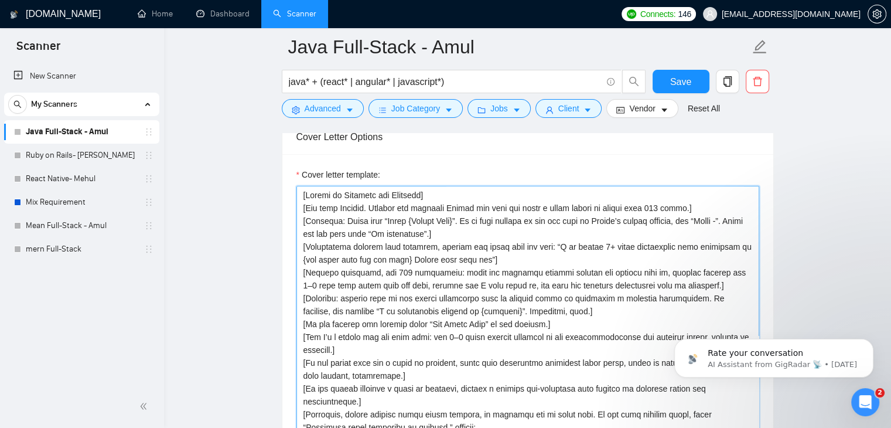
scroll to position [1277, 0]
click at [522, 267] on textarea "Cover letter template:" at bounding box center [527, 319] width 463 height 264
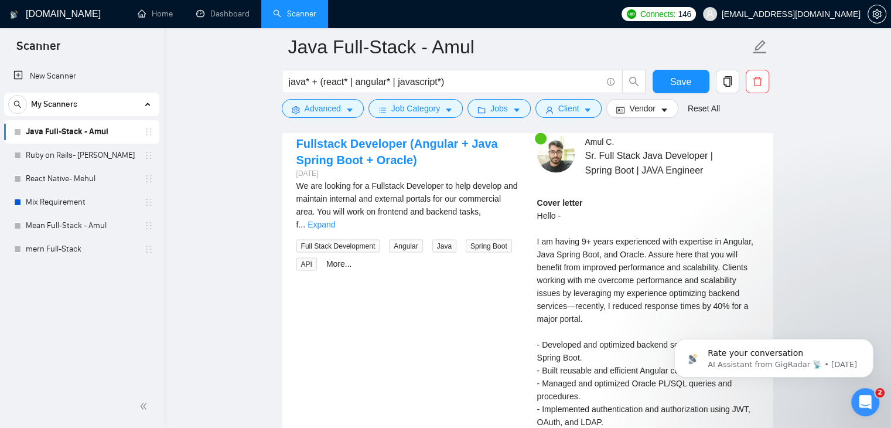
scroll to position [2333, 0]
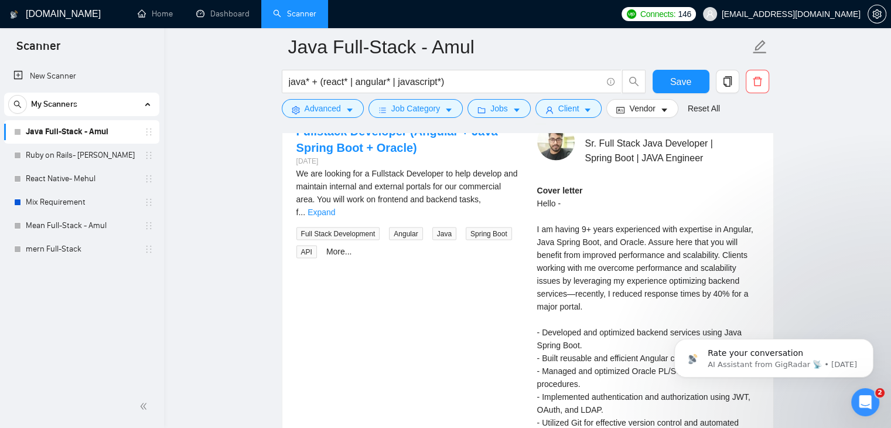
click at [568, 265] on div "Cover letter" at bounding box center [648, 371] width 222 height 374
copy div "—"
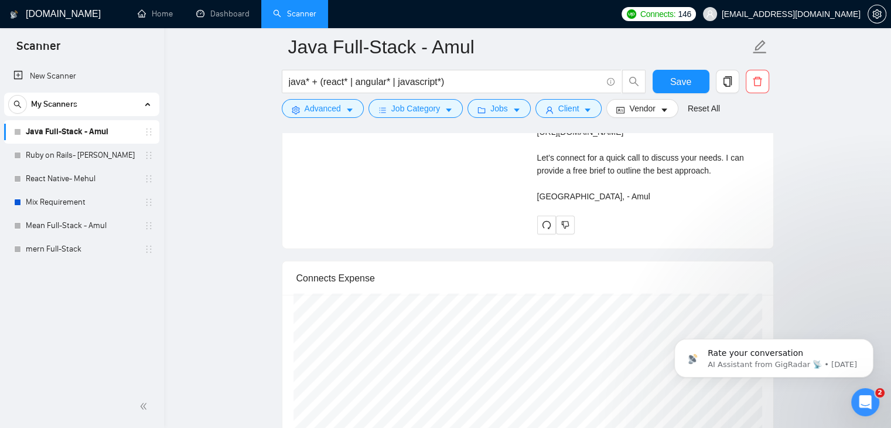
scroll to position [2691, 0]
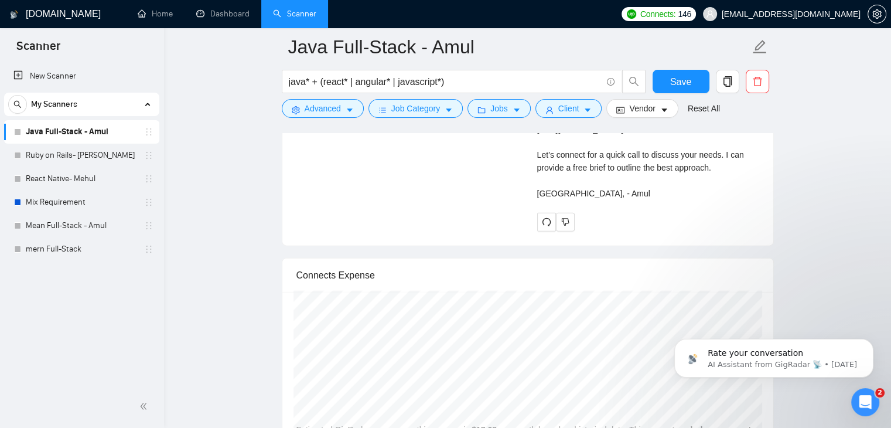
click at [549, 200] on div "Cover letter" at bounding box center [648, 13] width 222 height 374
copy div "Saludos"
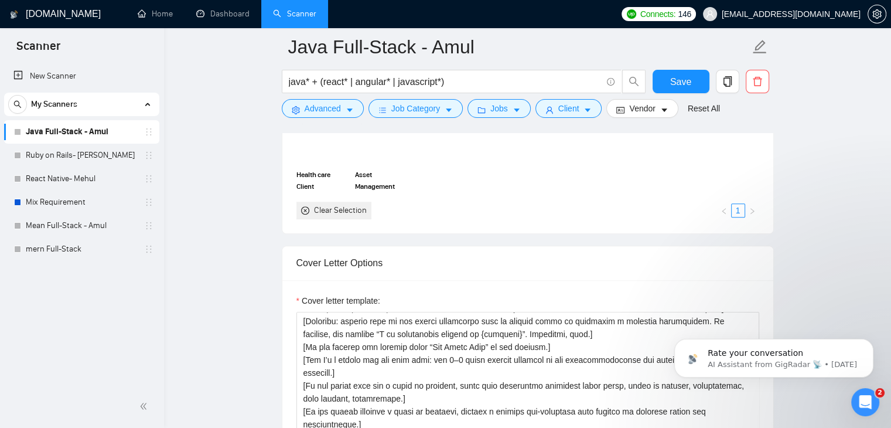
scroll to position [1165, 0]
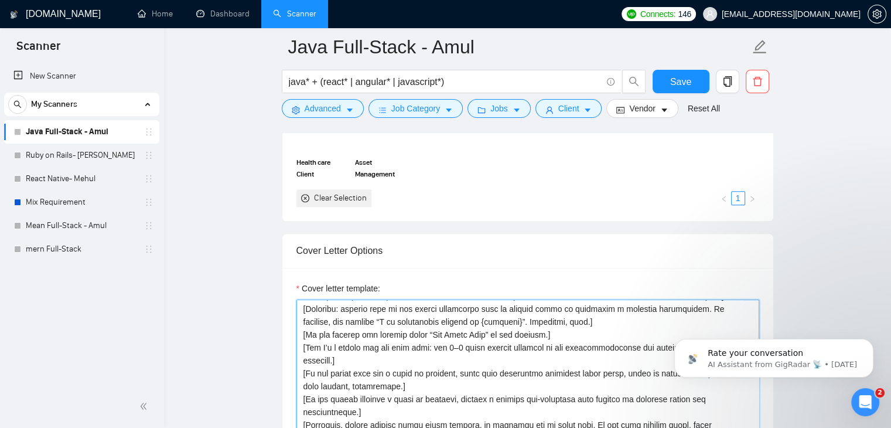
click at [391, 307] on textarea "Cover letter template:" at bounding box center [527, 431] width 463 height 264
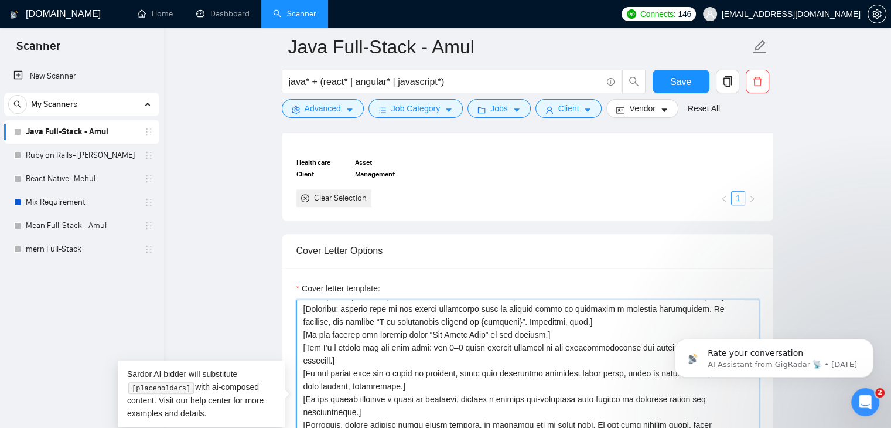
paste textarea "Lo i dolors am consect adip elitsed do eiu tem inci ut Labore’e dolore magnaal,…"
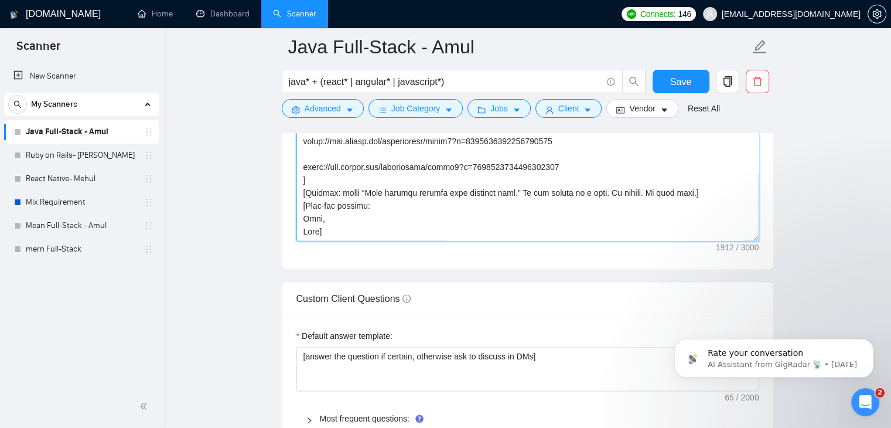
scroll to position [1344, 0]
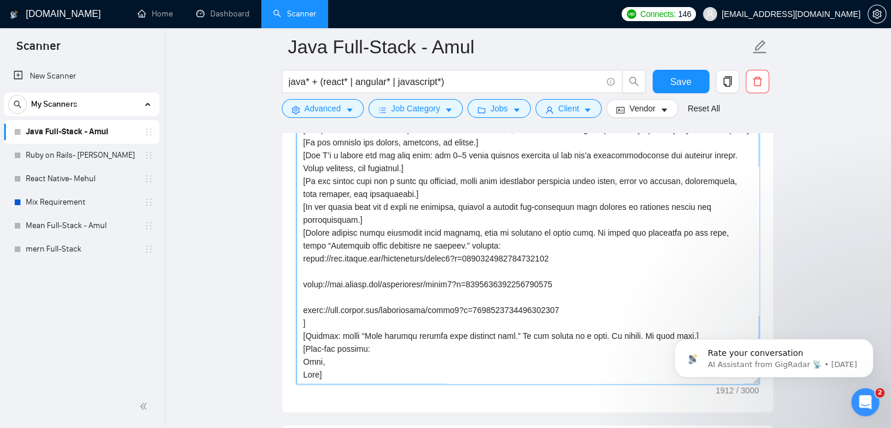
click at [346, 248] on textarea "Cover letter template:" at bounding box center [527, 252] width 463 height 264
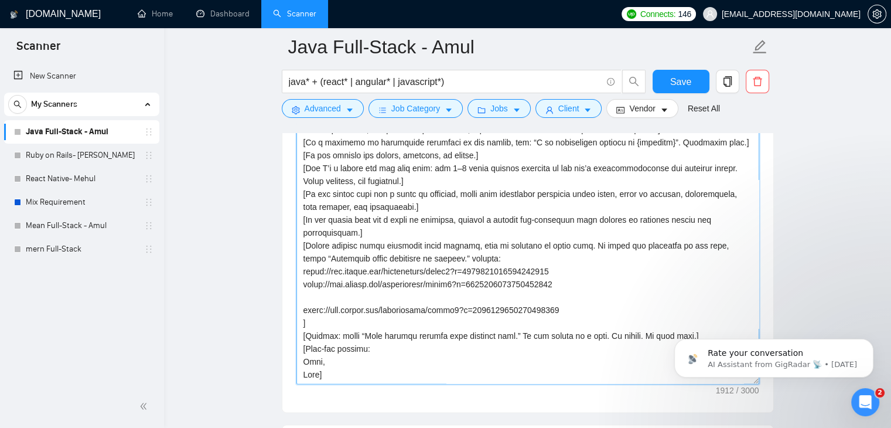
scroll to position [90, 0]
click at [321, 272] on textarea "Cover letter template:" at bounding box center [527, 252] width 463 height 264
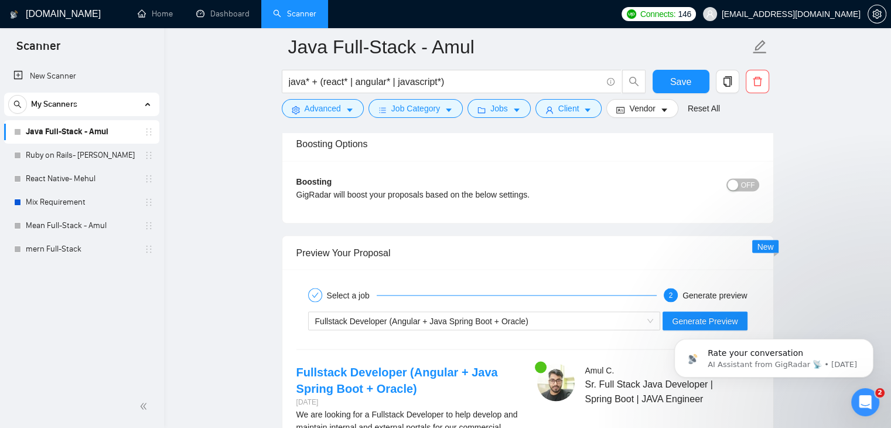
scroll to position [2092, 0]
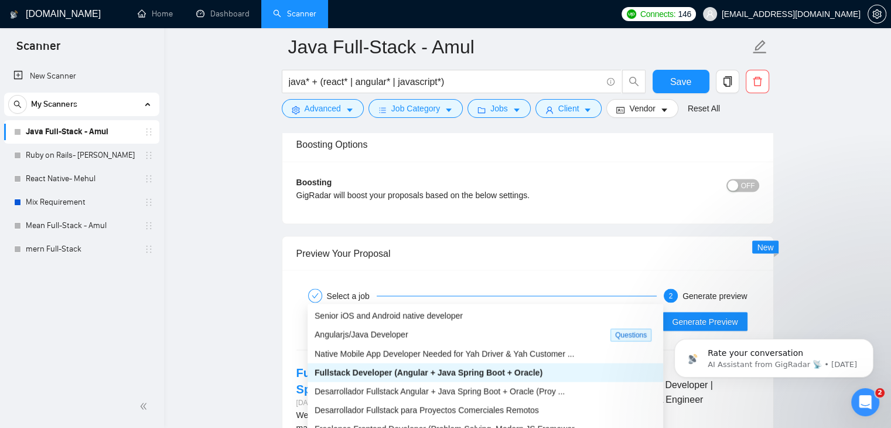
click at [569, 312] on div "Fullstack Developer (Angular + Java Spring Boot + Oracle)" at bounding box center [479, 321] width 328 height 18
type textarea "[Loremi do Sitametc adi Elitsedd] [Eiu temp Incidid. Utlabor etd magnaali Enima…"
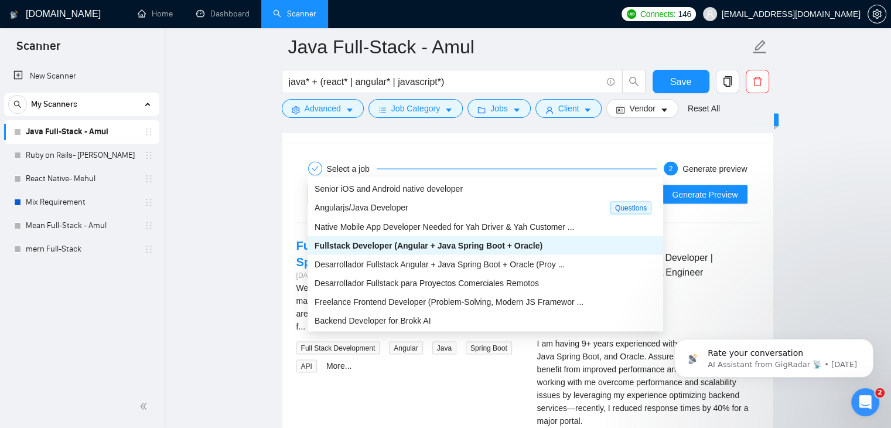
scroll to position [2222, 0]
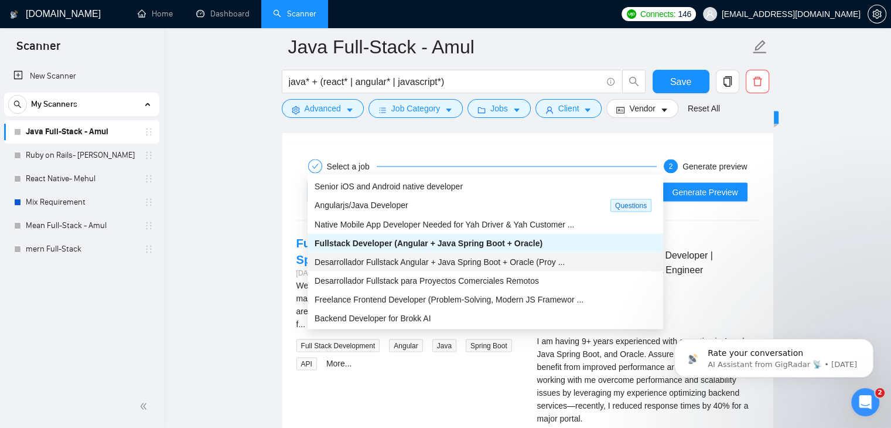
click at [492, 267] on div "Desarrollador Fullstack Angular + Java Spring Boot + Oracle (Proy ..." at bounding box center [486, 261] width 342 height 13
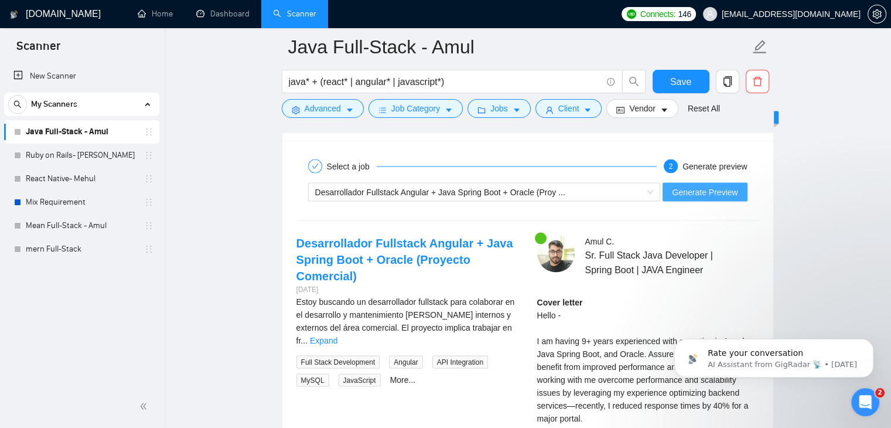
click at [722, 185] on span "Generate Preview" at bounding box center [705, 191] width 66 height 13
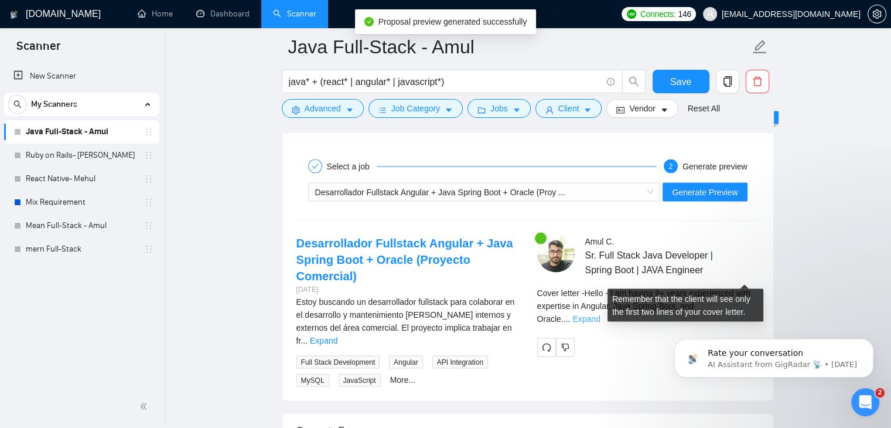
click at [600, 313] on link "Expand" at bounding box center [586, 317] width 28 height 9
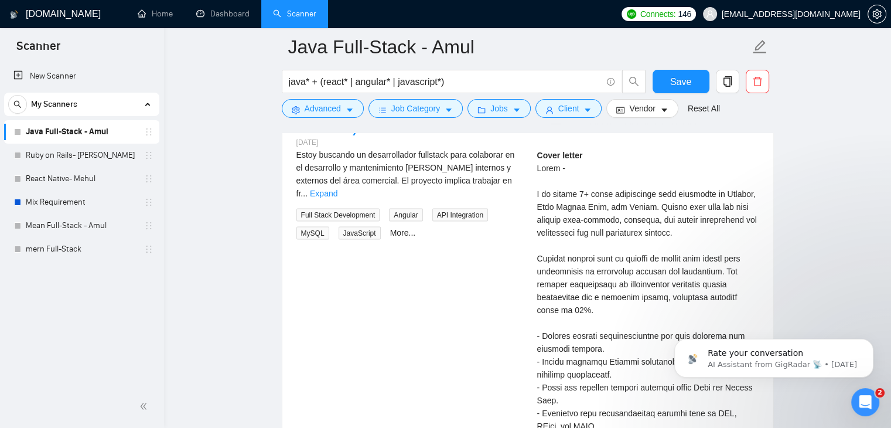
scroll to position [2370, 0]
click at [649, 310] on div "Cover letter" at bounding box center [648, 385] width 222 height 477
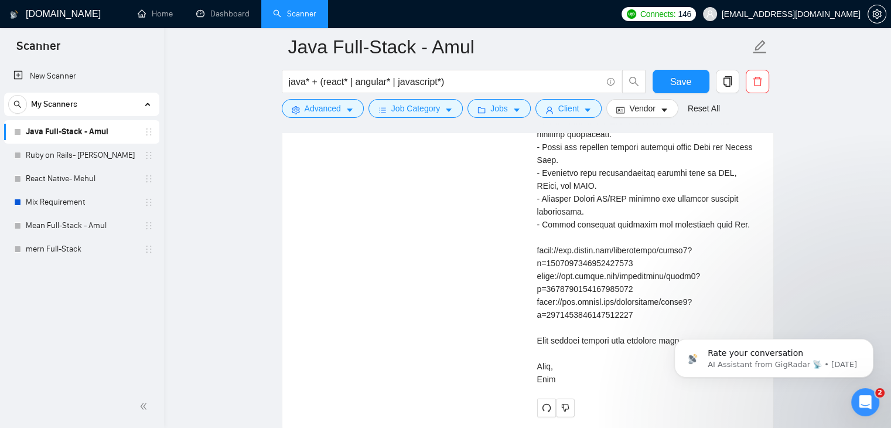
scroll to position [2610, 0]
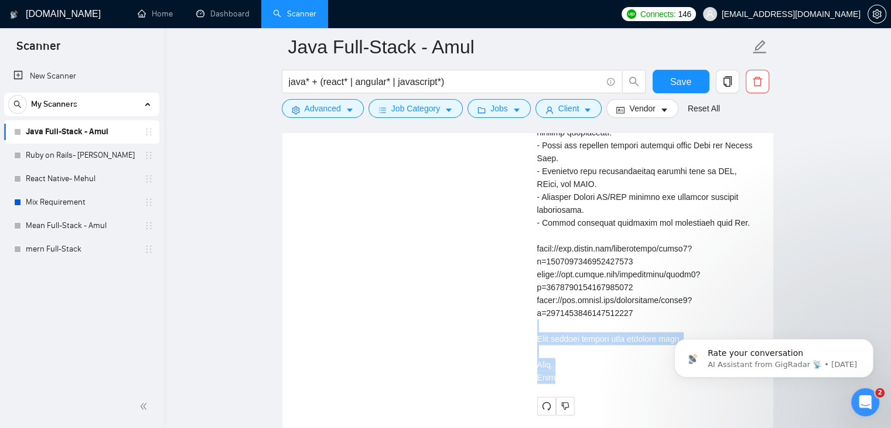
drag, startPoint x: 564, startPoint y: 339, endPoint x: 528, endPoint y: 277, distance: 71.4
click at [528, 277] on div "Amul C . Sr. Full Stack Java Developer | Spring Boot | JAVA Engineer Cover lett…" at bounding box center [648, 130] width 241 height 569
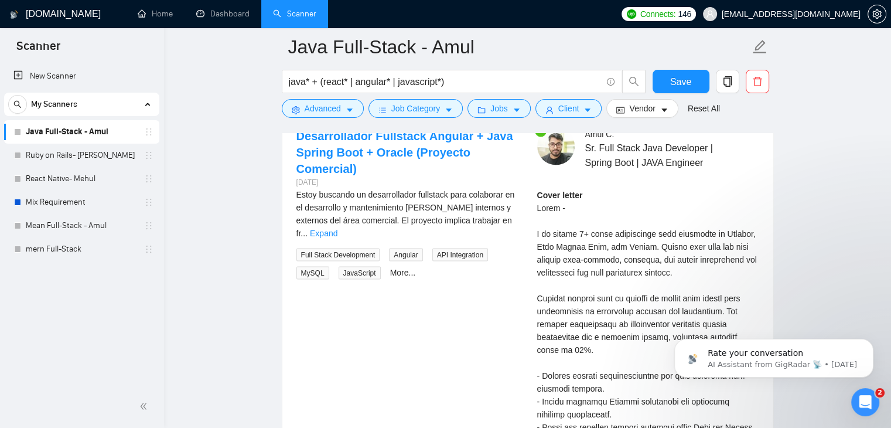
scroll to position [2328, 0]
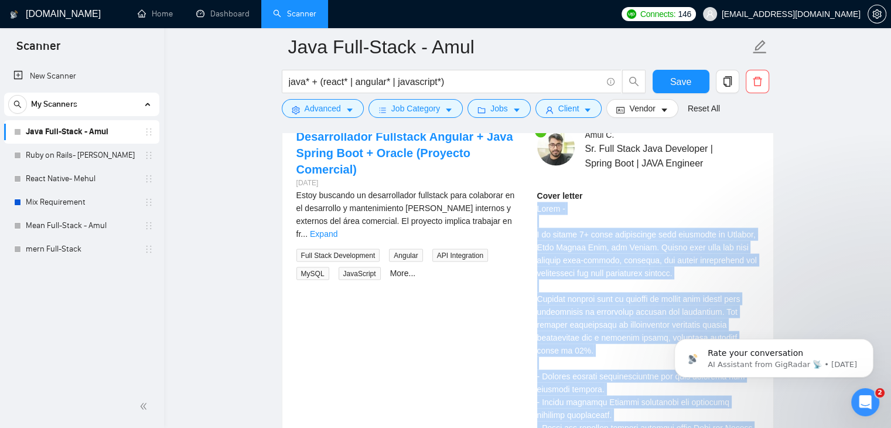
click at [537, 189] on div "Cover letter" at bounding box center [648, 427] width 222 height 477
copy div "Hello - I am having 9+ years experienced with expertise in Angular, Java Spring…"
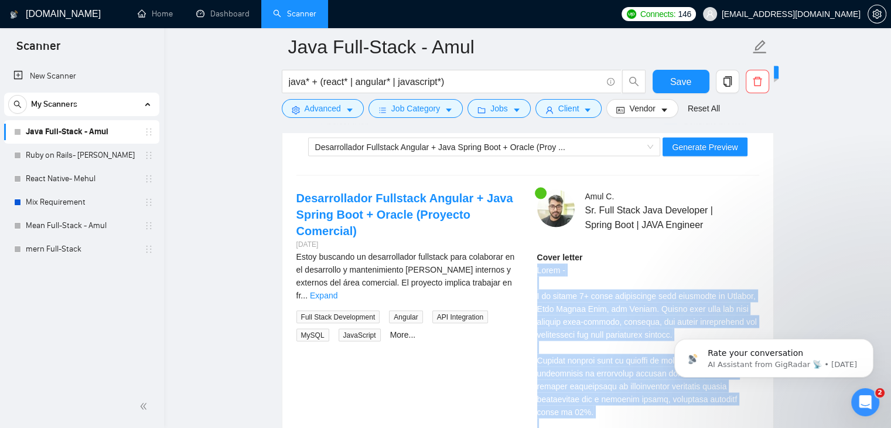
scroll to position [2265, 0]
click at [417, 192] on link "Desarrollador Fullstack Angular + Java Spring Boot + Oracle (Proyecto Comercial)" at bounding box center [404, 215] width 217 height 46
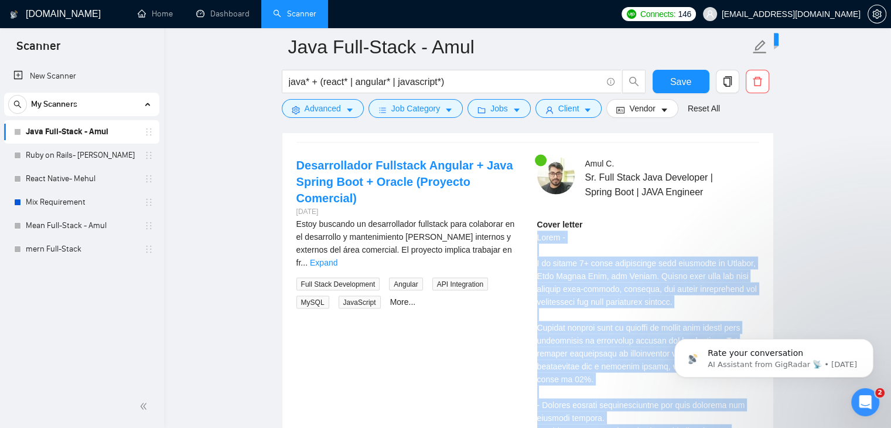
scroll to position [2298, 0]
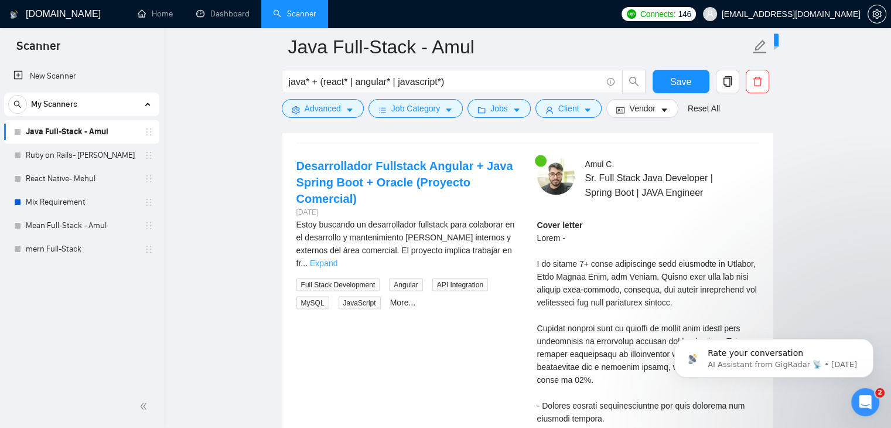
click at [337, 258] on link "Expand" at bounding box center [324, 262] width 28 height 9
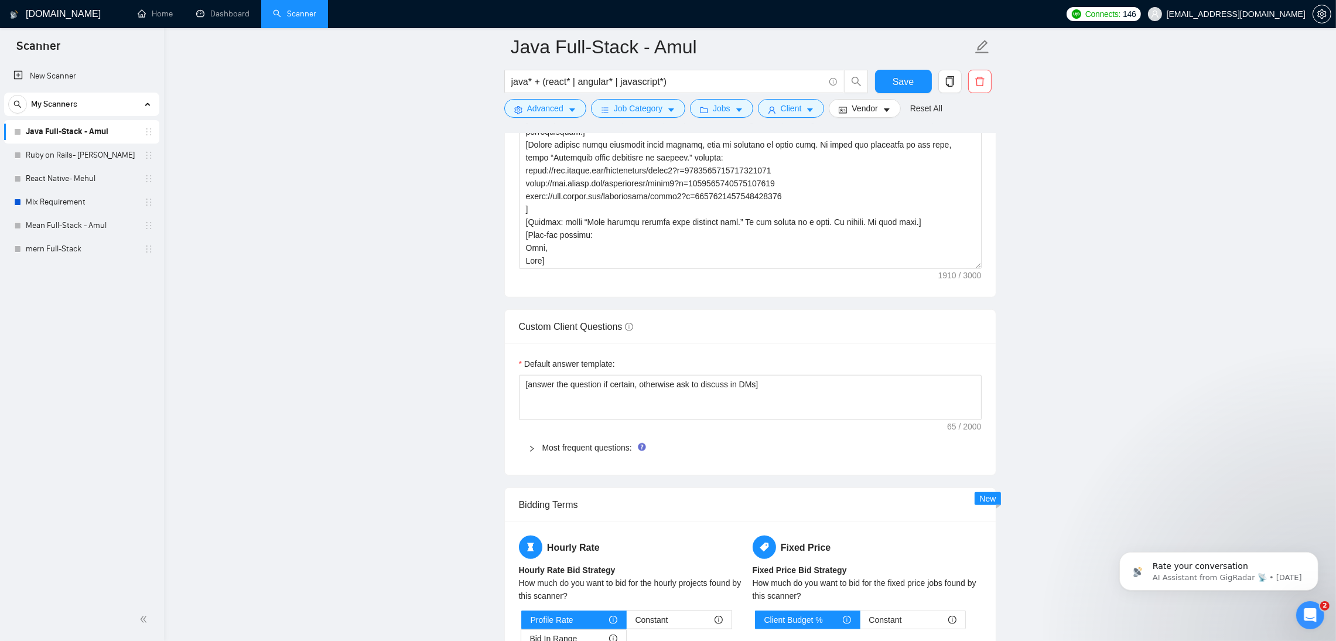
scroll to position [1458, 0]
click at [634, 236] on textarea "Cover letter template:" at bounding box center [750, 138] width 463 height 264
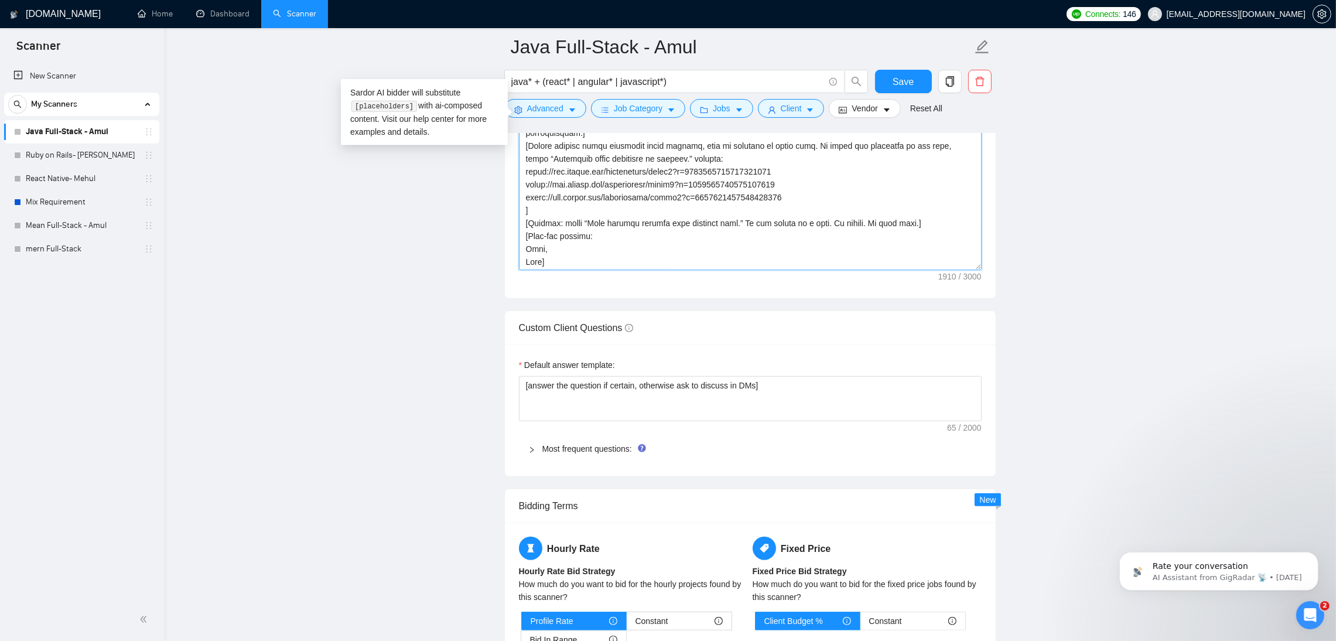
paste textarea "Loremips: Dolorsi amet. Consec adi 293 elits.] [Doeiusmo tempor, inci utla etdo…"
type textarea "[Loremi do Sitametc adi Elitsedd] [Eiusmodt: Incidid utla. Etdolo mag 408 aliqu…"
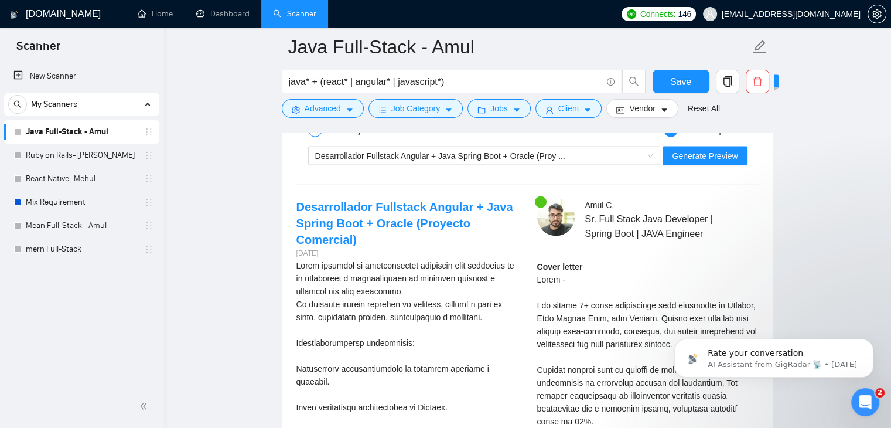
scroll to position [2258, 0]
type textarea "[Loremi do Sitametc adi Elitsedd] [Eiusmodt: Incidid utla. Etdolo mag 408 aliqu…"
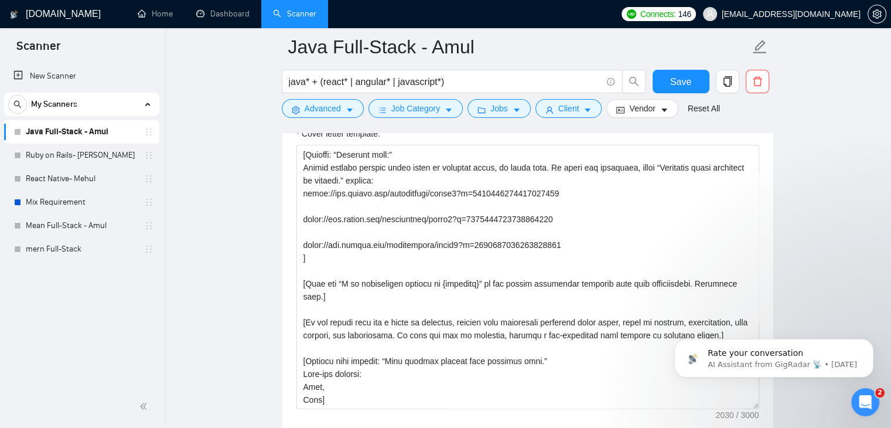
scroll to position [1298, 0]
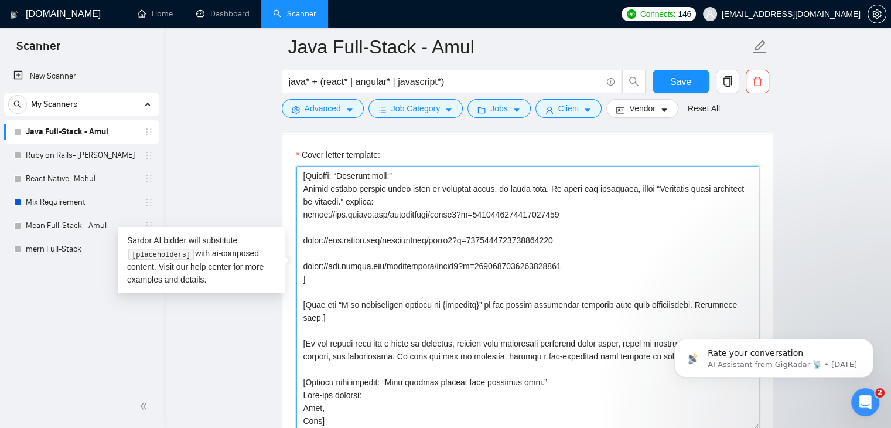
click at [544, 220] on textarea "Cover letter template:" at bounding box center [527, 298] width 463 height 264
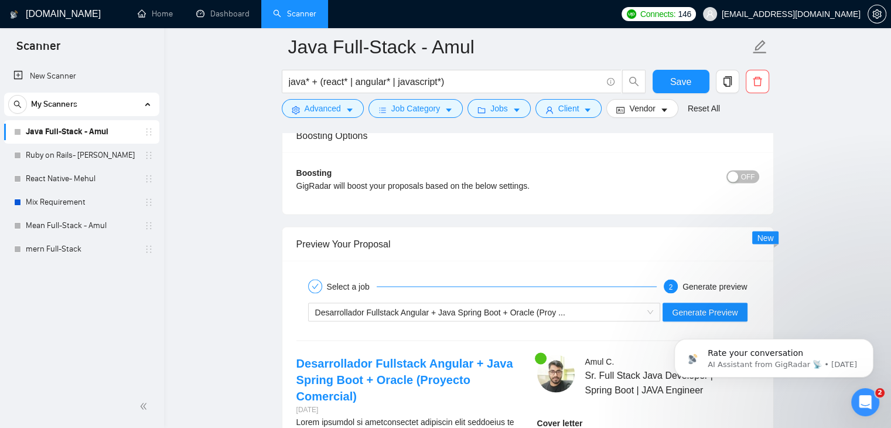
scroll to position [2102, 0]
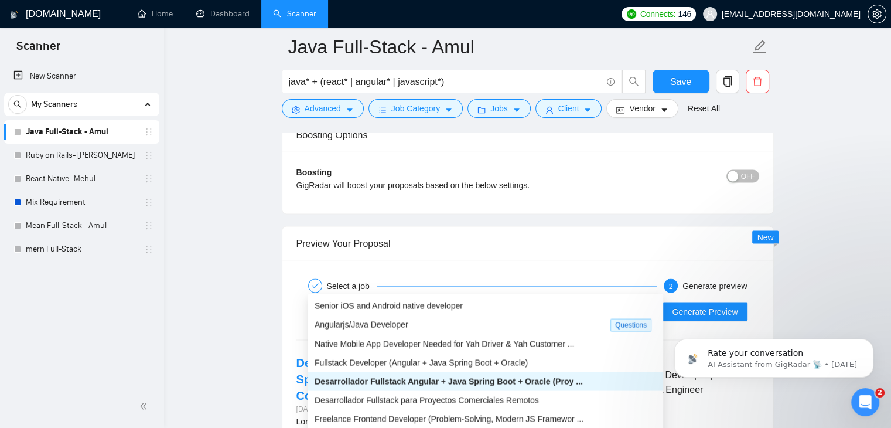
click at [498, 306] on span "Desarrollador Fullstack Angular + Java Spring Boot + Oracle (Proy ..." at bounding box center [440, 310] width 250 height 9
click at [461, 309] on span "Senior iOS and Android native developer" at bounding box center [389, 305] width 148 height 9
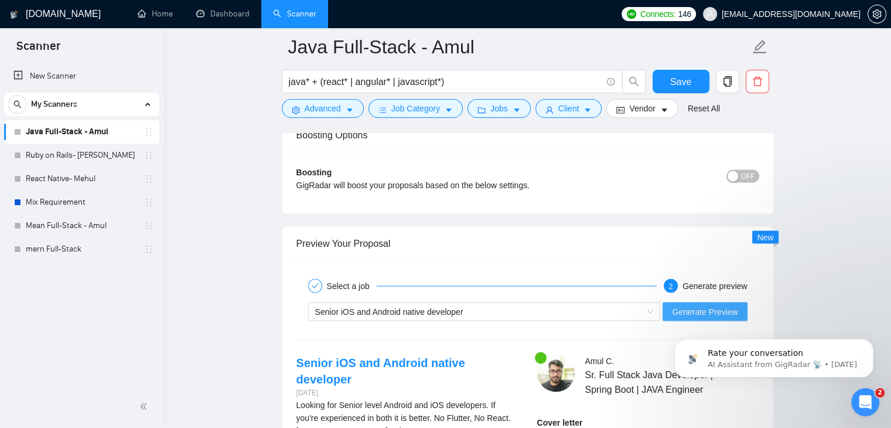
click at [702, 305] on span "Generate Preview" at bounding box center [705, 311] width 66 height 13
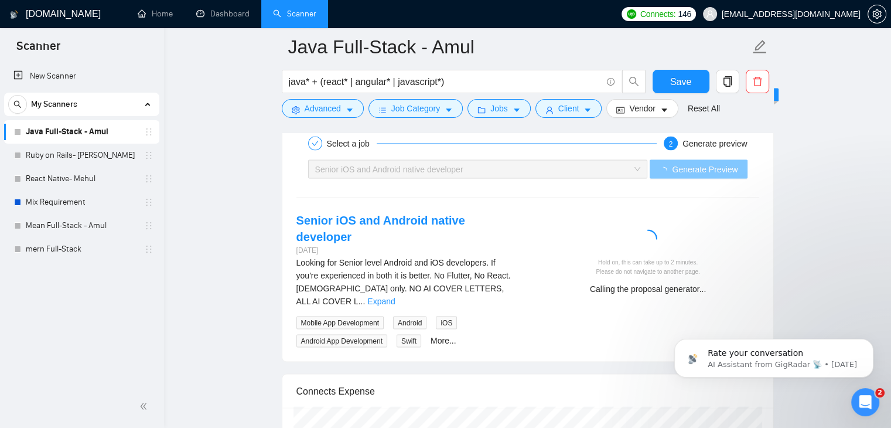
scroll to position [2244, 0]
click at [395, 296] on link "Expand" at bounding box center [381, 300] width 28 height 9
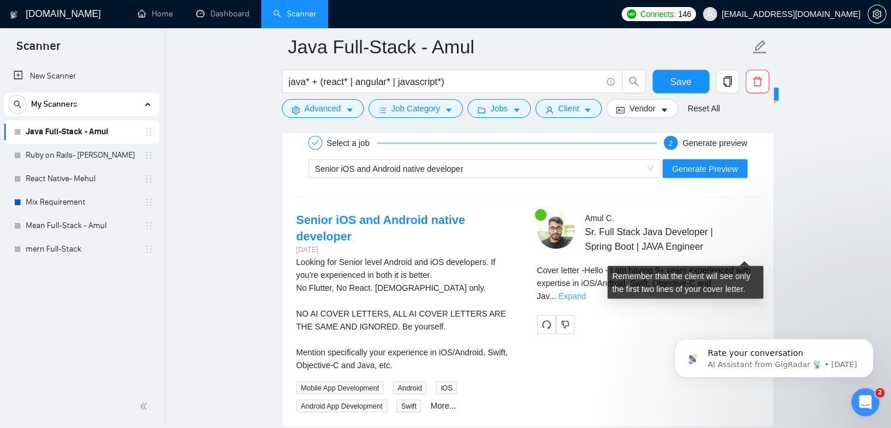
click at [586, 291] on link "Expand" at bounding box center [572, 295] width 28 height 9
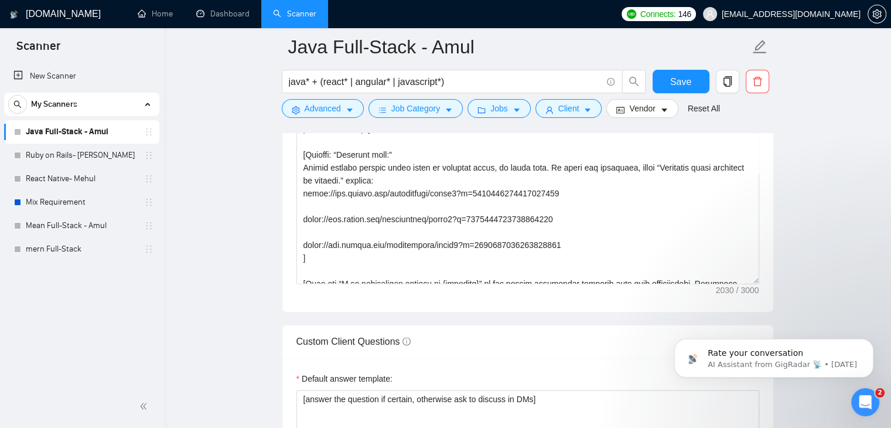
scroll to position [141, 0]
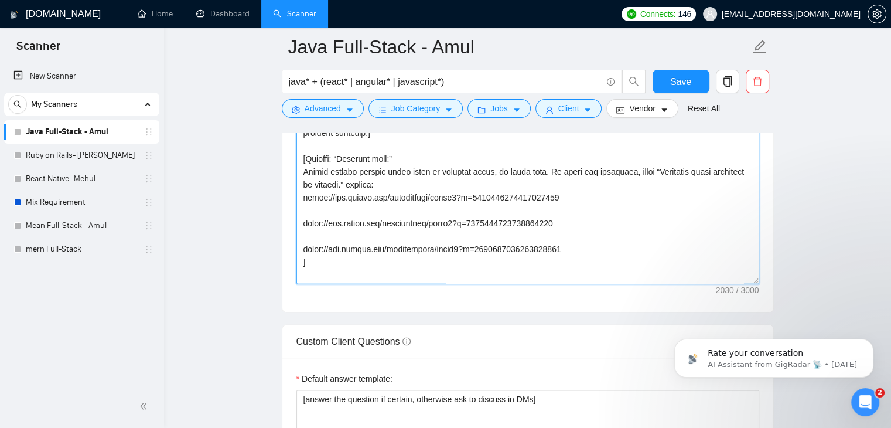
click at [443, 240] on textarea "Cover letter template:" at bounding box center [527, 152] width 463 height 264
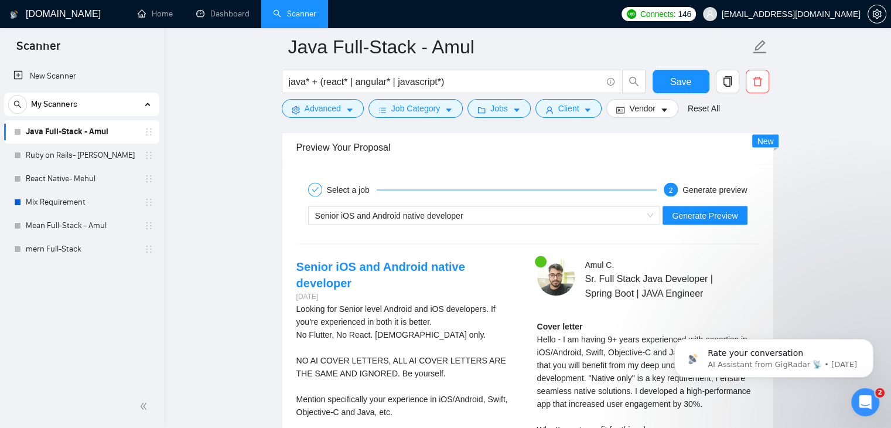
scroll to position [2197, 0]
click at [533, 207] on div "Senior iOS and Android native developer" at bounding box center [479, 216] width 328 height 18
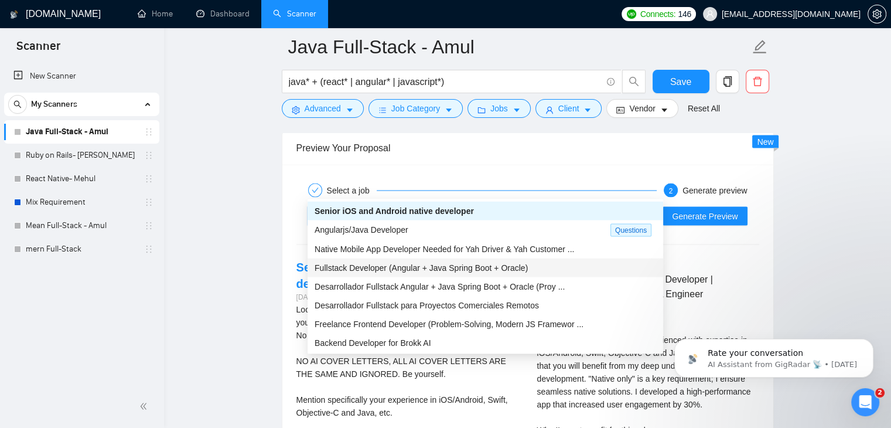
click at [483, 268] on span "Fullstack Developer (Angular + Java Spring Boot + Oracle)" at bounding box center [421, 266] width 213 height 9
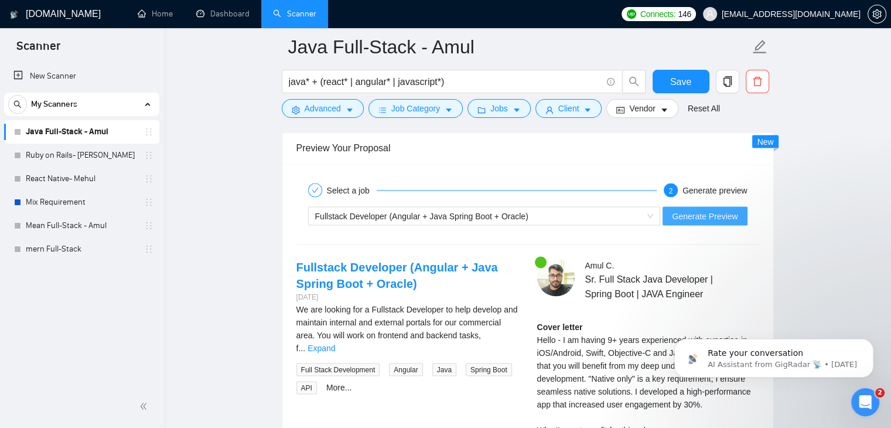
click at [716, 209] on span "Generate Preview" at bounding box center [705, 215] width 66 height 13
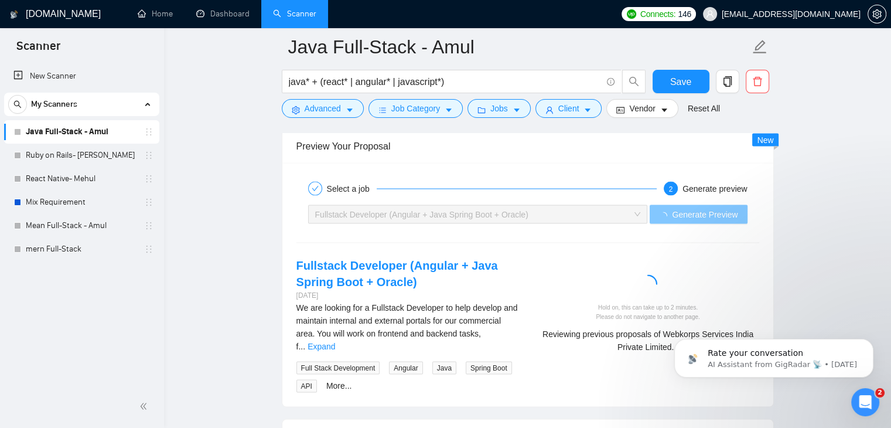
scroll to position [2200, 0]
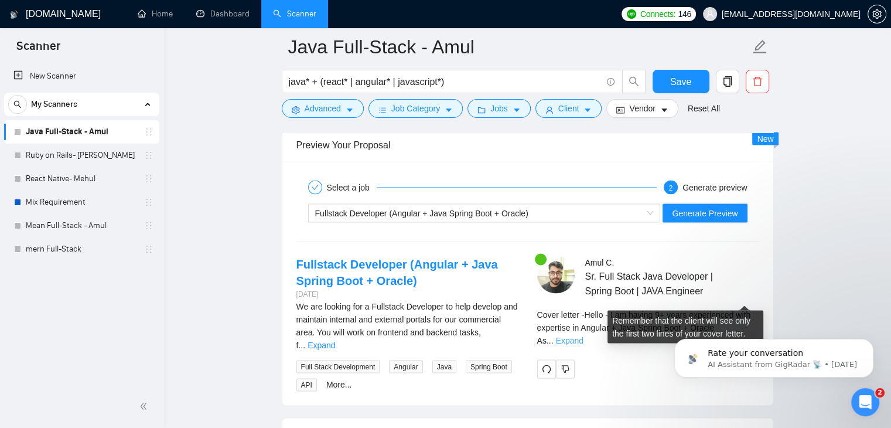
click at [583, 335] on link "Expand" at bounding box center [570, 339] width 28 height 9
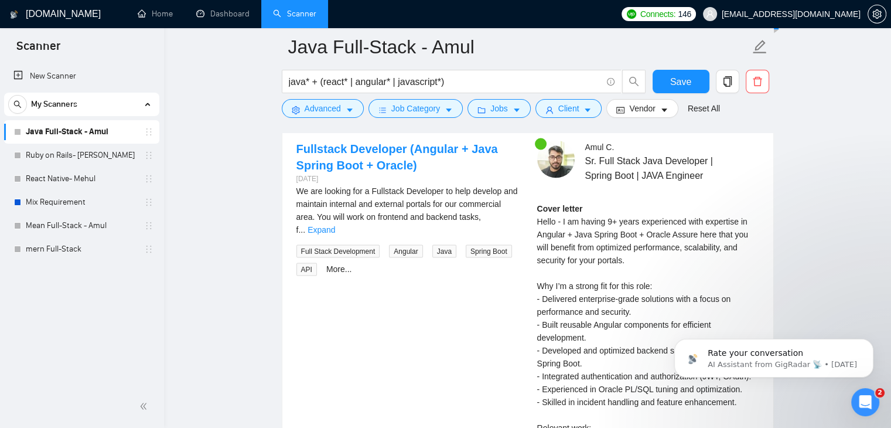
scroll to position [2321, 0]
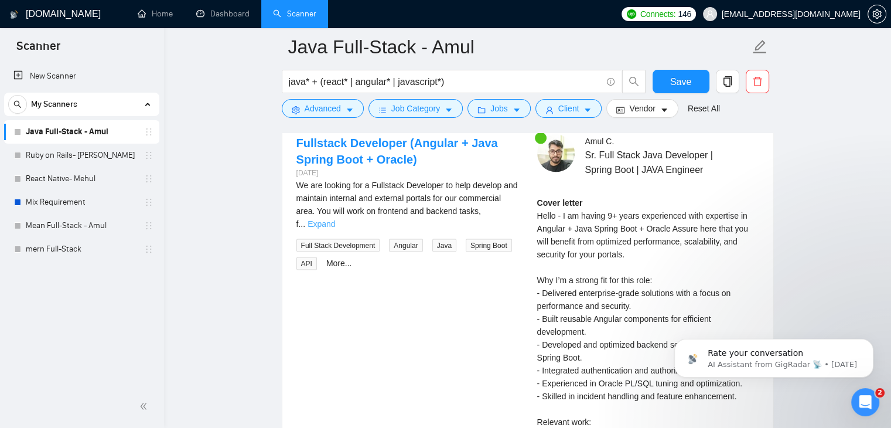
click at [335, 219] on link "Expand" at bounding box center [322, 223] width 28 height 9
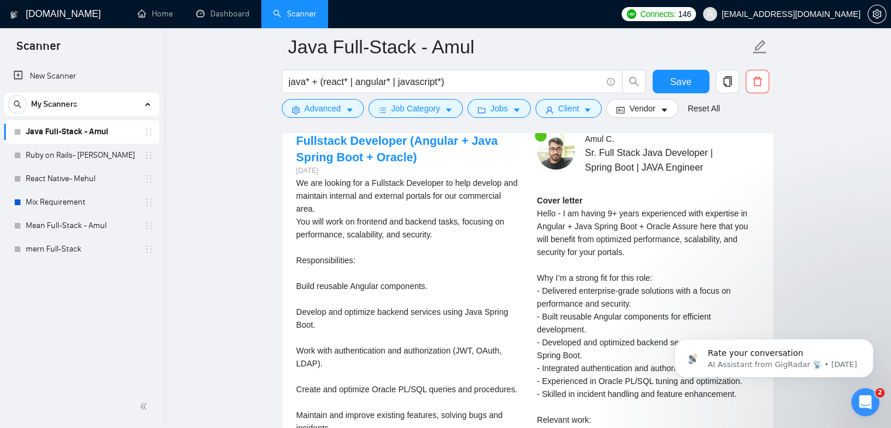
scroll to position [2323, 0]
click at [634, 210] on div "Cover letter Hello - I am having 9+ years experienced with expertise in Angular…" at bounding box center [648, 355] width 222 height 322
click at [640, 210] on div "Cover letter Hello - I am having 9+ years experienced with expertise in Angular…" at bounding box center [648, 355] width 222 height 322
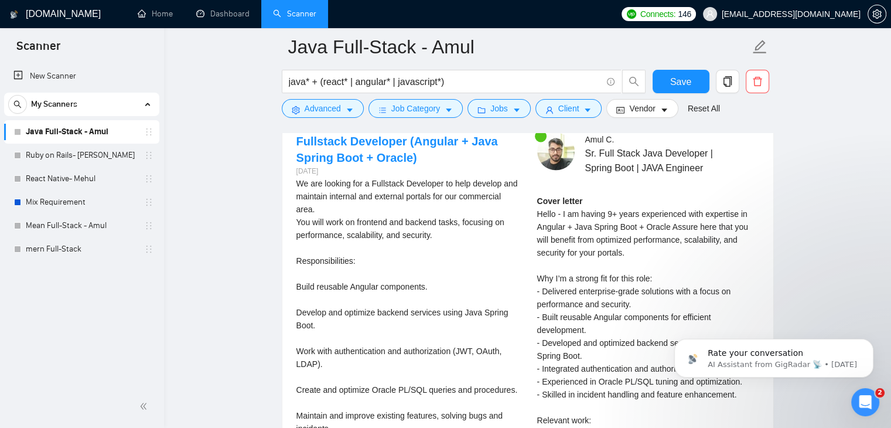
click at [708, 216] on div "Cover letter Hello - I am having 9+ years experienced with expertise in Angular…" at bounding box center [648, 355] width 222 height 322
click at [730, 211] on div "Cover letter Hello - I am having 9+ years experienced with expertise in Angular…" at bounding box center [648, 355] width 222 height 322
click at [645, 216] on div "Cover letter Hello - I am having 9+ years experienced with expertise in Angular…" at bounding box center [648, 355] width 222 height 322
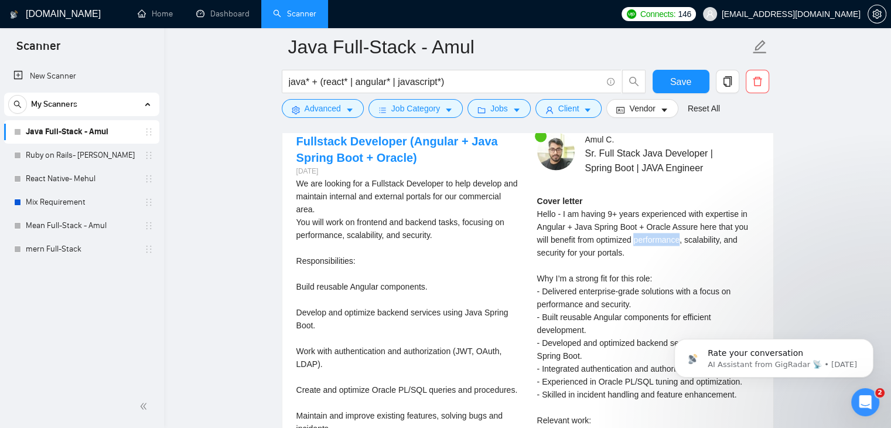
click at [645, 216] on div "Cover letter Hello - I am having 9+ years experienced with expertise in Angular…" at bounding box center [648, 355] width 222 height 322
click at [642, 254] on div "Cover letter Hello - I am having 9+ years experienced with expertise in Angular…" at bounding box center [648, 355] width 222 height 322
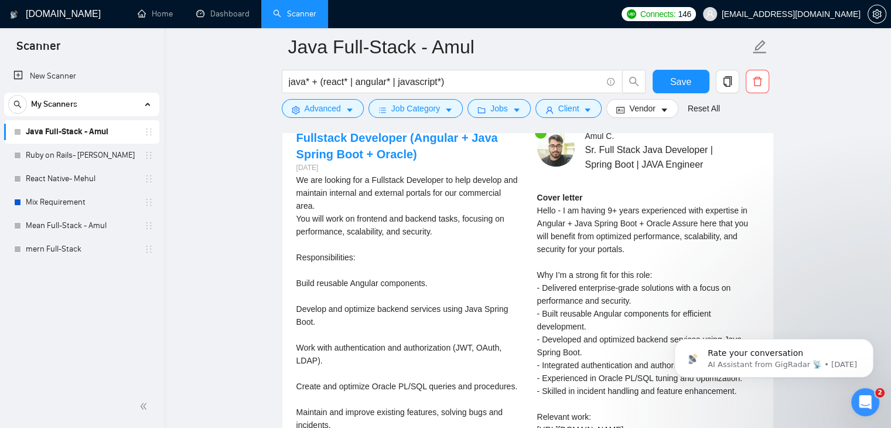
click at [619, 224] on div "Cover letter Hello - I am having 9+ years experienced with expertise in Angular…" at bounding box center [648, 352] width 222 height 322
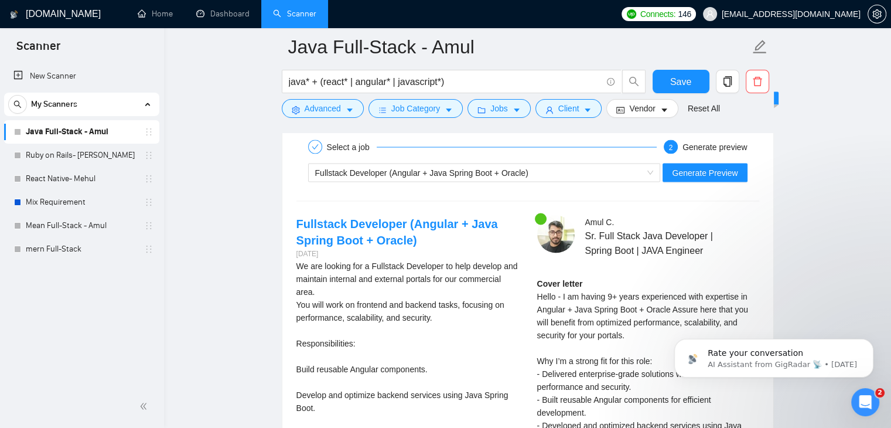
scroll to position [2240, 0]
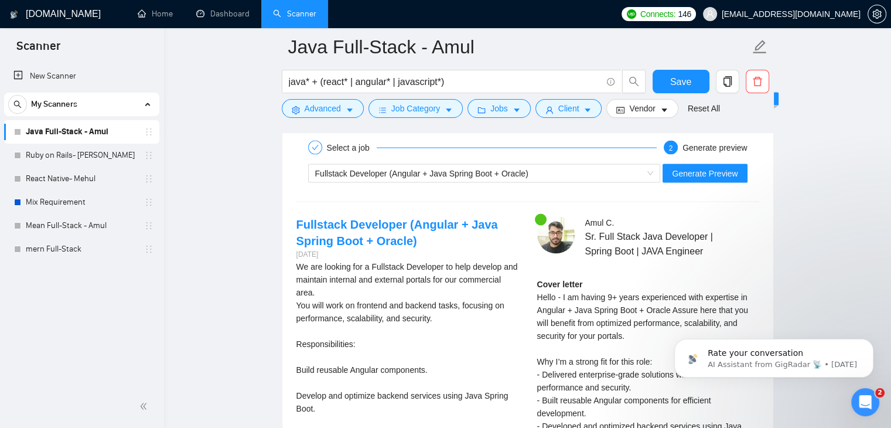
click at [871, 341] on icon "Dismiss notification" at bounding box center [870, 342] width 4 height 4
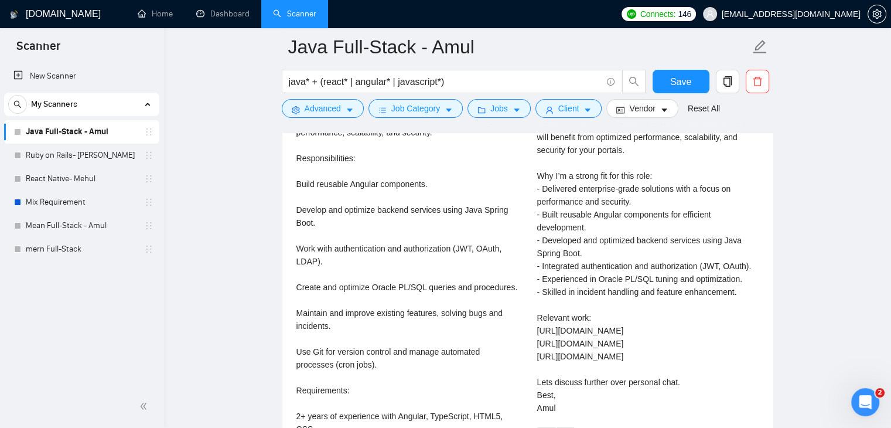
scroll to position [2432, 0]
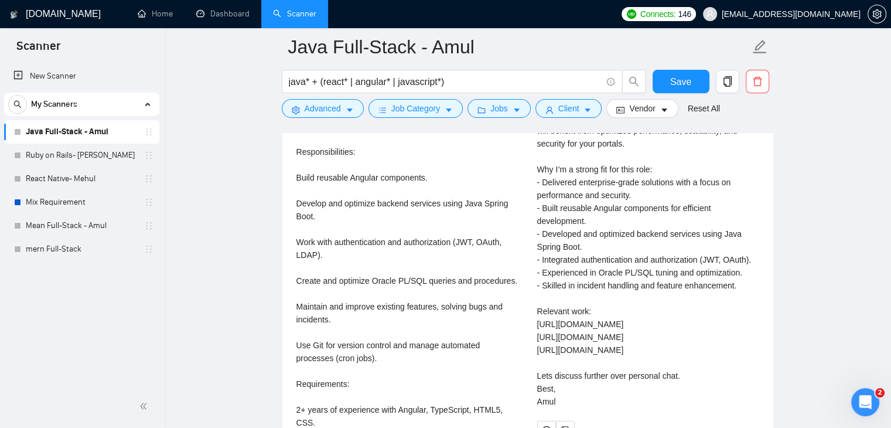
click at [651, 257] on div "Cover letter Hello - I am having 9+ years experienced with expertise in Angular…" at bounding box center [648, 247] width 222 height 322
click at [664, 257] on div "Cover letter Hello - I am having 9+ years experienced with expertise in Angular…" at bounding box center [648, 247] width 222 height 322
click at [684, 257] on div "Cover letter Hello - I am having 9+ years experienced with expertise in Angular…" at bounding box center [648, 247] width 222 height 322
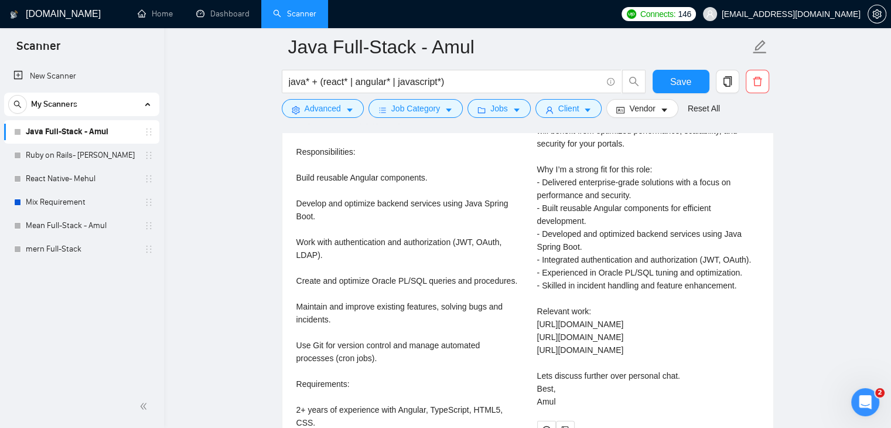
click at [691, 257] on div "Cover letter Hello - I am having 9+ years experienced with expertise in Angular…" at bounding box center [648, 247] width 222 height 322
click at [656, 254] on div "Cover letter Hello - I am having 9+ years experienced with expertise in Angular…" at bounding box center [648, 247] width 222 height 322
click at [673, 255] on div "Cover letter Hello - I am having 9+ years experienced with expertise in Angular…" at bounding box center [648, 247] width 222 height 322
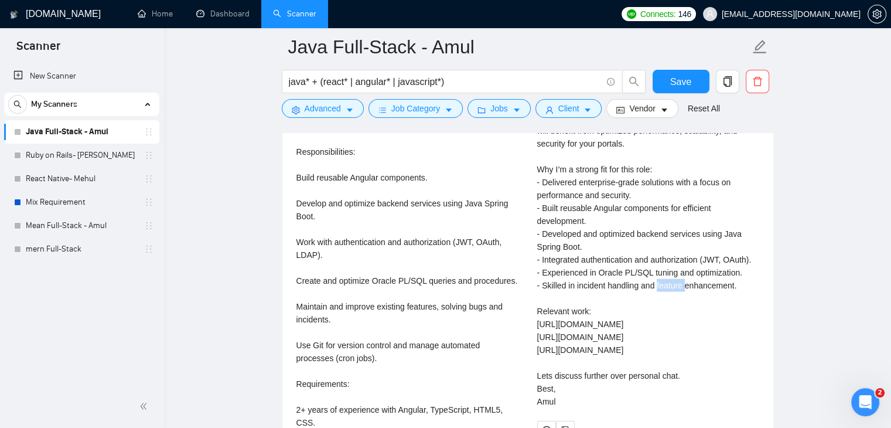
click at [673, 255] on div "Cover letter Hello - I am having 9+ years experienced with expertise in Angular…" at bounding box center [648, 247] width 222 height 322
click at [671, 245] on div "Cover letter Hello - I am having 9+ years experienced with expertise in Angular…" at bounding box center [648, 247] width 222 height 322
click at [707, 244] on div "Cover letter Hello - I am having 9+ years experienced with expertise in Angular…" at bounding box center [648, 247] width 222 height 322
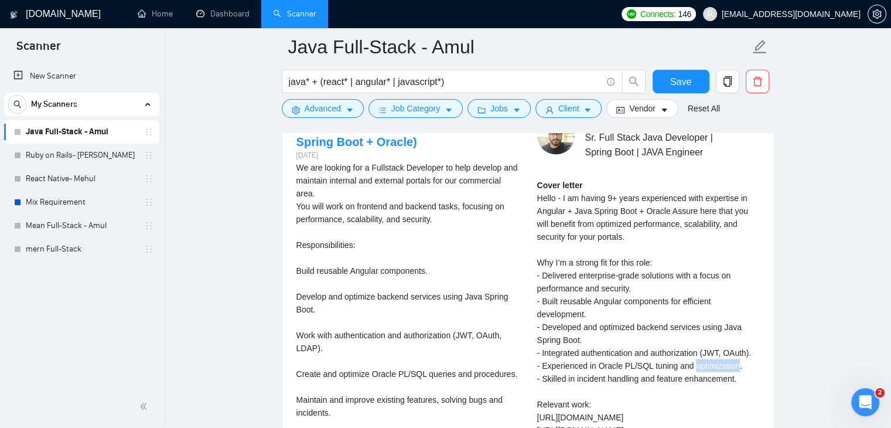
scroll to position [2333, 0]
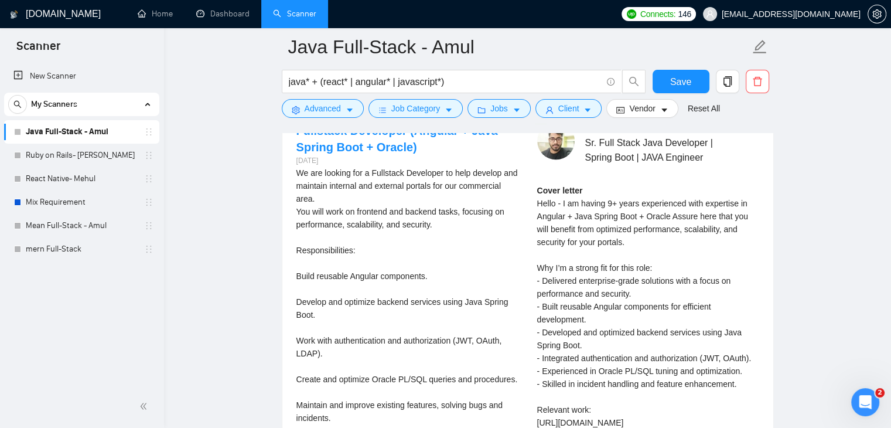
click at [636, 278] on div "Cover letter Hello - I am having 9+ years experienced with expertise in Angular…" at bounding box center [648, 345] width 222 height 322
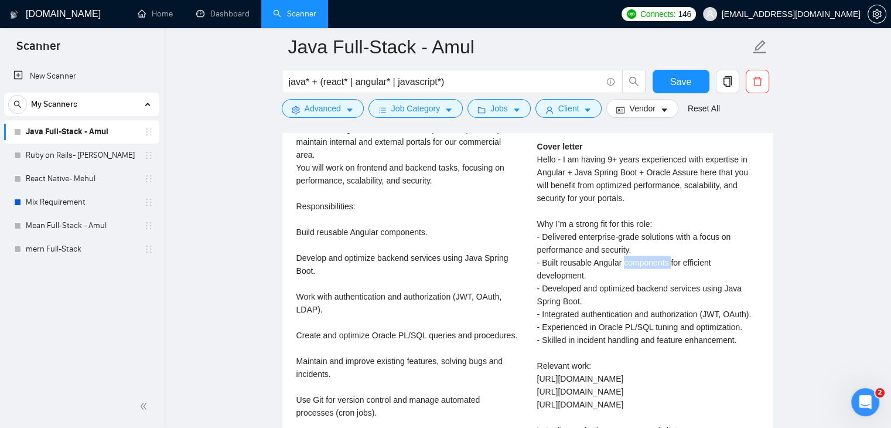
scroll to position [2383, 0]
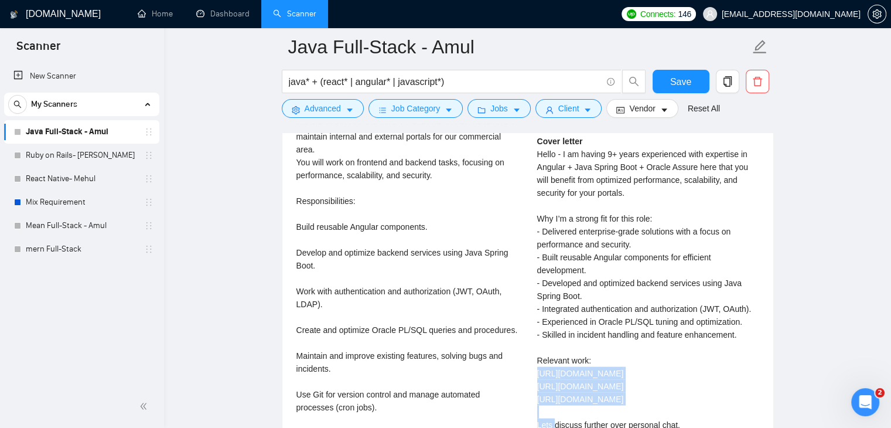
drag, startPoint x: 635, startPoint y: 358, endPoint x: 534, endPoint y: 346, distance: 102.1
click at [534, 346] on div "Amul C . Sr. Full Stack Java Developer | Spring Boot | JAVA Engineer Cover lett…" at bounding box center [648, 280] width 241 height 415
click at [593, 346] on div "Cover letter Hello - I am having 9+ years experienced with expertise in Angular…" at bounding box center [648, 296] width 222 height 322
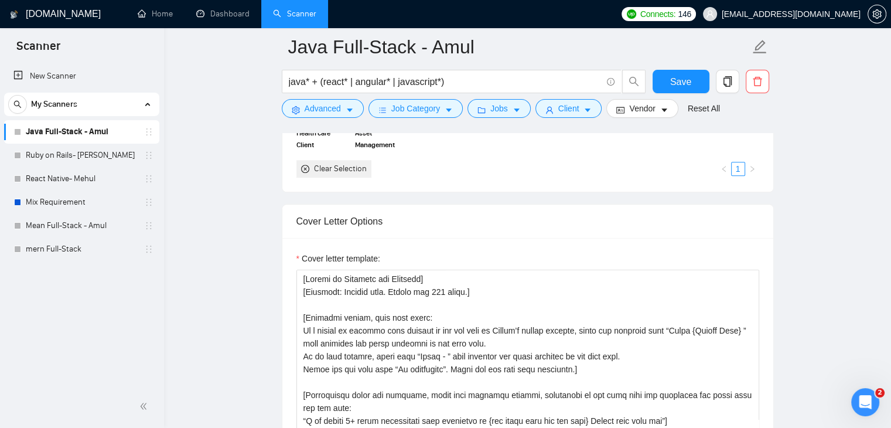
scroll to position [1194, 0]
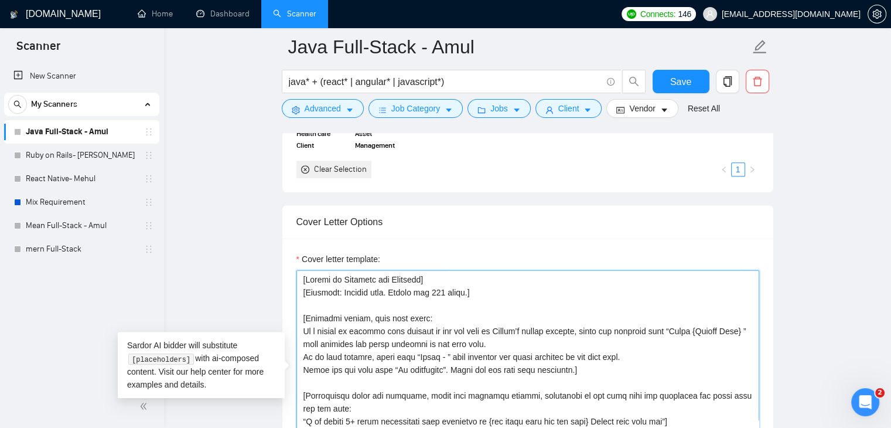
click at [527, 339] on textarea "Cover letter template:" at bounding box center [527, 402] width 463 height 264
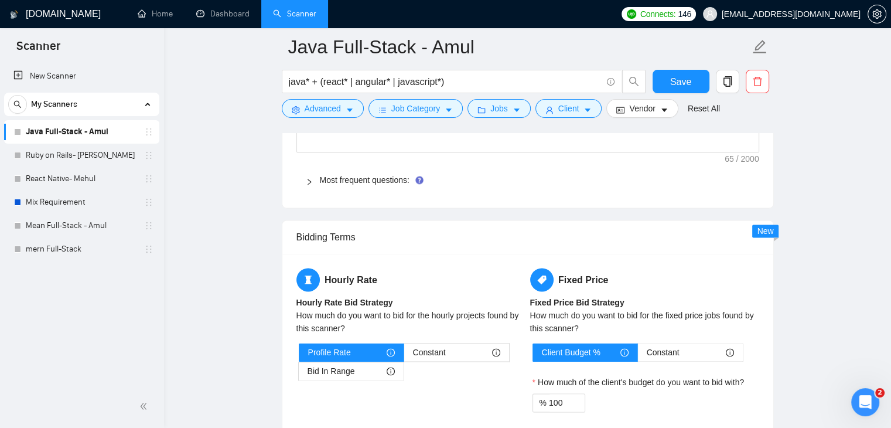
scroll to position [1725, 0]
drag, startPoint x: 567, startPoint y: 370, endPoint x: 528, endPoint y: 385, distance: 41.6
click at [528, 385] on div "Fixed Price Fixed Price Bid Strategy How much do you want to bid for the fixed …" at bounding box center [645, 367] width 234 height 199
click at [808, 296] on main "Java Full-Stack - Amul java* + (react* | angular* | javascript*) Save Advanced …" at bounding box center [528, 171] width 690 height 3683
click at [696, 344] on div "Constant" at bounding box center [690, 353] width 87 height 18
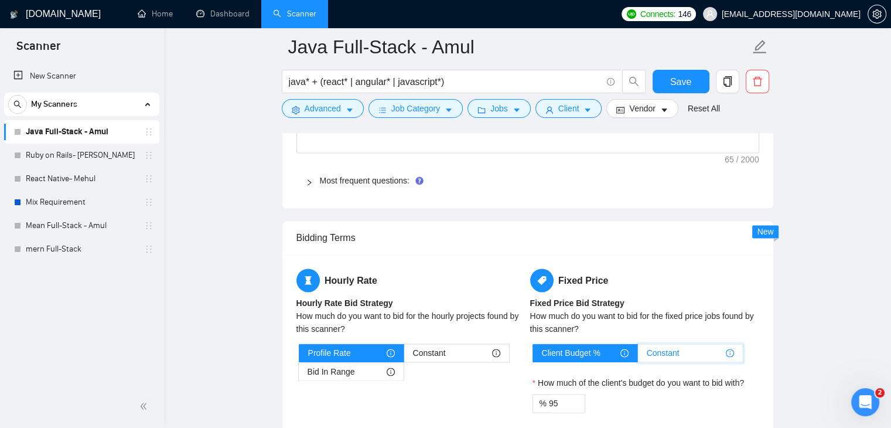
click at [638, 356] on input "Constant" at bounding box center [638, 356] width 0 height 0
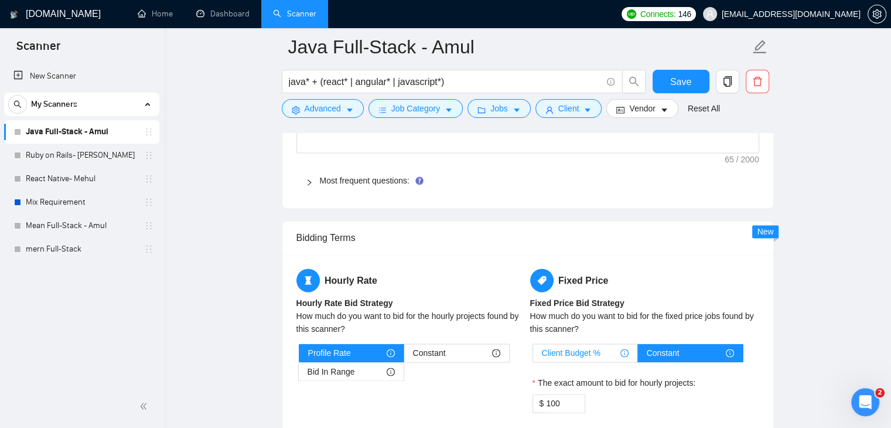
click at [591, 344] on span "Client Budget %" at bounding box center [571, 353] width 59 height 18
click at [533, 356] on input "Client Budget %" at bounding box center [533, 356] width 0 height 0
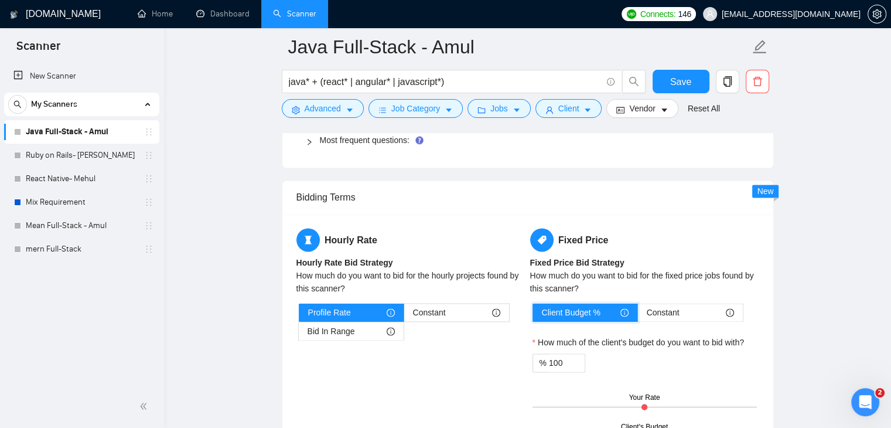
scroll to position [1770, 0]
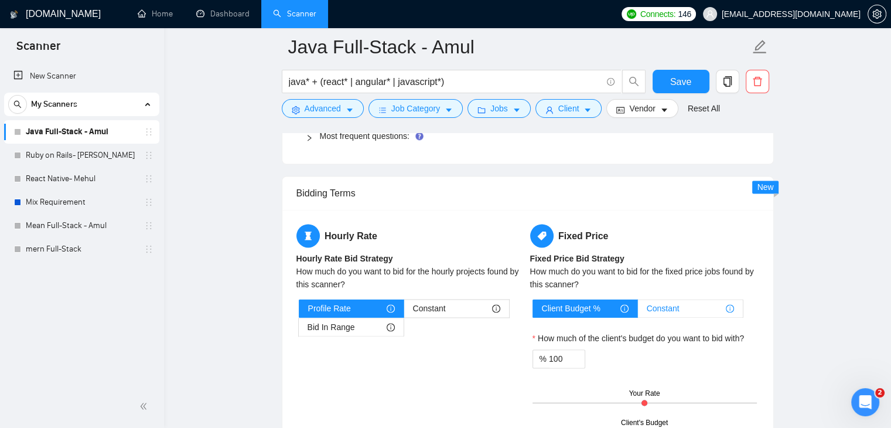
click at [652, 299] on span "Constant" at bounding box center [663, 308] width 33 height 18
click at [638, 311] on input "Constant" at bounding box center [638, 311] width 0 height 0
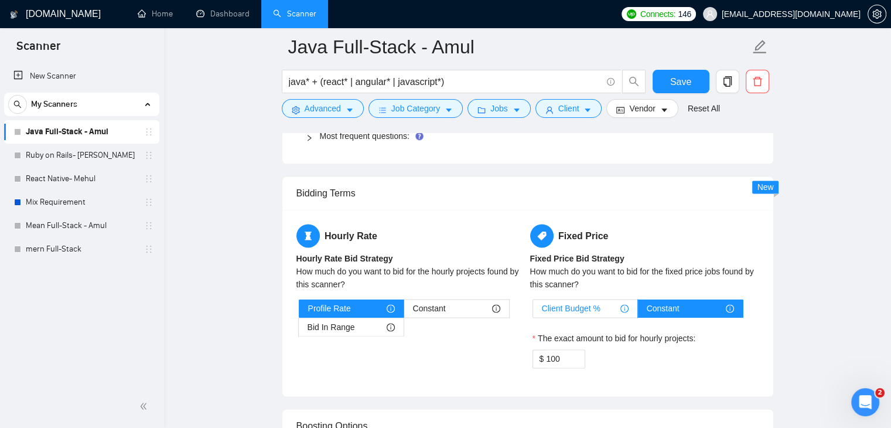
click at [561, 299] on span "Client Budget %" at bounding box center [571, 308] width 59 height 18
click at [533, 311] on input "Client Budget %" at bounding box center [533, 311] width 0 height 0
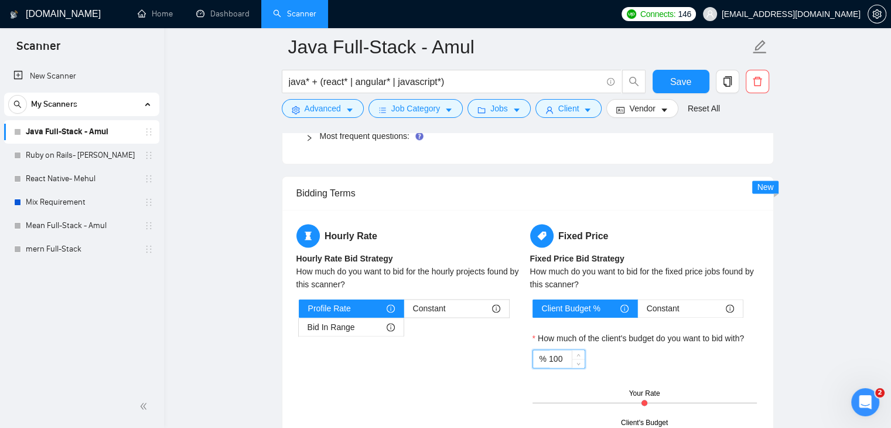
drag, startPoint x: 562, startPoint y: 326, endPoint x: 513, endPoint y: 337, distance: 51.0
click at [513, 337] on div "Hourly Rate Hourly Rate Bid Strategy How much do you want to bid for the hourly…" at bounding box center [528, 323] width 468 height 199
click at [657, 332] on label "How much of the client's budget do you want to bid with?" at bounding box center [639, 338] width 212 height 13
click at [585, 350] on input "95" at bounding box center [567, 359] width 36 height 18
drag, startPoint x: 561, startPoint y: 332, endPoint x: 534, endPoint y: 339, distance: 27.1
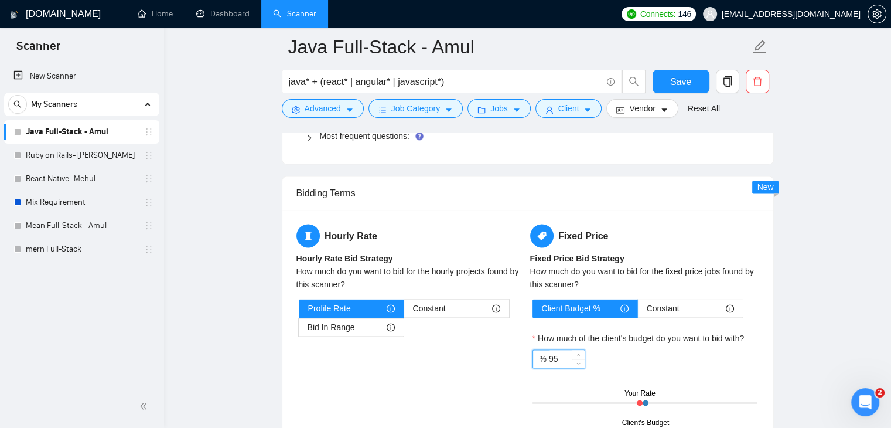
click at [534, 349] on div "% 95" at bounding box center [559, 358] width 53 height 19
type input "1"
type input "90"
click at [692, 345] on div "Client Budget % Constant How much of the client's budget do you want to bid wit…" at bounding box center [644, 361] width 229 height 124
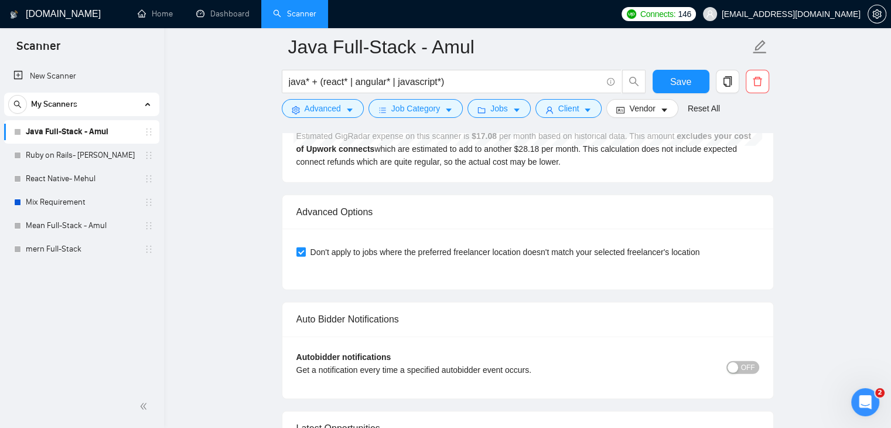
scroll to position [3181, 0]
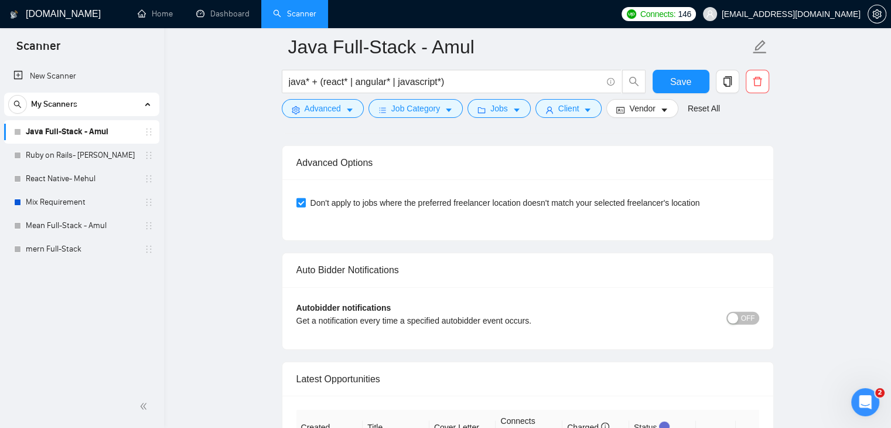
click at [743, 312] on span "OFF" at bounding box center [748, 318] width 14 height 13
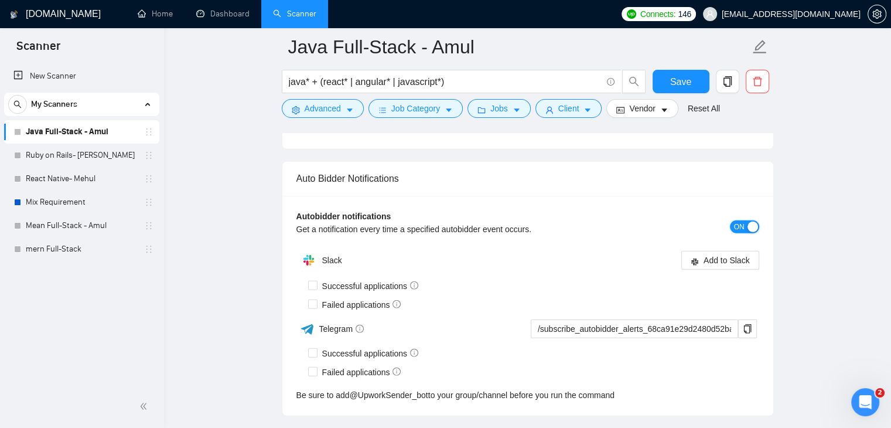
scroll to position [3274, 0]
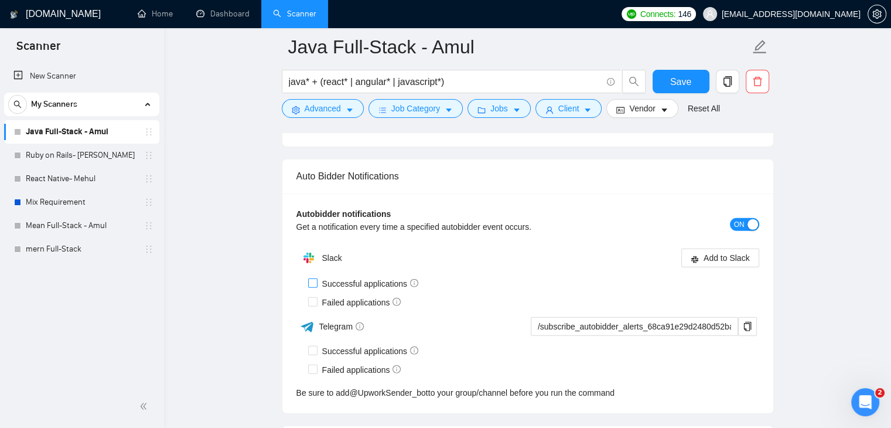
click at [313, 278] on input "Successful applications" at bounding box center [312, 282] width 8 height 8
checkbox input "true"
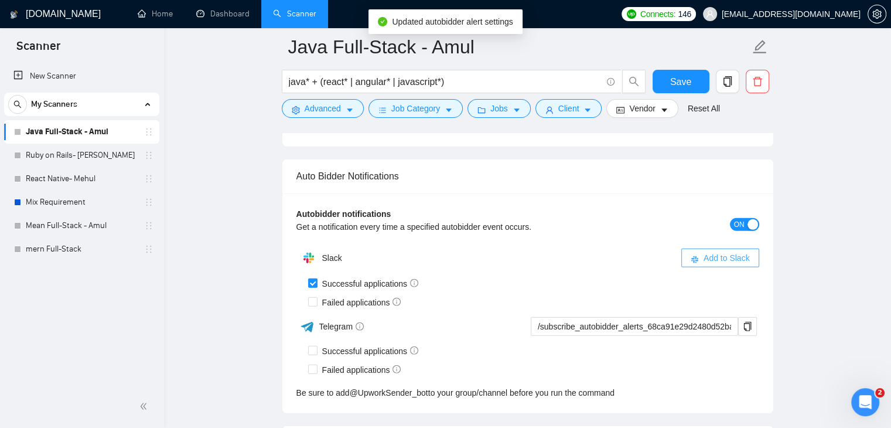
click at [728, 251] on span "Add to Slack" at bounding box center [727, 257] width 46 height 13
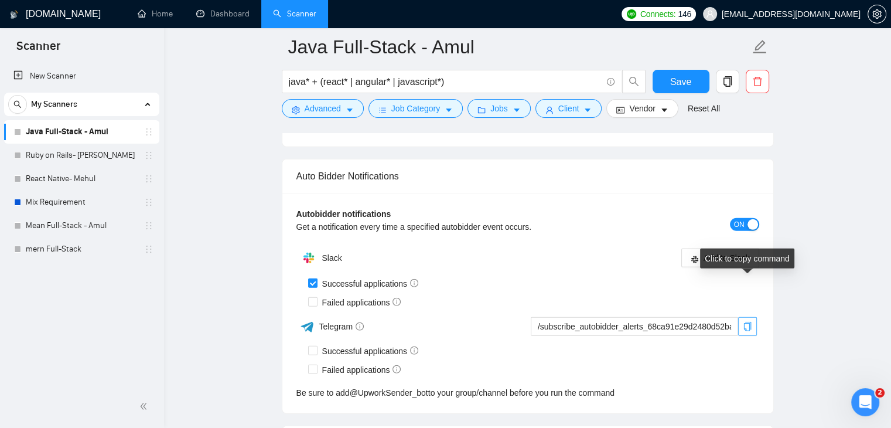
click at [750, 322] on icon "copy" at bounding box center [747, 326] width 9 height 9
click at [312, 346] on input "Successful applications" at bounding box center [312, 350] width 8 height 8
checkbox input "true"
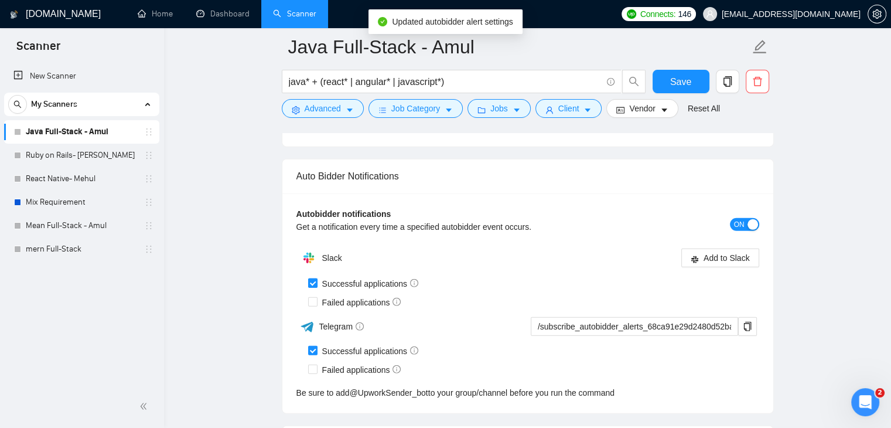
click at [316, 278] on span at bounding box center [312, 282] width 9 height 9
click at [316, 278] on input "Successful applications" at bounding box center [312, 282] width 8 height 8
checkbox input "false"
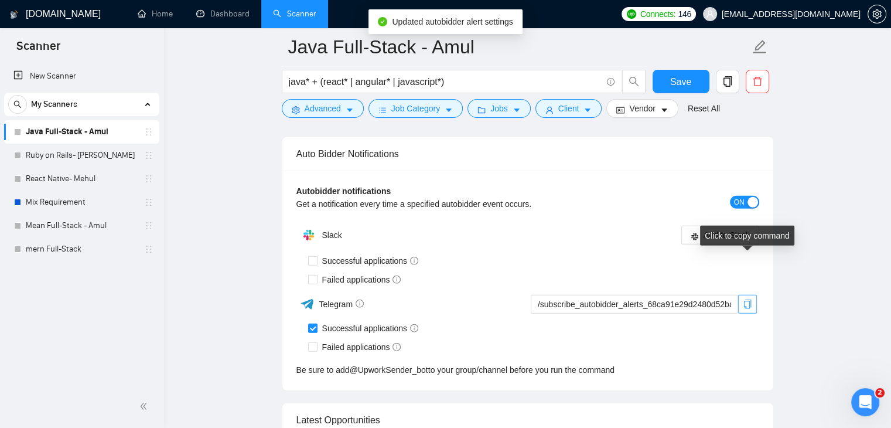
click at [746, 299] on icon "copy" at bounding box center [747, 303] width 9 height 9
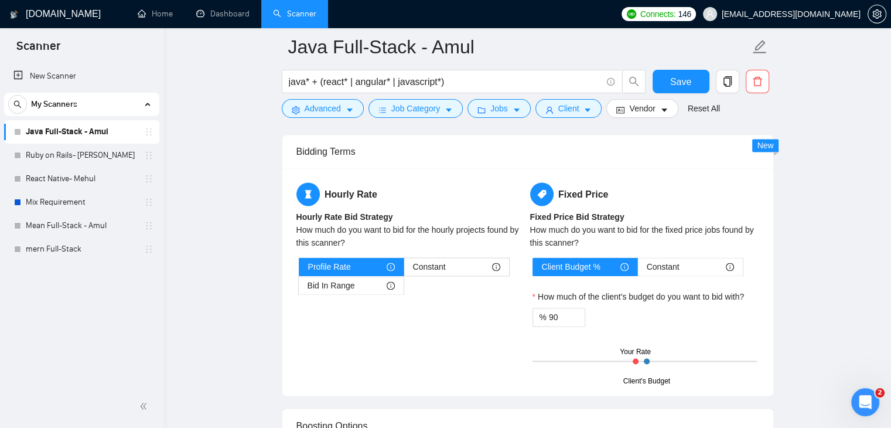
scroll to position [1810, 0]
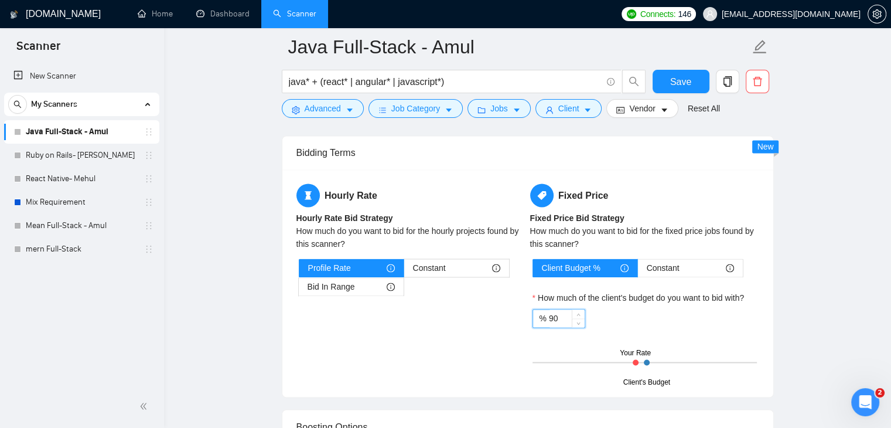
click at [551, 309] on input "90" at bounding box center [567, 318] width 36 height 18
type input "95"
click at [750, 306] on div "Client Budget % Constant How much of the client's budget do you want to bid wit…" at bounding box center [644, 320] width 229 height 124
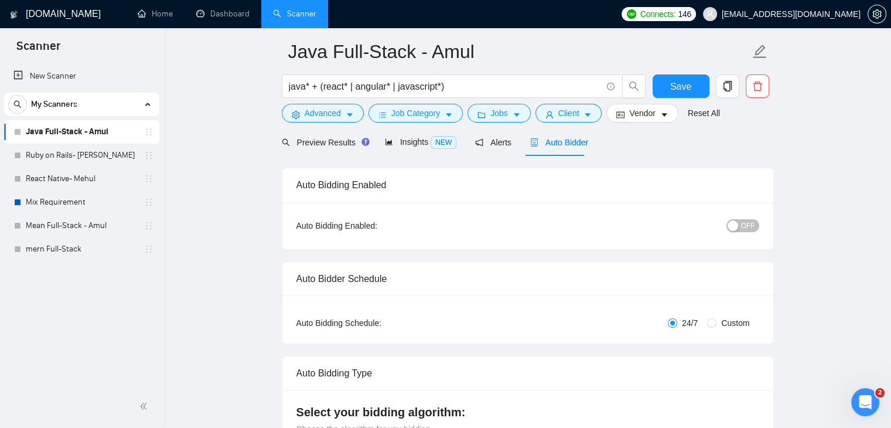
scroll to position [2, 0]
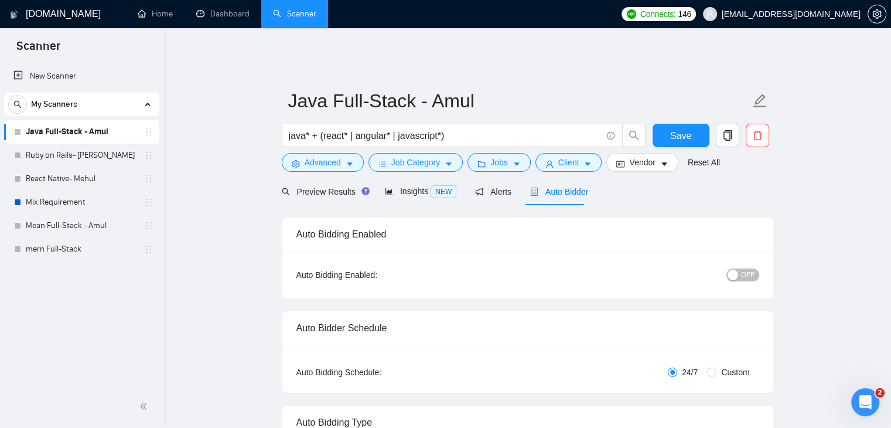
click at [742, 268] on span "OFF" at bounding box center [748, 274] width 14 height 13
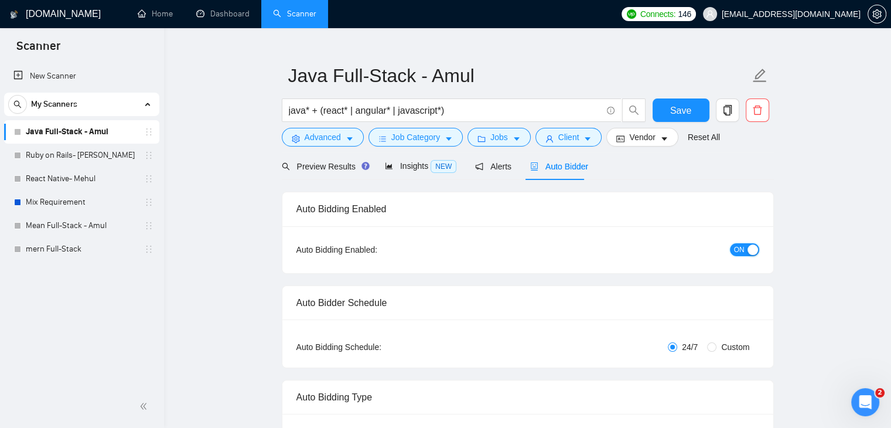
scroll to position [8, 0]
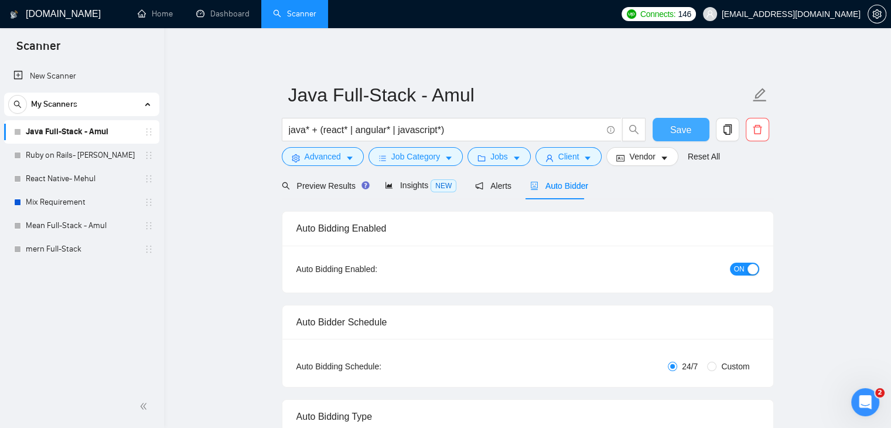
click at [680, 122] on span "Save" at bounding box center [680, 129] width 21 height 15
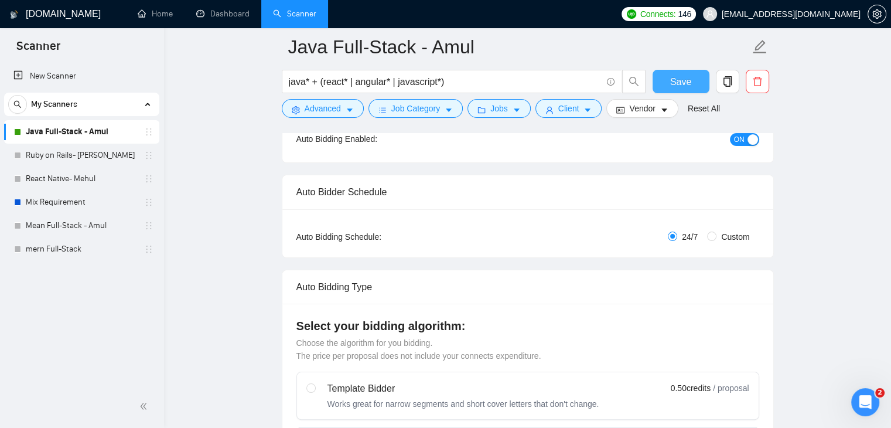
scroll to position [0, 0]
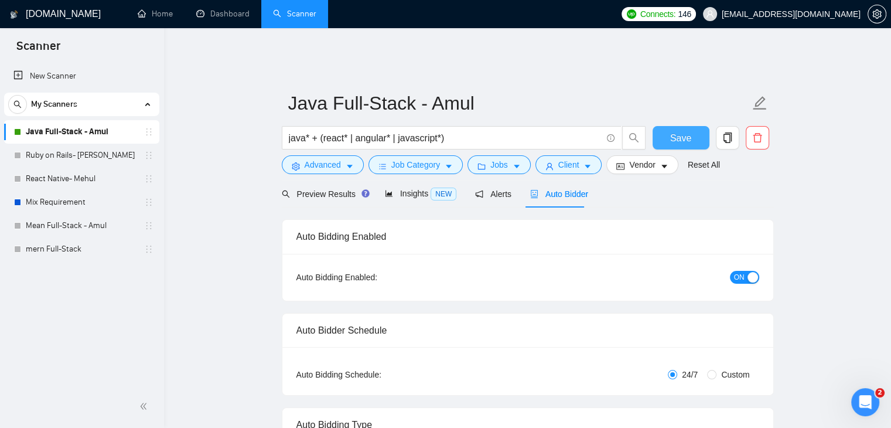
click at [668, 126] on button "Save" at bounding box center [681, 137] width 57 height 23
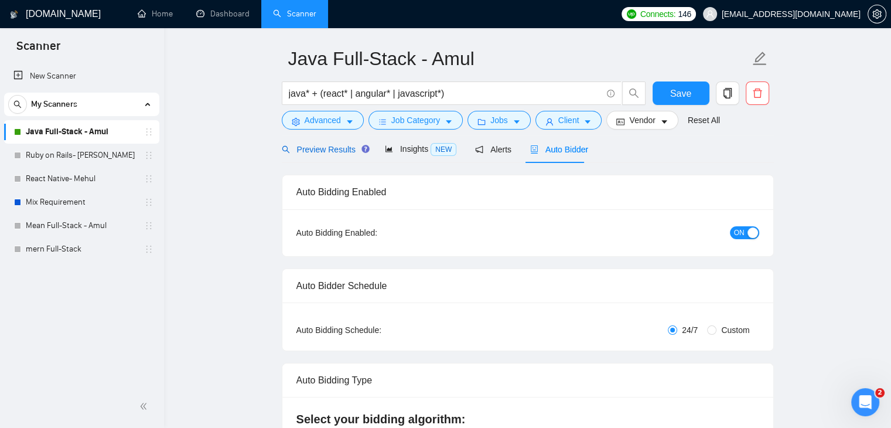
click at [339, 145] on span "Preview Results" at bounding box center [324, 149] width 84 height 9
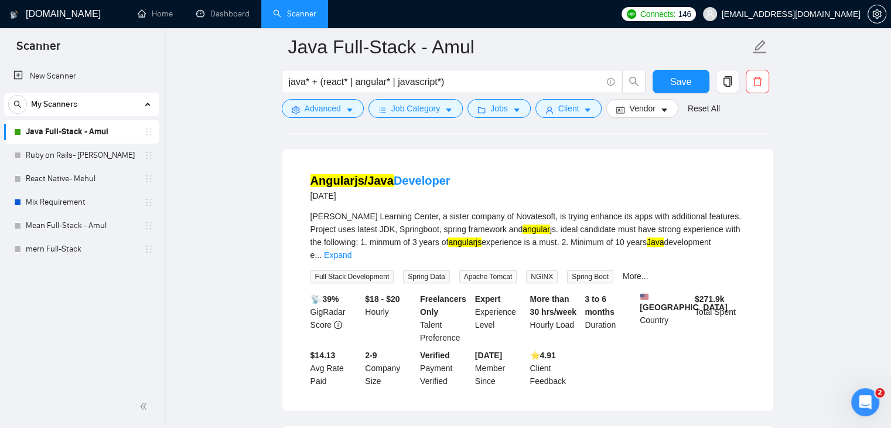
scroll to position [357, 0]
click at [352, 249] on link "Expand" at bounding box center [338, 253] width 28 height 9
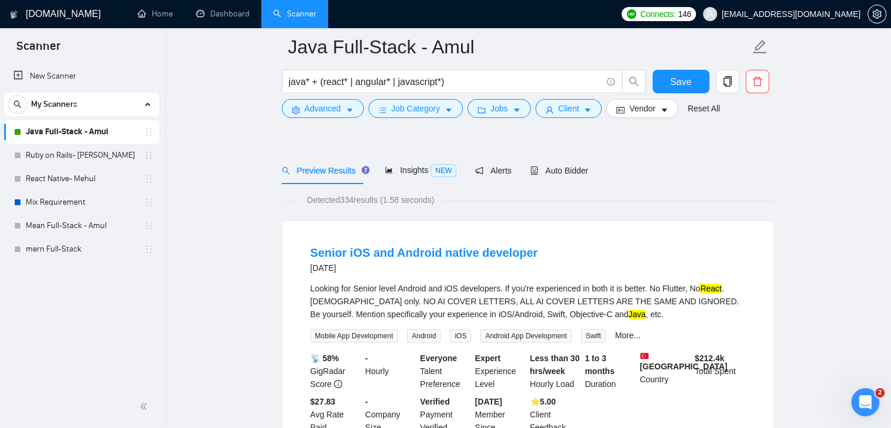
scroll to position [0, 0]
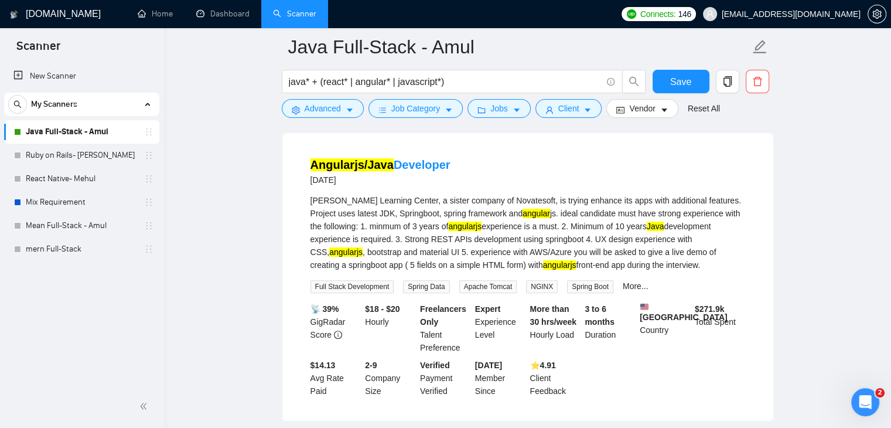
scroll to position [375, 0]
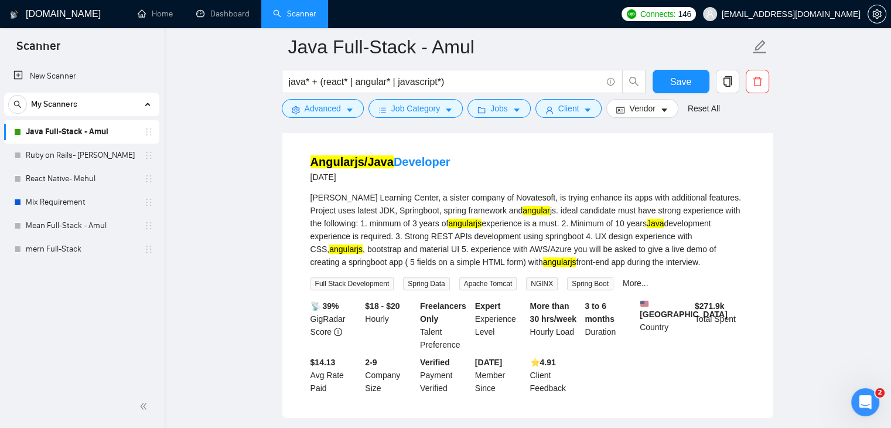
click at [69, 149] on link "Ruby on Rails- [PERSON_NAME]" at bounding box center [81, 155] width 111 height 23
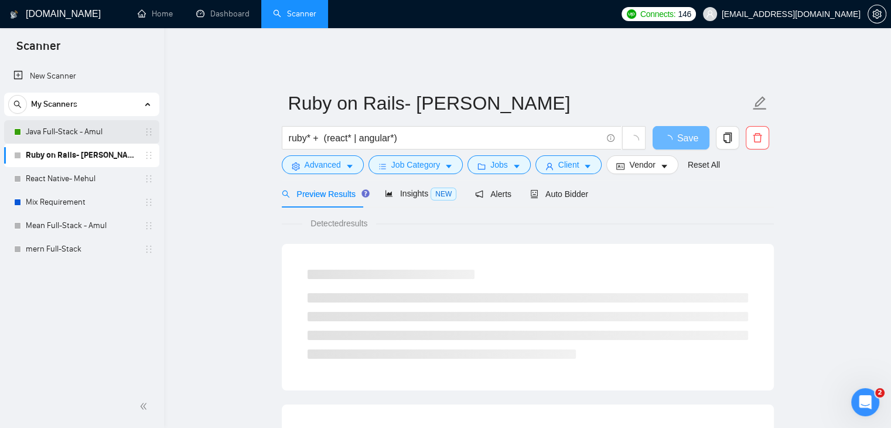
click at [105, 126] on link "Java Full-Stack - Amul" at bounding box center [81, 131] width 111 height 23
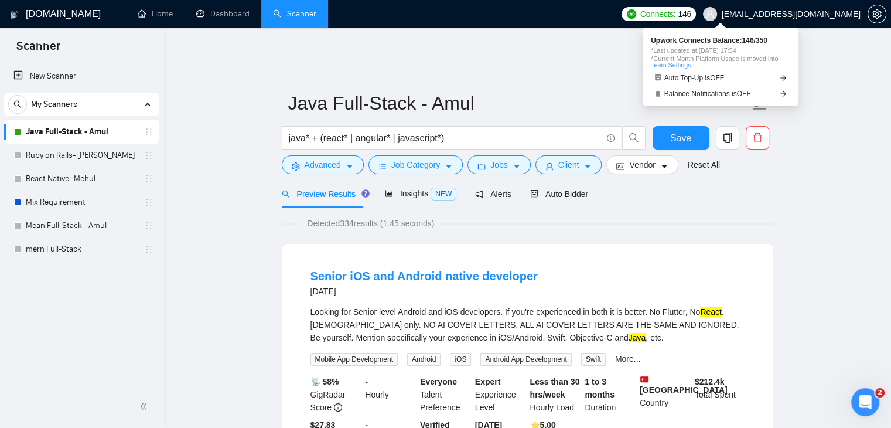
click at [675, 20] on span "Connects:" at bounding box center [657, 14] width 35 height 13
